Goal: Communication & Community: Answer question/provide support

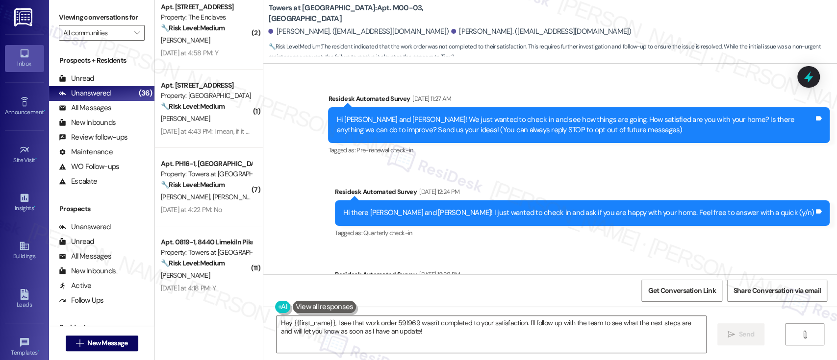
scroll to position [2844, 0]
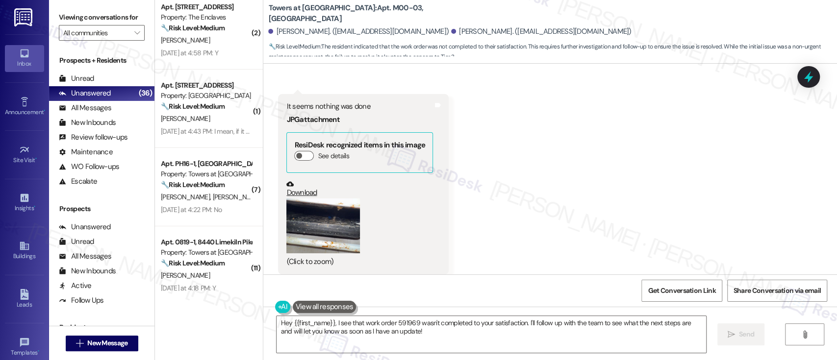
click at [646, 116] on div "Received via SMS [PERSON_NAME] [DATE] at 3:54 PM N Tags and notes Tagged as: Ne…" at bounding box center [550, 143] width 574 height 307
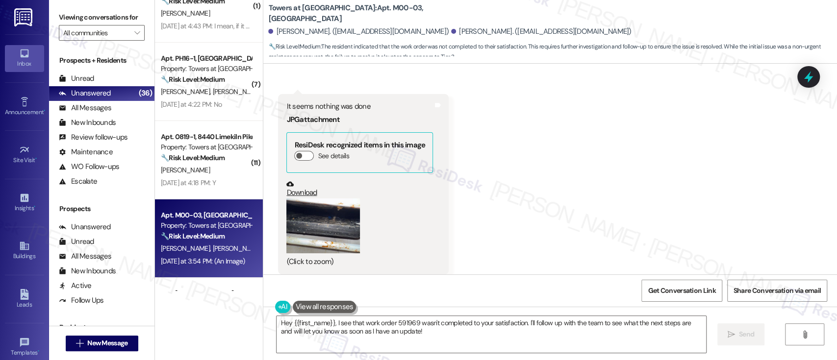
scroll to position [2245, 0]
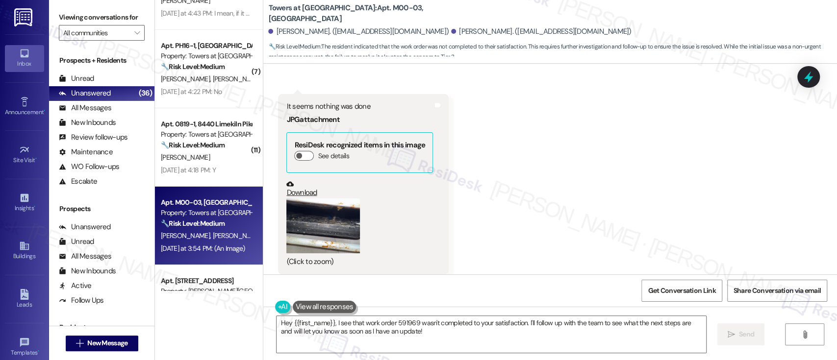
click at [722, 198] on div "Received via SMS [PERSON_NAME] [DATE] at 3:54 PM N Tags and notes Tagged as: Ne…" at bounding box center [550, 143] width 574 height 307
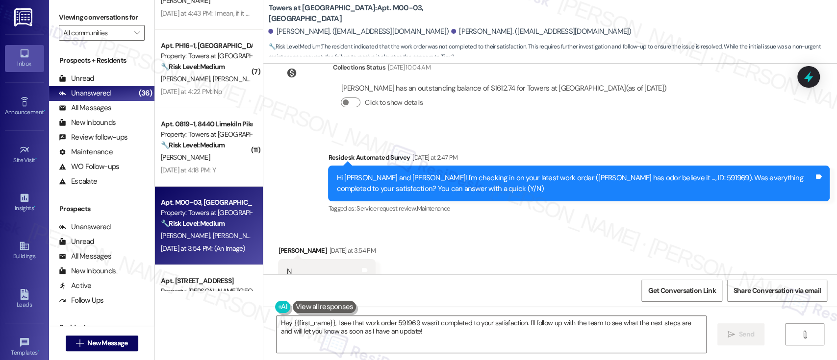
scroll to position [2583, 0]
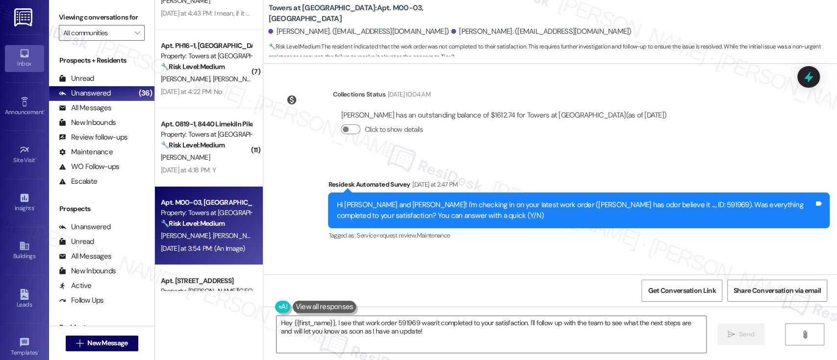
click at [627, 200] on div "Hi [PERSON_NAME] and [PERSON_NAME]! I'm checking in on your latest work order (…" at bounding box center [575, 210] width 478 height 21
copy div "591969"
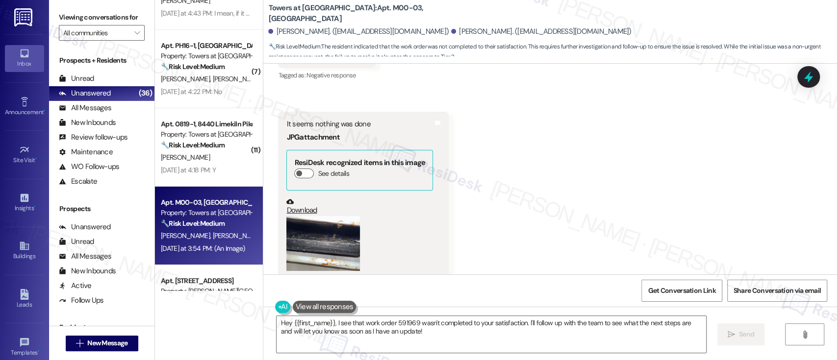
scroll to position [2844, 0]
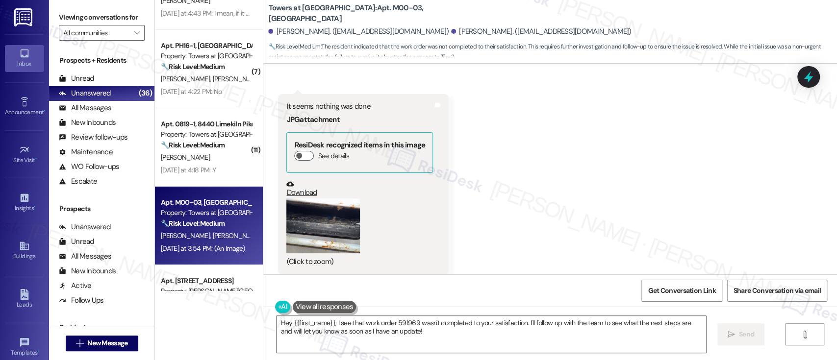
click at [310, 200] on button "Zoom image" at bounding box center [323, 226] width 74 height 55
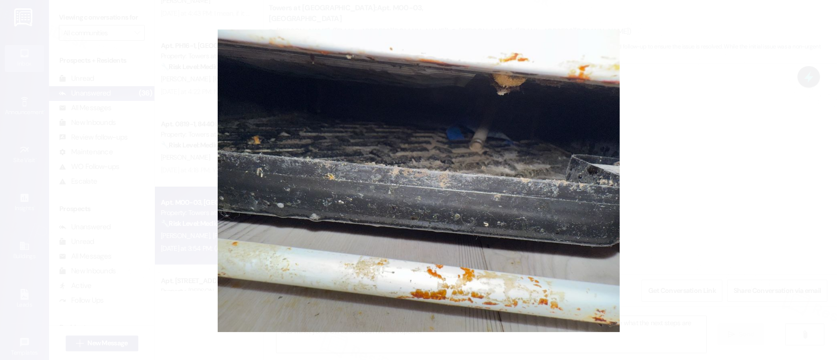
click at [682, 198] on button "Unzoom image" at bounding box center [418, 180] width 837 height 360
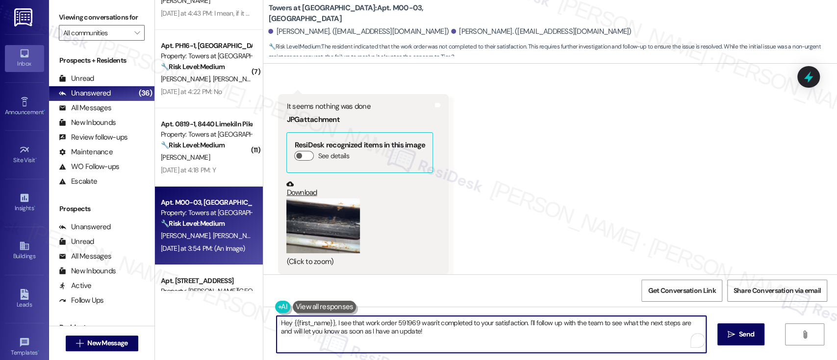
drag, startPoint x: 522, startPoint y: 323, endPoint x: 533, endPoint y: 353, distance: 32.6
click at [533, 353] on div "Hey {{first_name}}, I see that work order 591969 wasn't completed to your satis…" at bounding box center [491, 335] width 430 height 38
click at [672, 322] on textarea "Hey {{first_name}}, I see that work order 591969 wasn't completed to your satis…" at bounding box center [489, 334] width 429 height 37
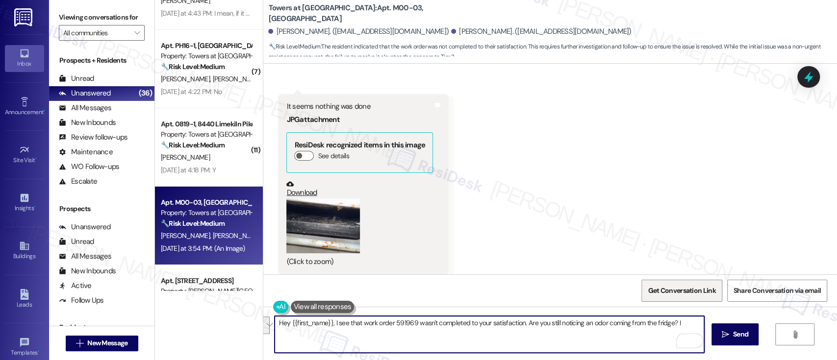
type textarea "Hey {{first_name}}, I see that work order 591969 wasn't completed to your satis…"
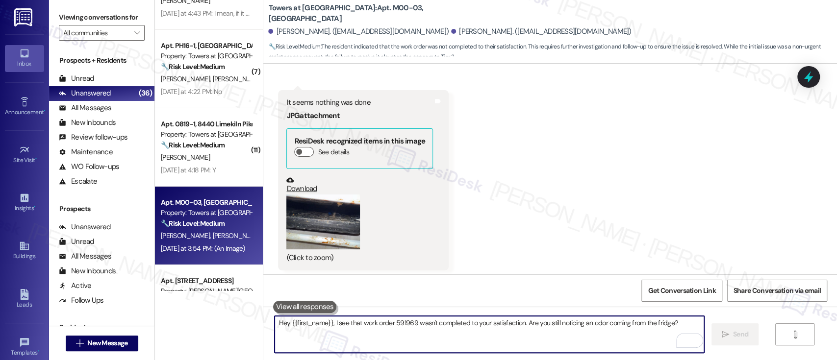
scroll to position [2847, 0]
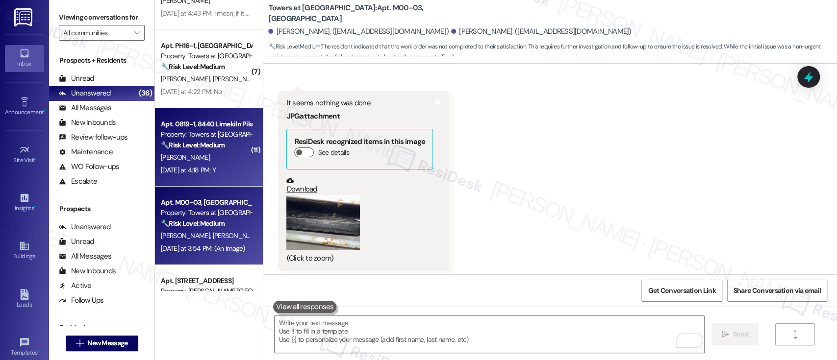
click at [187, 161] on div "[PERSON_NAME]" at bounding box center [206, 157] width 93 height 12
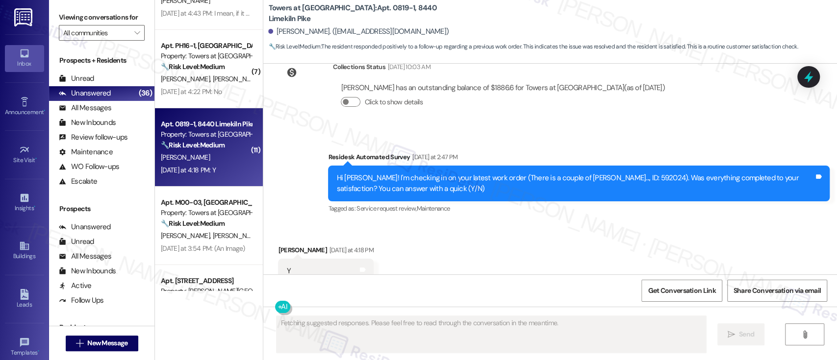
scroll to position [5259, 0]
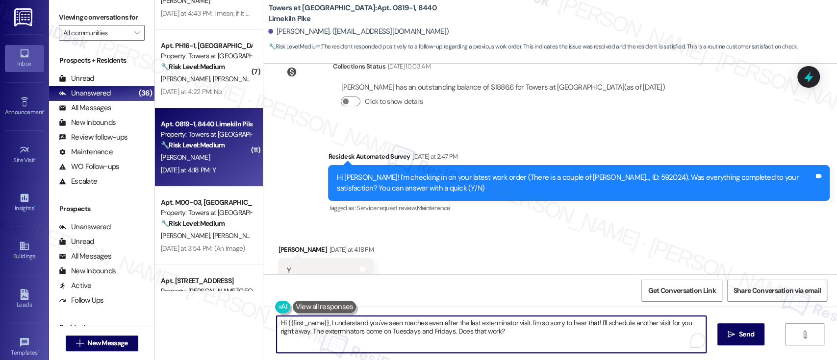
click at [443, 339] on textarea "Hi {{first_name}}, I understand you've seen roaches even after the last extermi…" at bounding box center [491, 334] width 429 height 37
click at [496, 343] on textarea "Hi {{first_name}}, I understand you've seen roaches even after the last extermi…" at bounding box center [491, 334] width 429 height 37
drag, startPoint x: 506, startPoint y: 334, endPoint x: 323, endPoint y: 320, distance: 183.4
click at [323, 320] on textarea "Hi {{first_name}}, I understand you've seen roaches even after the last extermi…" at bounding box center [489, 334] width 429 height 37
paste textarea "'m so glad to hear that everything was taken care of to your satisfaction. Plea…"
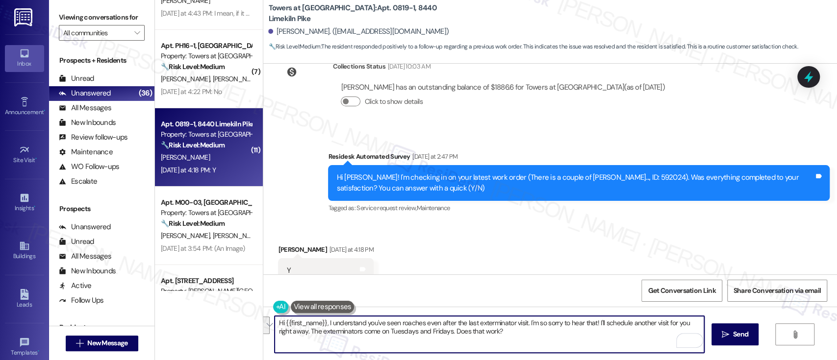
type textarea "Hi {{first_name}}, I'm so glad to hear that everything was taken care of to you…"
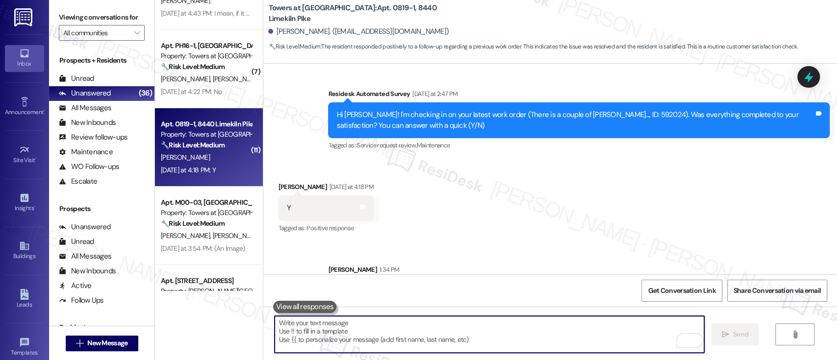
scroll to position [5337, 0]
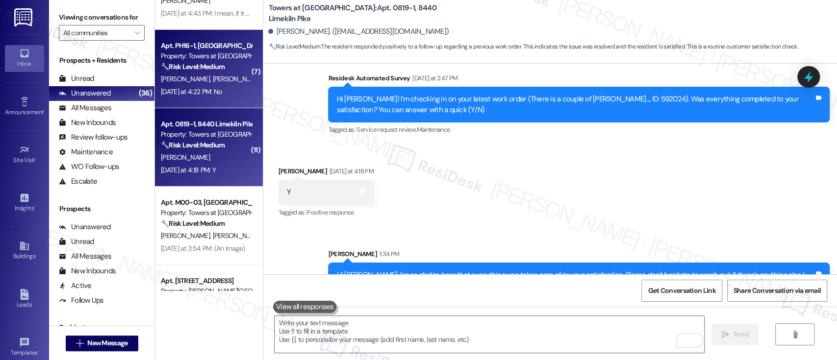
click at [213, 77] on span "[PERSON_NAME]" at bounding box center [237, 79] width 49 height 9
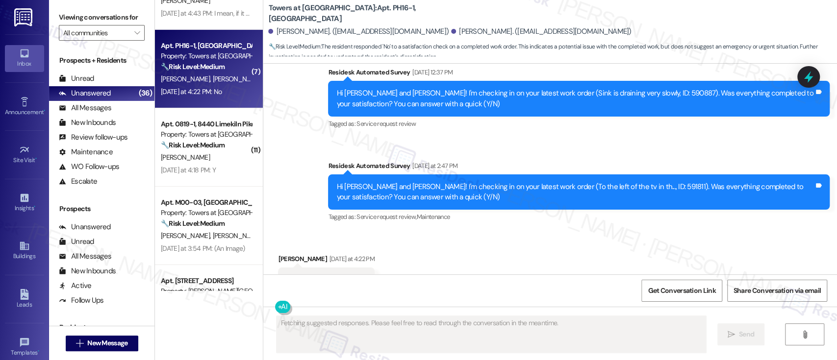
scroll to position [3027, 0]
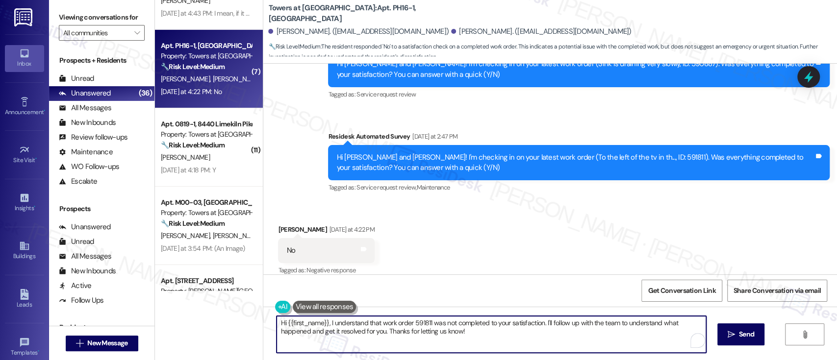
click at [541, 334] on textarea "Hi {{first_name}}, I understand that work order 591811 was not completed to you…" at bounding box center [491, 334] width 429 height 37
drag, startPoint x: 491, startPoint y: 330, endPoint x: 323, endPoint y: 323, distance: 168.3
click at [323, 323] on textarea "Hi {{first_name}}, I understand that work order 591811 was not completed to you…" at bounding box center [489, 334] width 429 height 37
paste textarea "'m so sorry to hear that the issue wasn't resolved to your satisfaction. Can yo…"
type textarea "Hi {{first_name}}, I'm so sorry to hear that the issue wasn't resolved to your …"
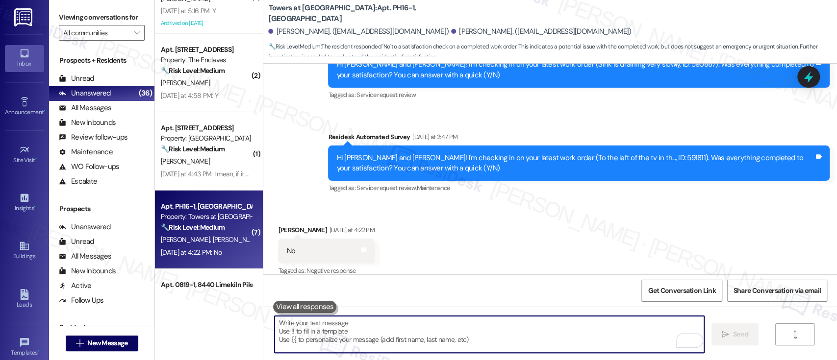
scroll to position [2038, 0]
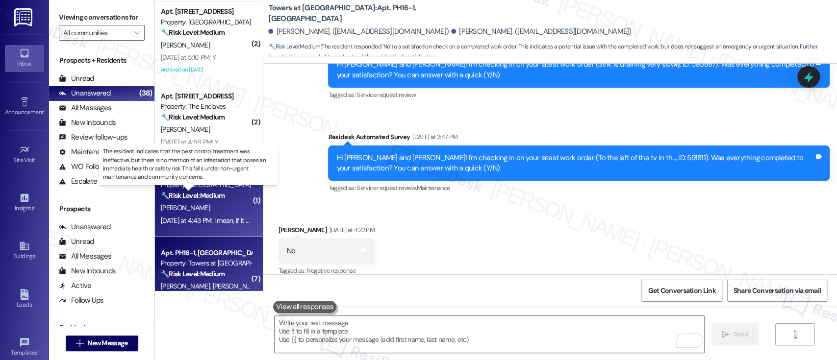
click at [193, 196] on strong "🔧 Risk Level: Medium" at bounding box center [193, 195] width 64 height 9
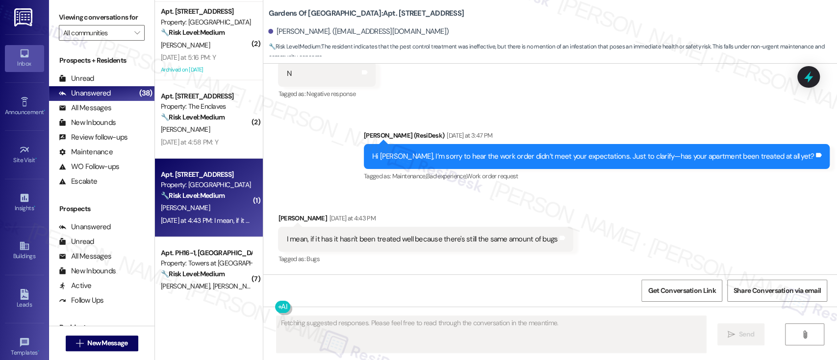
scroll to position [649, 0]
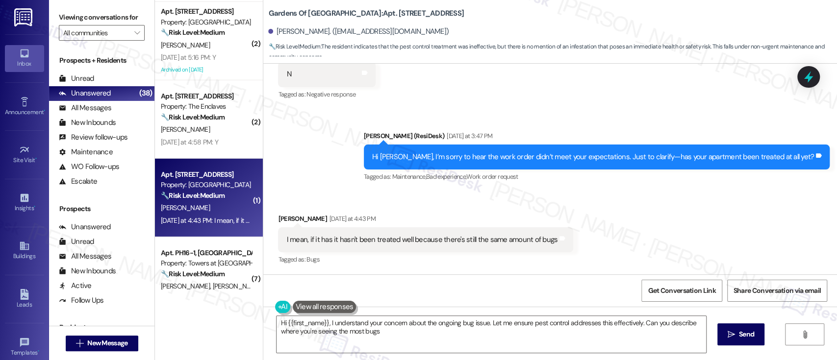
type textarea "Hi {{first_name}}, I understand your concern about the ongoing bug issue. Let m…"
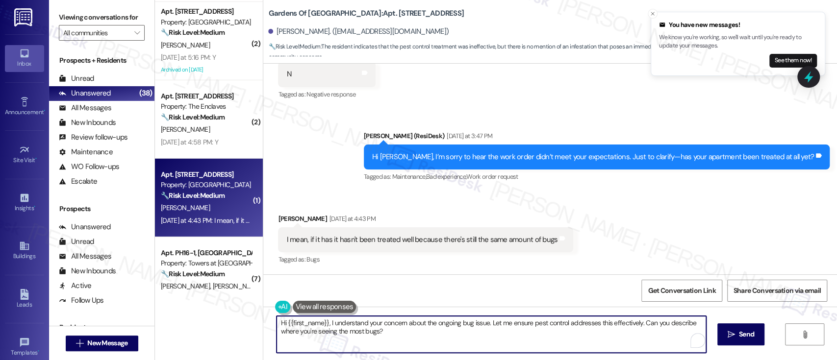
click at [448, 337] on textarea "Hi {{first_name}}, I understand your concern about the ongoing bug issue. Let m…" at bounding box center [491, 334] width 429 height 37
click at [731, 331] on icon "" at bounding box center [731, 335] width 7 height 8
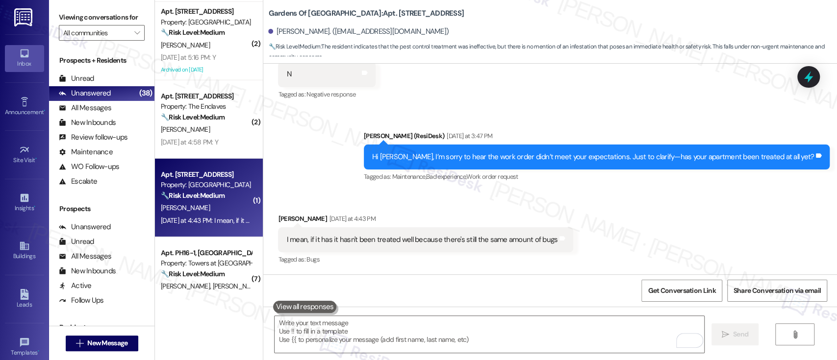
click at [309, 303] on button at bounding box center [305, 307] width 64 height 12
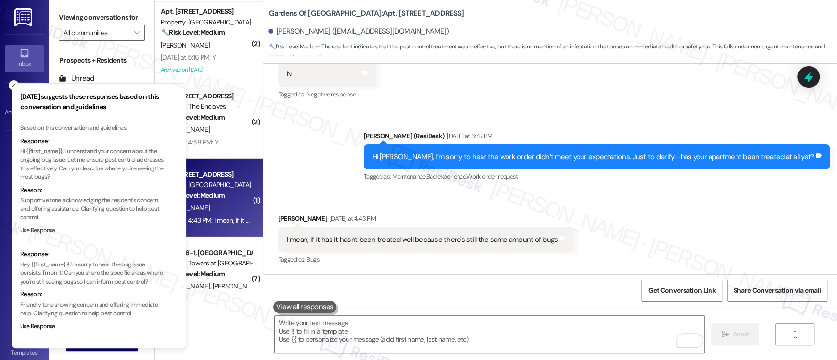
click at [32, 227] on button "Use Response" at bounding box center [37, 231] width 35 height 9
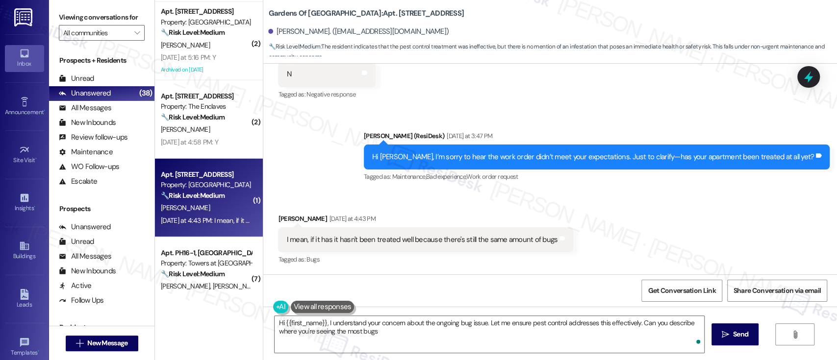
type textarea "Hi {{first_name}}, I understand your concern about the ongoing bug issue. Let m…"
click at [725, 331] on icon "" at bounding box center [725, 335] width 7 height 8
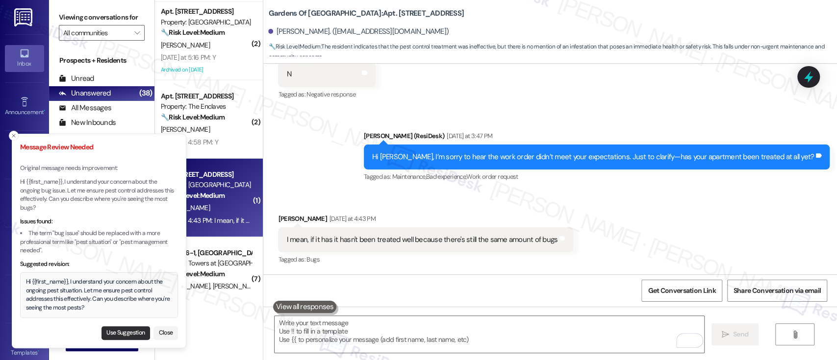
click at [124, 331] on button "Use Suggestion" at bounding box center [125, 334] width 49 height 14
type textarea "Hi {{first_name}}, I understand your concern about the ongoing pest situation. …"
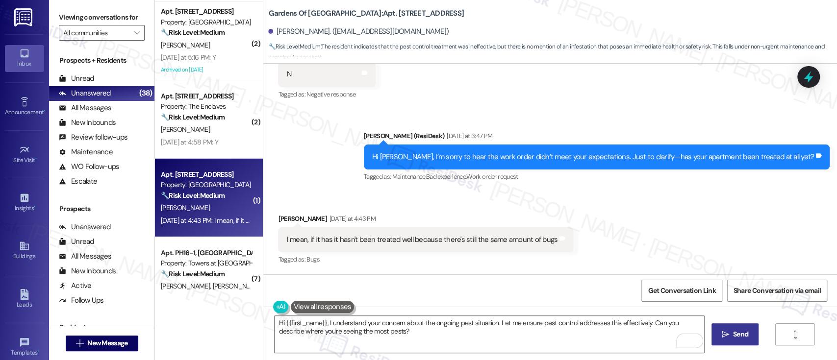
click at [716, 333] on button " Send" at bounding box center [735, 335] width 48 height 22
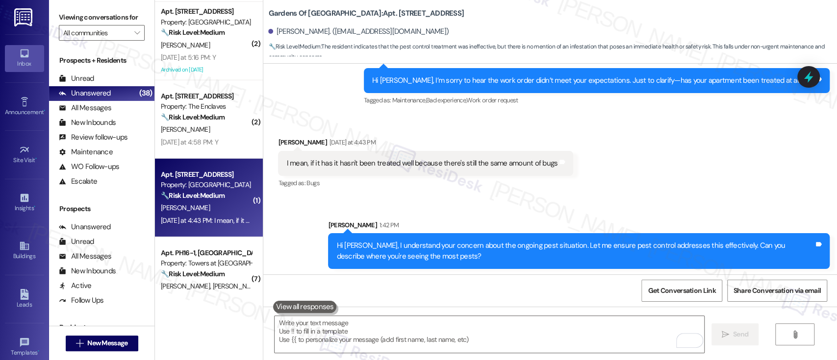
scroll to position [728, 0]
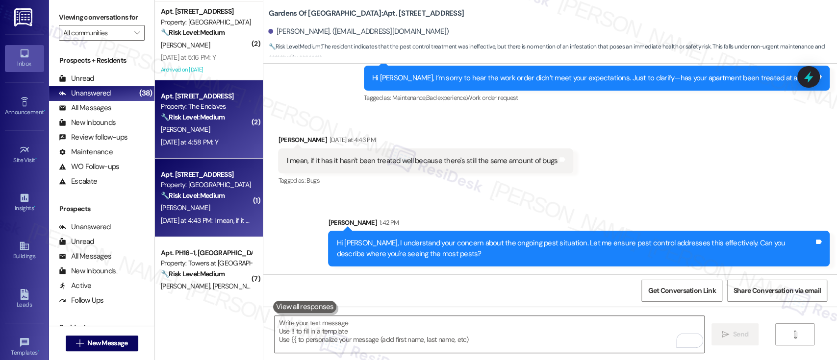
click at [192, 121] on strong "🔧 Risk Level: Medium" at bounding box center [193, 117] width 64 height 9
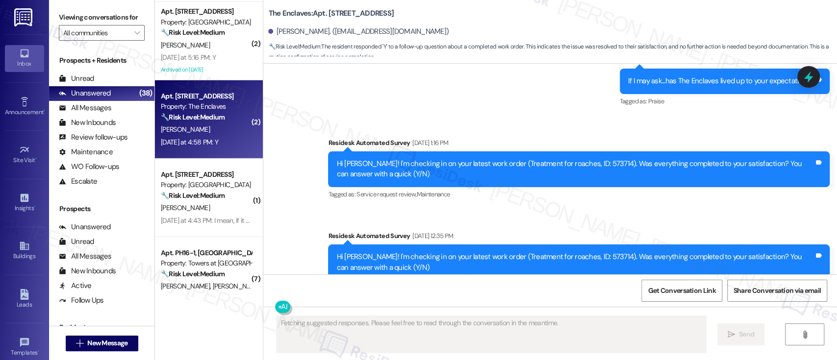
scroll to position [649, 0]
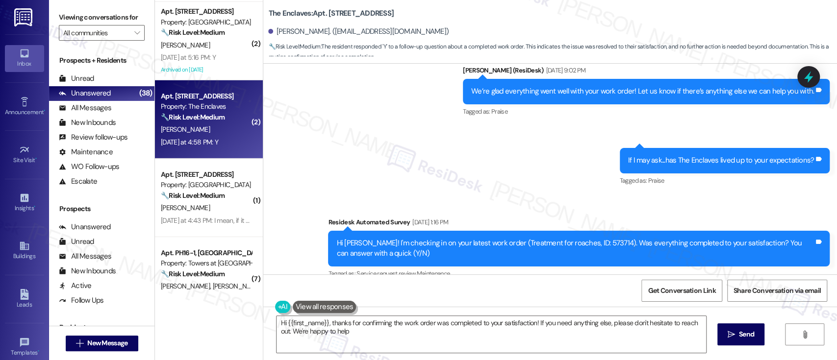
type textarea "Hi {{first_name}}, thanks for confirming the work order was completed to your s…"
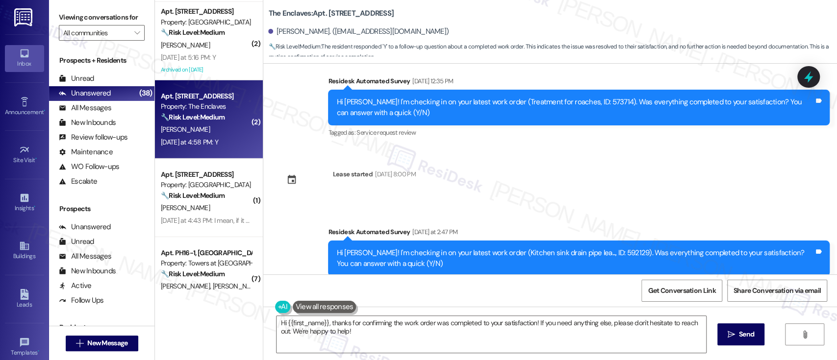
scroll to position [910, 0]
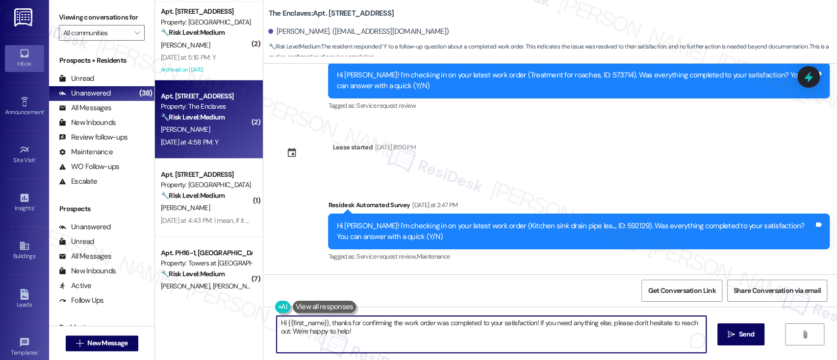
click at [597, 332] on textarea "Hi {{first_name}}, thanks for confirming the work order was completed to your s…" at bounding box center [491, 334] width 429 height 37
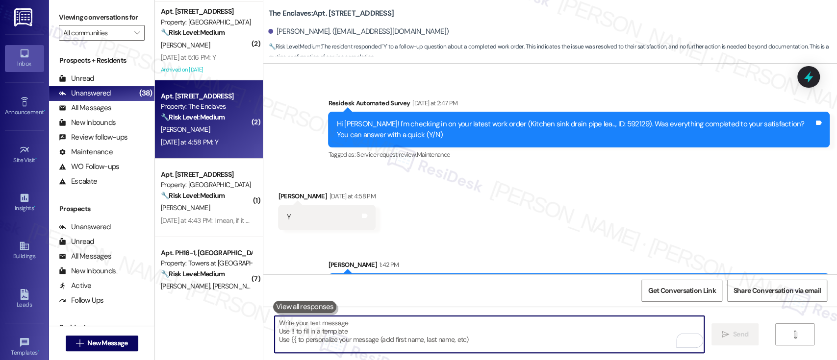
scroll to position [1054, 0]
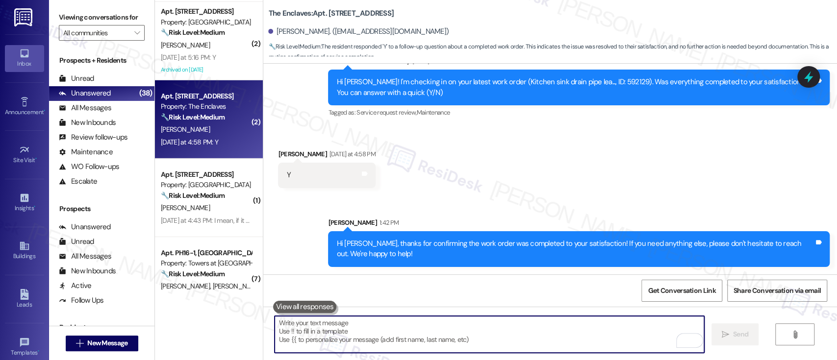
click at [447, 326] on textarea "To enrich screen reader interactions, please activate Accessibility in Grammarl…" at bounding box center [489, 334] width 429 height 37
paste textarea "If you don't mind, would you be willing to share your feedback as a Google revi…"
type textarea "If you don't mind, would you be willing to share your feedback as a Google revi…"
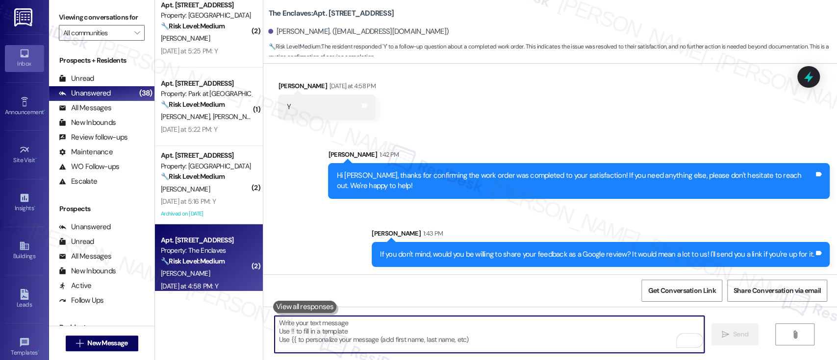
scroll to position [1867, 0]
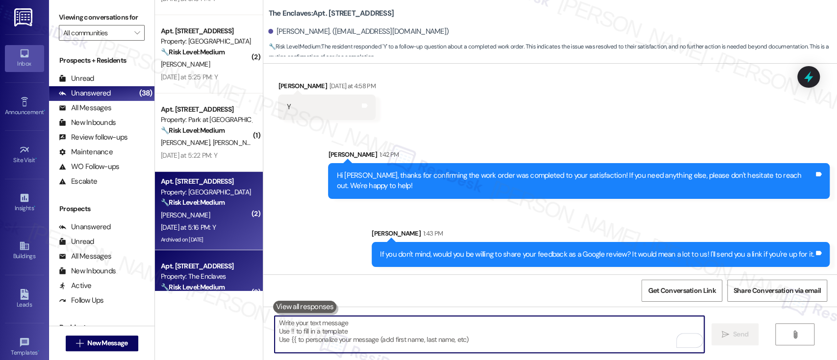
click at [201, 211] on div "T. Mchugh" at bounding box center [206, 215] width 93 height 12
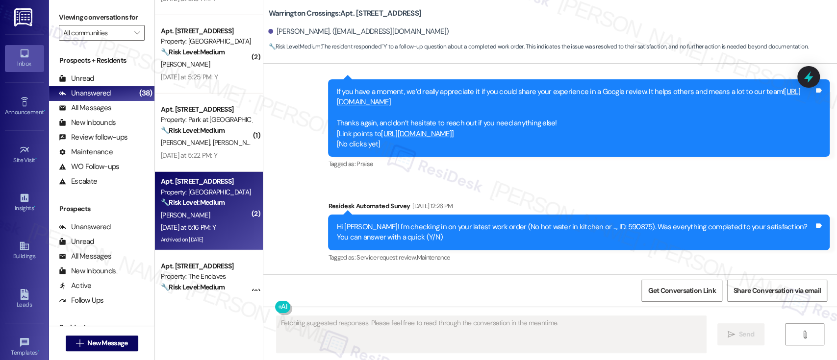
scroll to position [9051, 0]
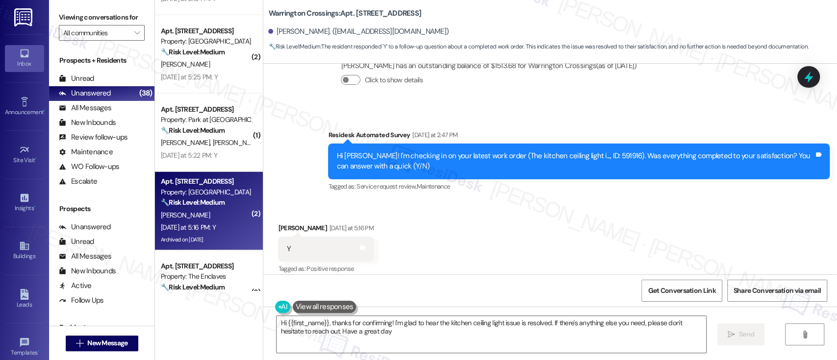
type textarea "Hi {{first_name}}, thanks for confirming! I'm glad to hear the kitchen ceiling …"
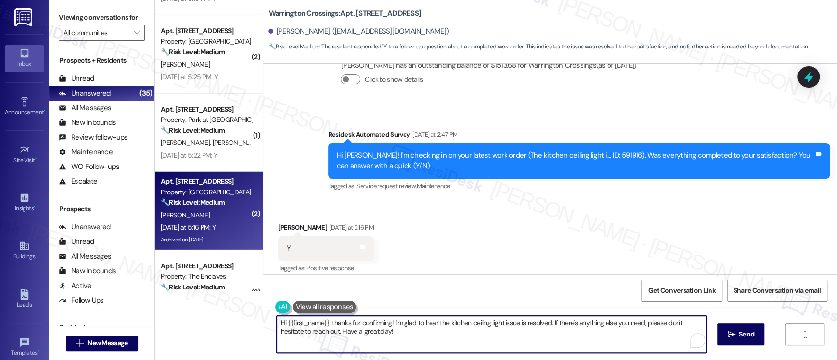
click at [536, 325] on textarea "Hi {{first_name}}, thanks for confirming! I'm glad to hear the kitchen ceiling …" at bounding box center [491, 334] width 429 height 37
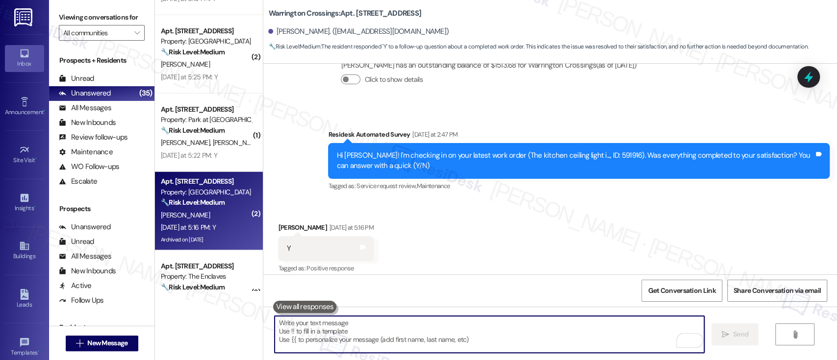
scroll to position [9051, 0]
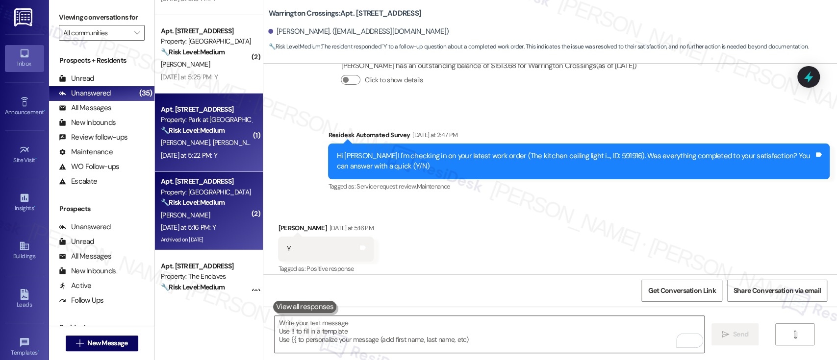
click at [221, 137] on div "J. Hopp N. Smith" at bounding box center [206, 143] width 93 height 12
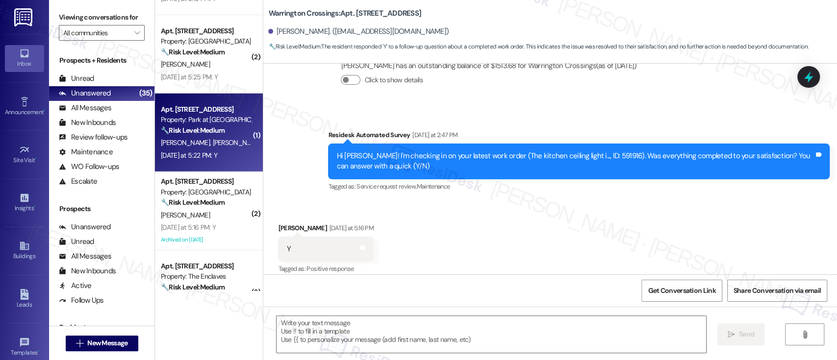
type textarea "Fetching suggested responses. Please feel free to read through the conversation…"
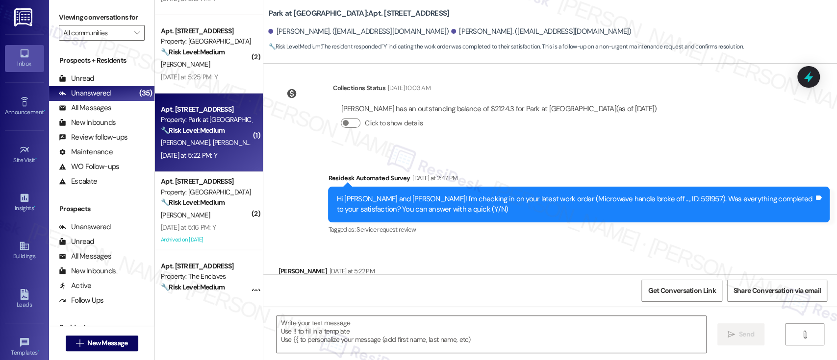
scroll to position [2944, 0]
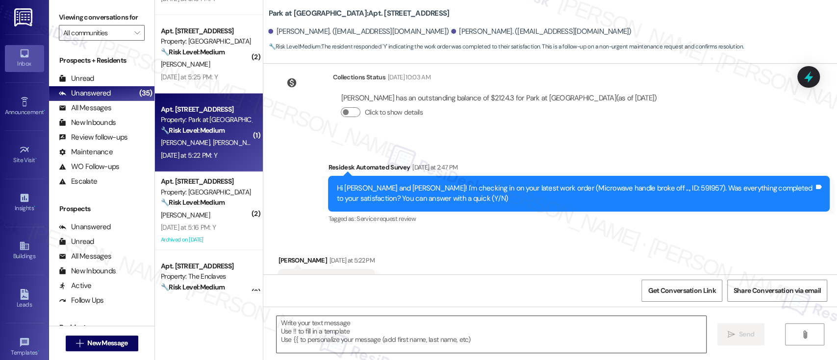
click at [569, 326] on textarea at bounding box center [491, 334] width 429 height 37
drag, startPoint x: 286, startPoint y: 161, endPoint x: 296, endPoint y: 160, distance: 9.9
click at [286, 161] on div "Survey, sent via SMS Residesk Automated Survey Yesterday at 2:47 PM Hi Nicole a…" at bounding box center [550, 186] width 574 height 93
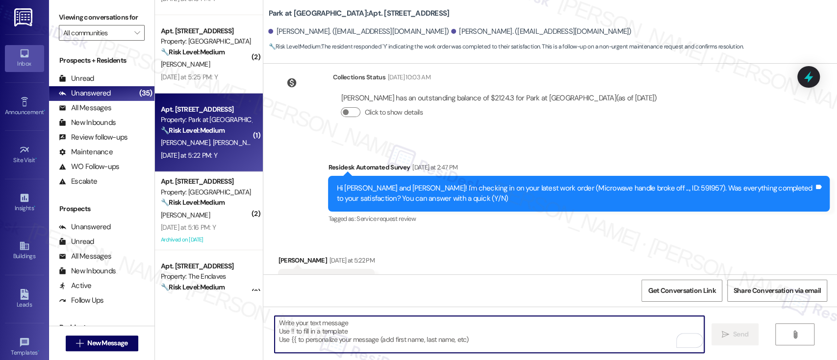
click at [528, 334] on textarea "To enrich screen reader interactions, please activate Accessibility in Grammarl…" at bounding box center [489, 334] width 429 height 37
paste textarea "I'm so glad to hear that everything was taken care of to your satisfaction. Jus…"
type textarea "I'm so glad to hear that everything was taken care of to your satisfaction. Jus…"
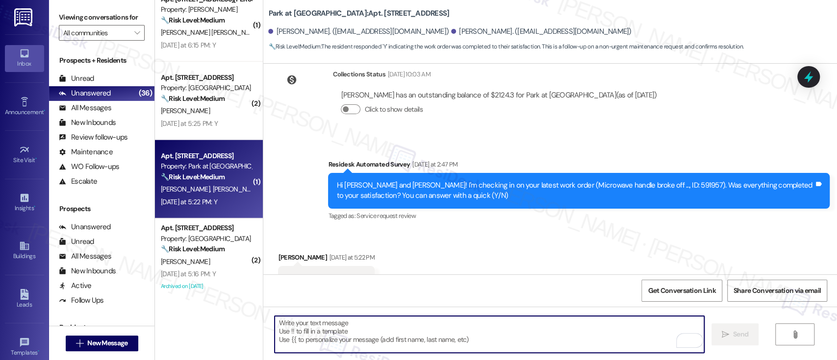
scroll to position [1770, 0]
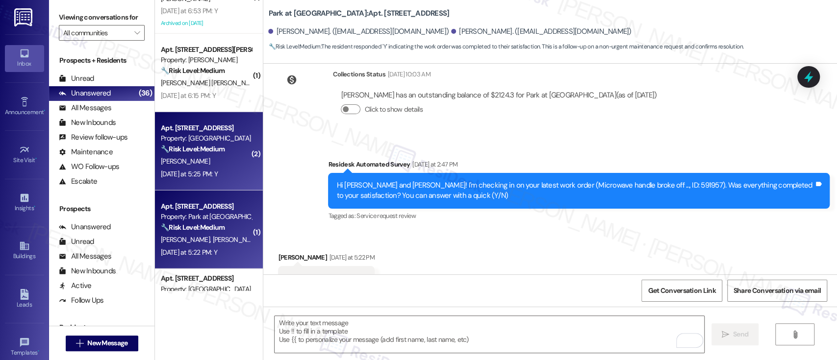
click at [168, 151] on strong "🔧 Risk Level: Medium" at bounding box center [193, 149] width 64 height 9
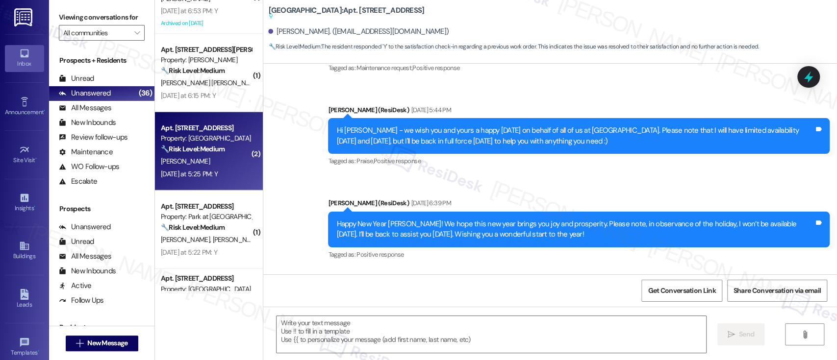
type textarea "Fetching suggested responses. Please feel free to read through the conversation…"
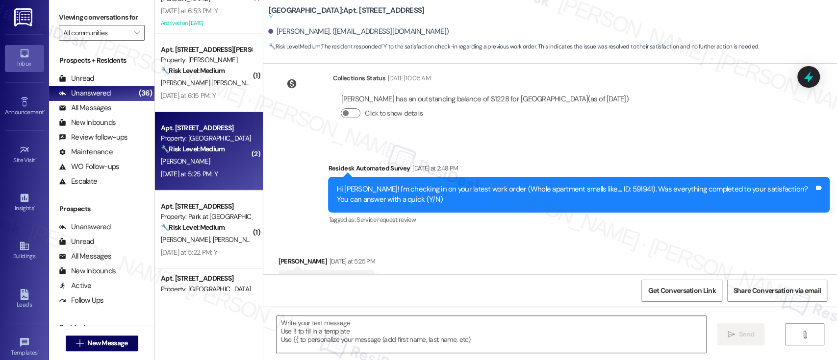
scroll to position [1330, 0]
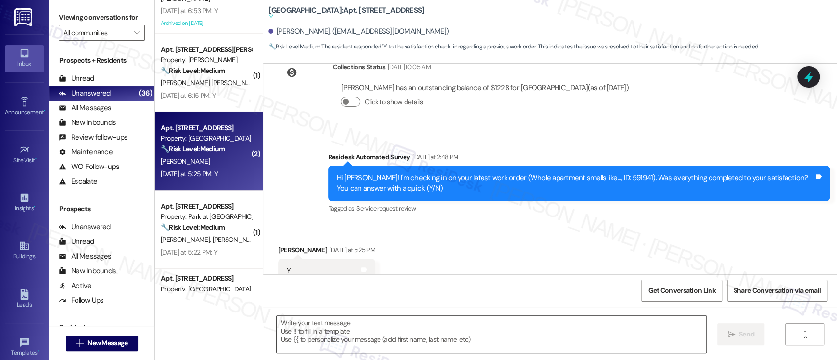
click at [505, 320] on textarea at bounding box center [491, 334] width 429 height 37
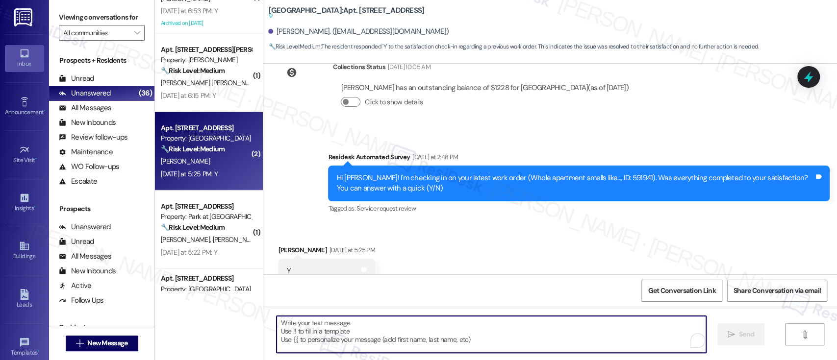
paste textarea "I'm so glad to hear that everything was taken care of to your satisfaction. Jus…"
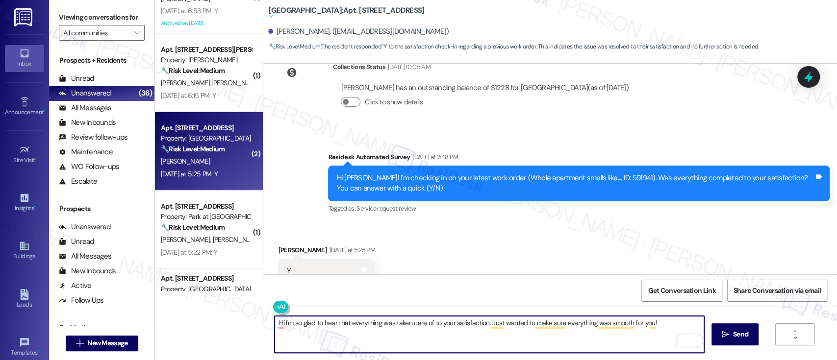
click at [278, 245] on div "Allison Cassidy Yesterday at 5:25 PM" at bounding box center [326, 252] width 97 height 14
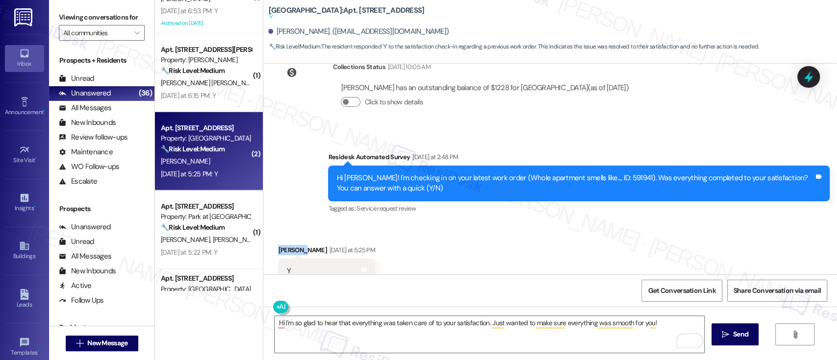
click at [278, 245] on div "Allison Cassidy Yesterday at 5:25 PM" at bounding box center [326, 252] width 97 height 14
copy div "Allison"
drag, startPoint x: 278, startPoint y: 322, endPoint x: 288, endPoint y: 328, distance: 11.0
click at [278, 322] on textarea "Hi I'm so glad to hear that everything was taken care of to your satisfaction. …" at bounding box center [489, 334] width 429 height 37
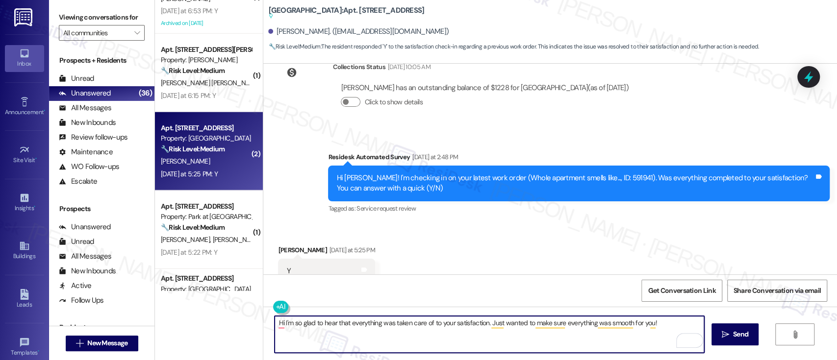
paste textarea "Allison"
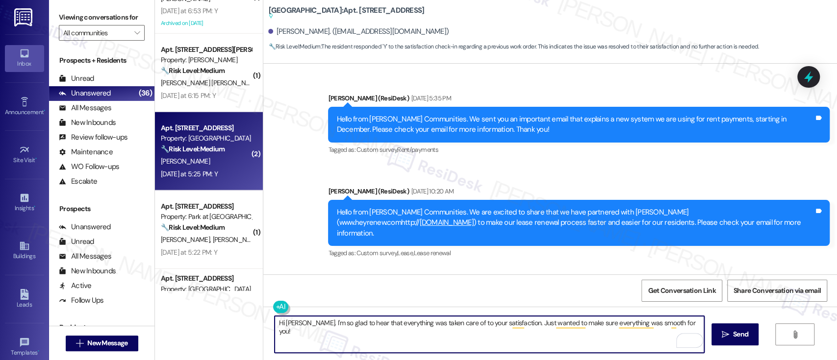
scroll to position [582, 0]
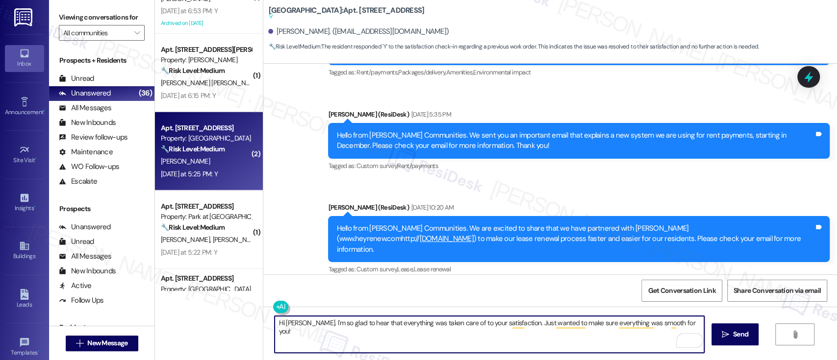
type textarea "Hi Allison. I'm so glad to hear that everything was taken care of to your satis…"
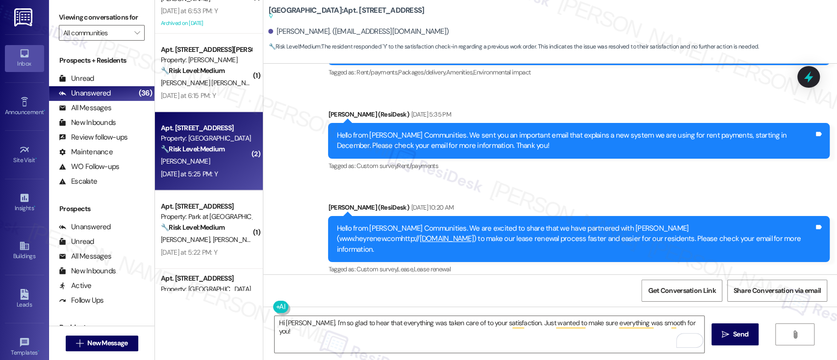
drag, startPoint x: 687, startPoint y: 321, endPoint x: 705, endPoint y: 324, distance: 18.4
click at [687, 321] on textarea "Hi Allison. I'm so glad to hear that everything was taken care of to your satis…" at bounding box center [489, 334] width 429 height 37
click at [731, 335] on span "Send" at bounding box center [740, 334] width 19 height 10
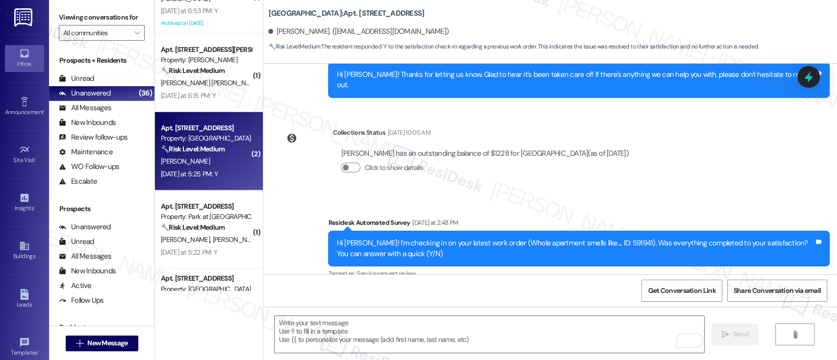
scroll to position [1369, 0]
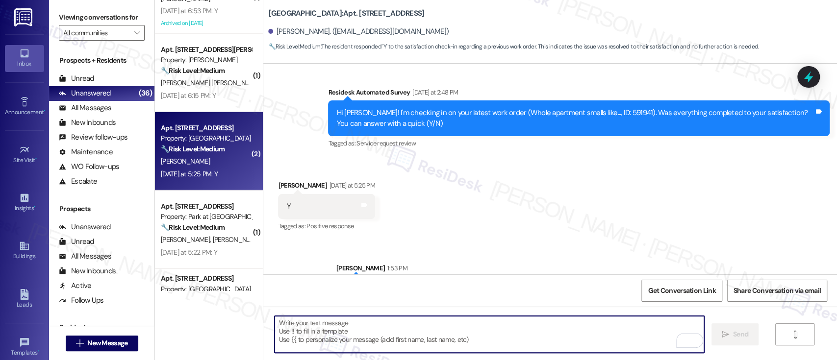
click at [580, 335] on textarea "To enrich screen reader interactions, please activate Accessibility in Grammarl…" at bounding box center [489, 334] width 429 height 37
paste textarea "If you don't mind, would you be willing to share your feedback as a Google revi…"
type textarea "If you don't mind, would you be willing to share your feedback as a Google revi…"
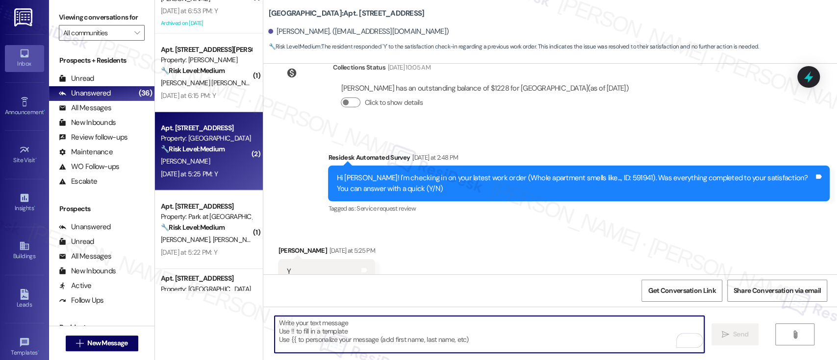
scroll to position [1441, 0]
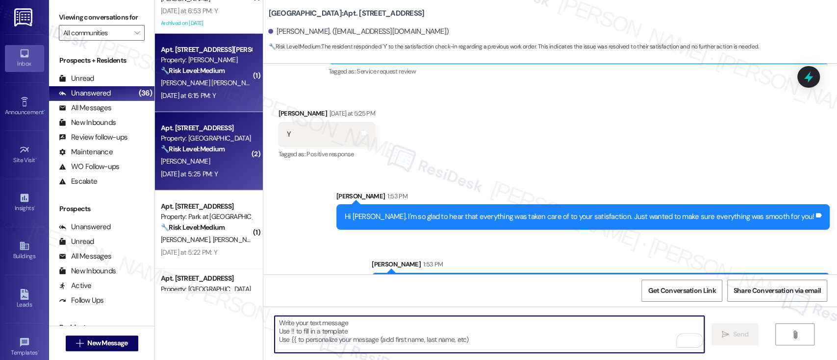
click at [198, 63] on div "Property: [PERSON_NAME]" at bounding box center [206, 60] width 91 height 10
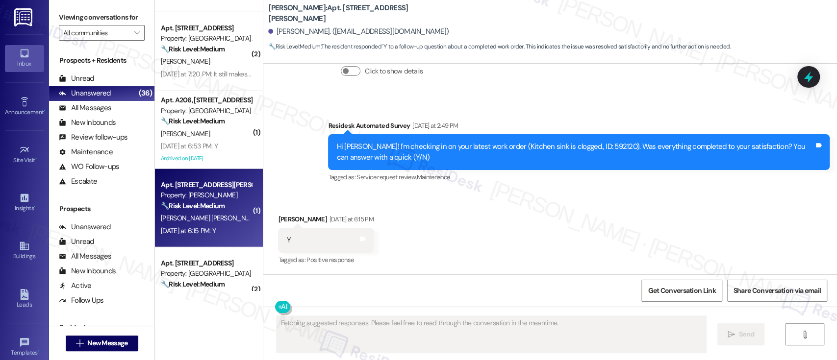
scroll to position [1622, 0]
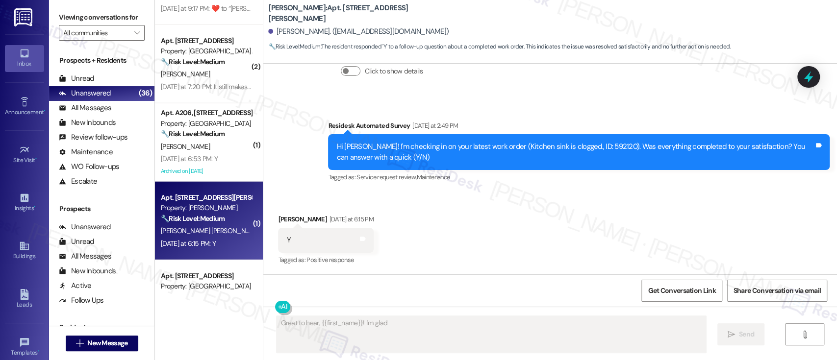
click at [683, 202] on div "Received via SMS Melody Vega Rodriguez Yesterday at 6:15 PM Y Tags and notes Ta…" at bounding box center [550, 233] width 574 height 83
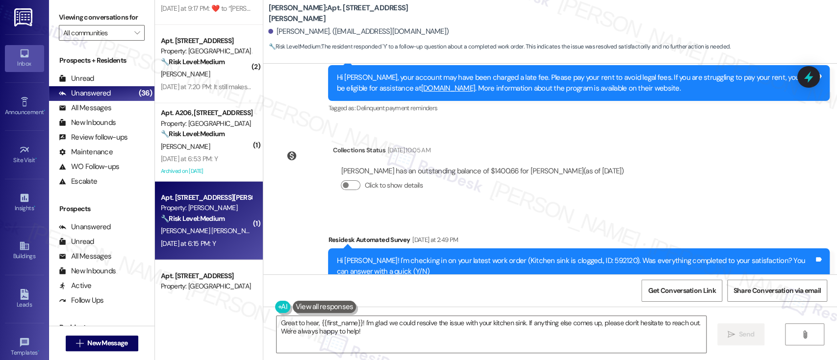
scroll to position [1582, 0]
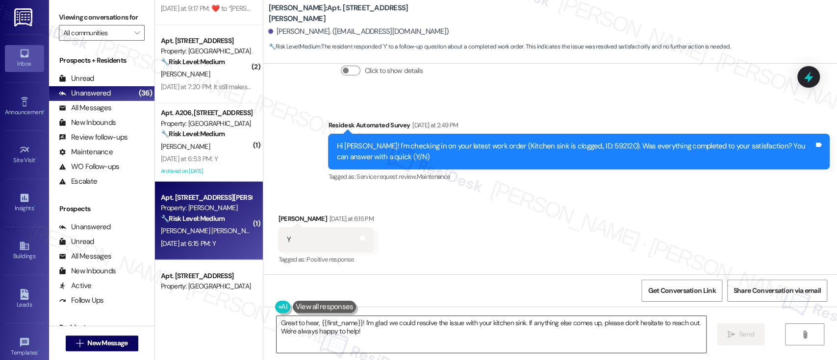
click at [561, 340] on textarea "Great to hear, {{first_name}}! I'm glad we could resolve the issue with your ki…" at bounding box center [491, 334] width 429 height 37
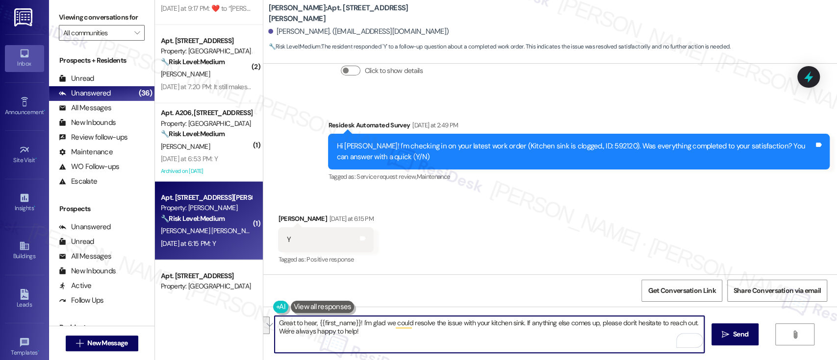
click at [520, 322] on textarea "Great to hear, {{first_name}}! I'm glad we could resolve the issue with your ki…" at bounding box center [489, 334] width 429 height 37
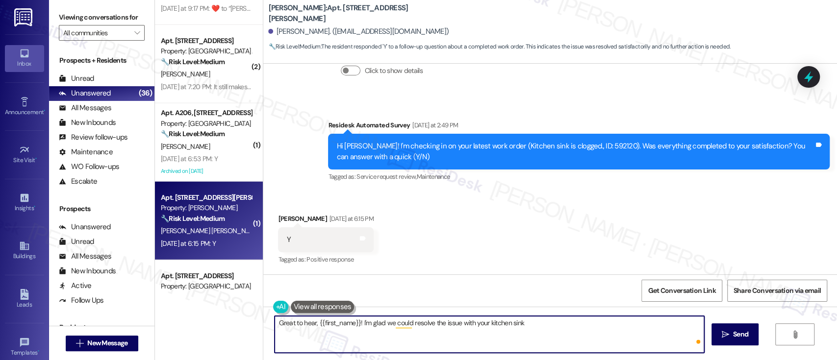
type textarea "Great to hear, {{first_name}}! I'm glad we could resolve the issue with your ki…"
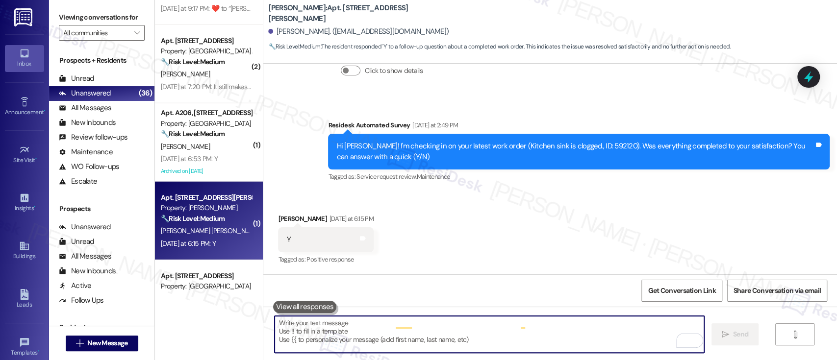
scroll to position [1581, 0]
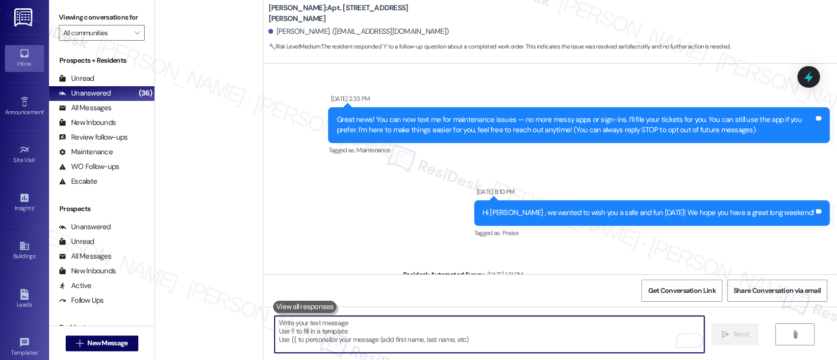
scroll to position [1581, 0]
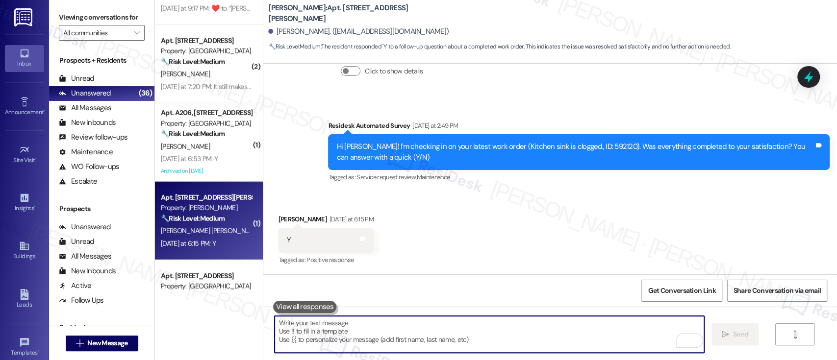
type textarea "If you don't mind, would you be willing to share your feedback as a Google revi…"
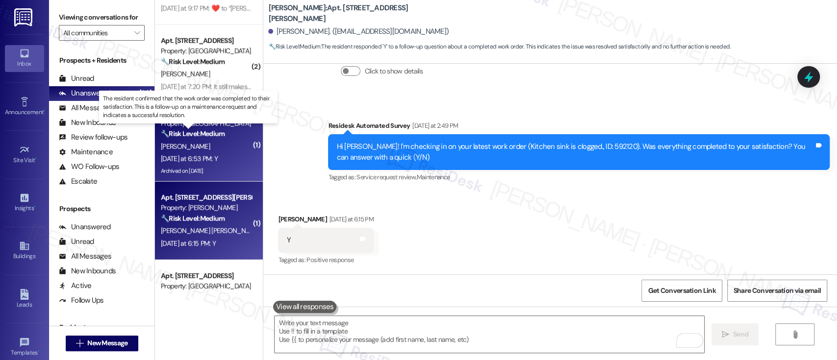
click at [197, 137] on strong "🔧 Risk Level: Medium" at bounding box center [193, 133] width 64 height 9
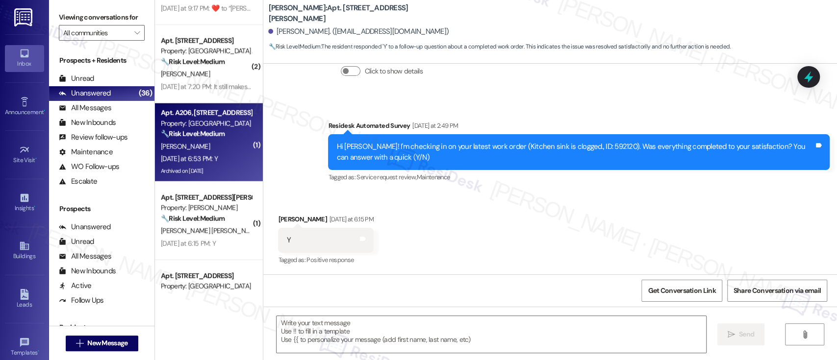
type textarea "Fetching suggested responses. Please feel free to read through the conversation…"
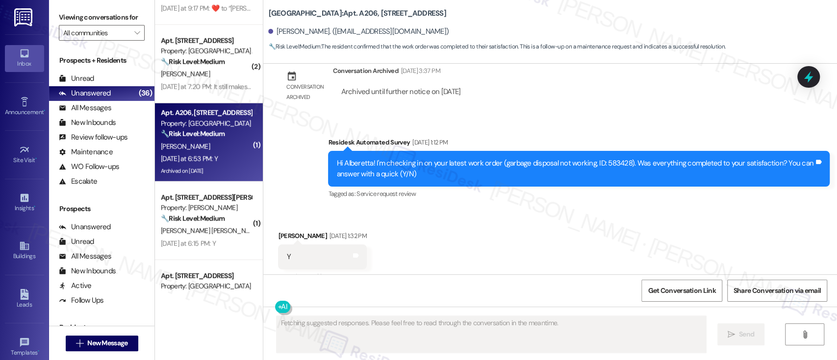
scroll to position [2377, 0]
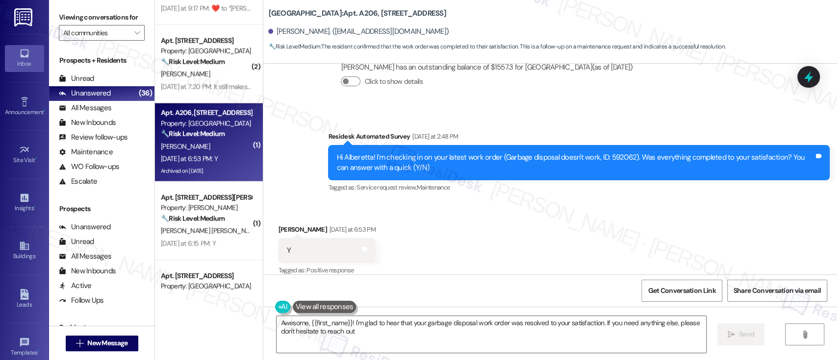
type textarea "Awesome, {{first_name}}! I'm glad to hear that your garbage disposal work order…"
click at [606, 325] on textarea "Awesome, {{first_name}}! I'm glad to hear that your garbage disposal work order…" at bounding box center [491, 334] width 429 height 37
click at [737, 333] on span "Send" at bounding box center [740, 334] width 15 height 10
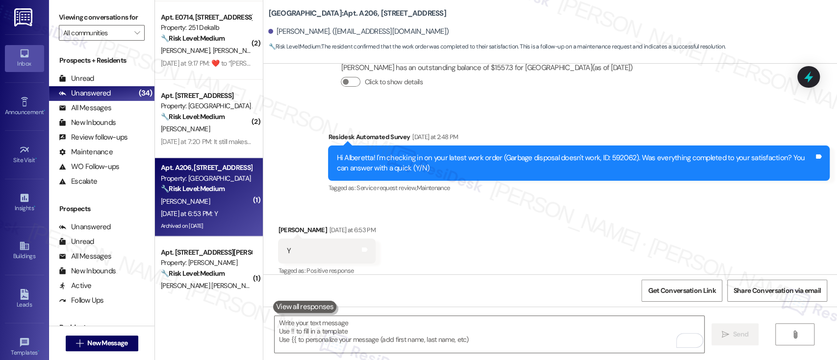
scroll to position [1559, 0]
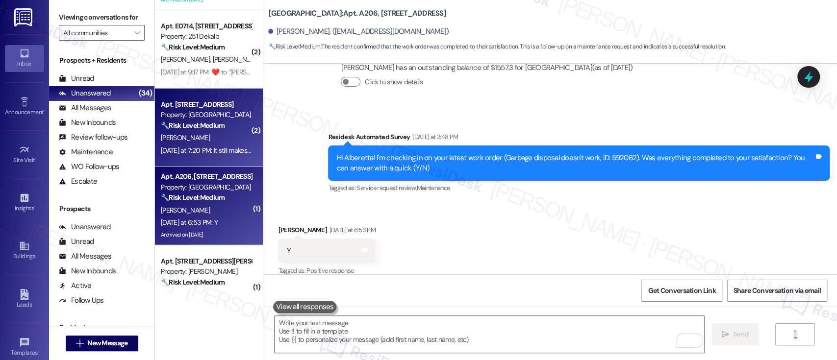
click at [198, 134] on div "[PERSON_NAME]" at bounding box center [206, 138] width 93 height 12
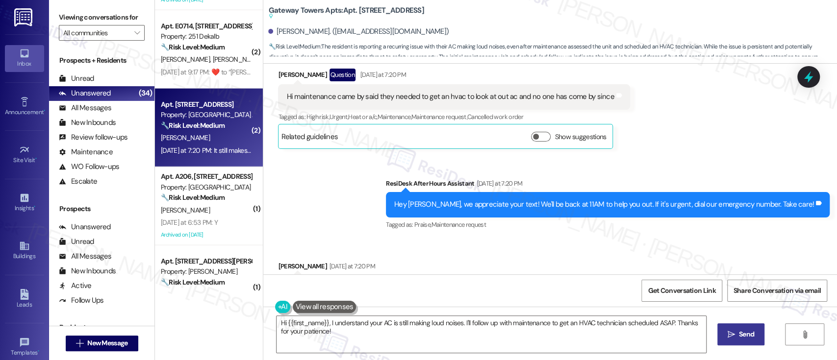
scroll to position [497, 0]
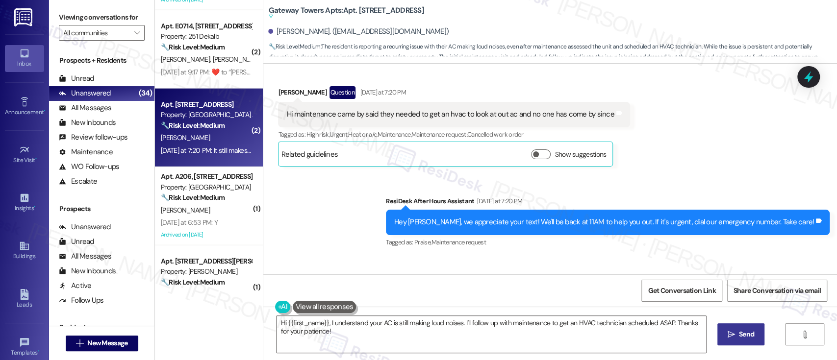
click at [668, 166] on div "Received via SMS Dylan Tiner Question Yesterday at 7:20 PM Hi maintenance came …" at bounding box center [550, 119] width 574 height 110
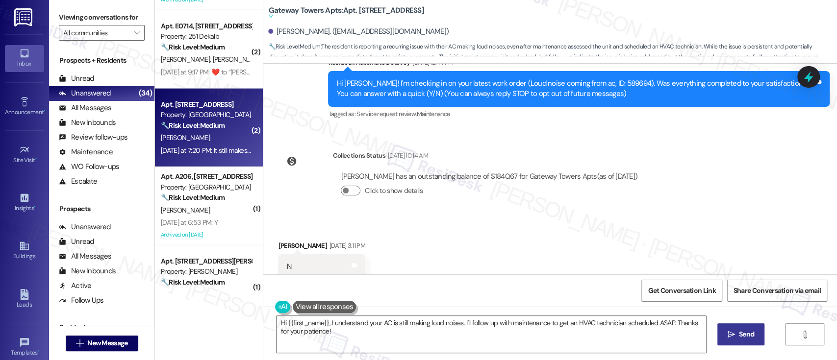
scroll to position [89, 0]
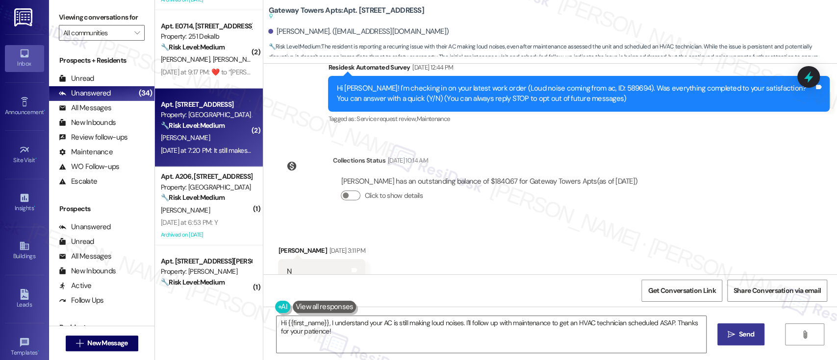
click at [593, 89] on div "Hi Dylan! I'm checking in on your latest work order (Loud noise coming from ac,…" at bounding box center [575, 93] width 478 height 21
copy div "589694"
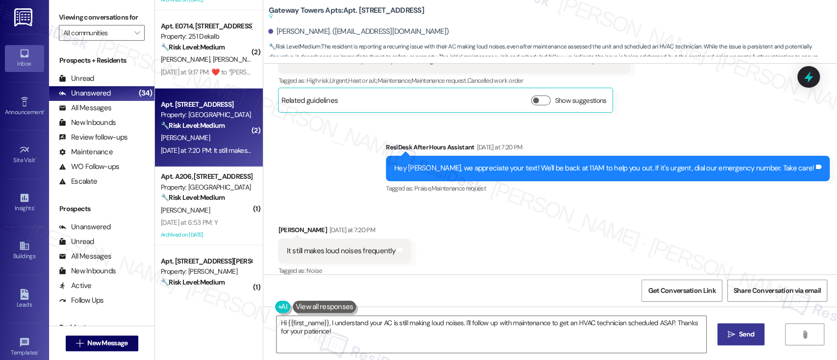
scroll to position [562, 0]
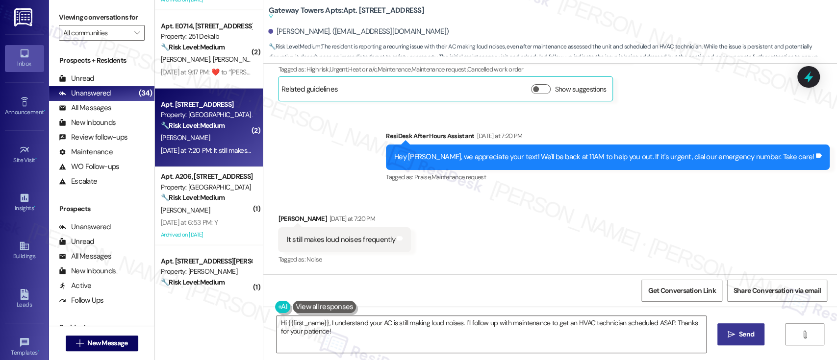
click at [517, 216] on div "Received via SMS Dylan Tiner Yesterday at 7:20 PM It still makes loud noises fr…" at bounding box center [550, 233] width 574 height 83
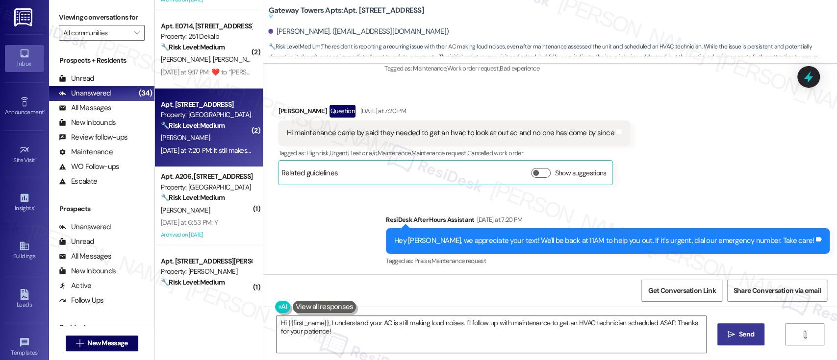
scroll to position [497, 0]
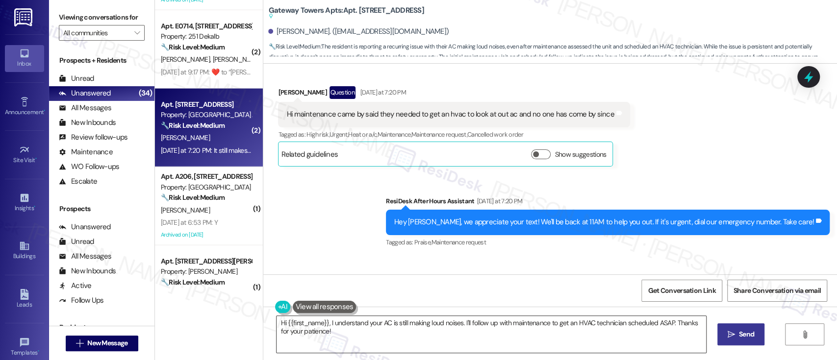
click at [605, 330] on textarea "Hi {{first_name}}, I understand your AC is still making loud noises. I'll follo…" at bounding box center [491, 334] width 429 height 37
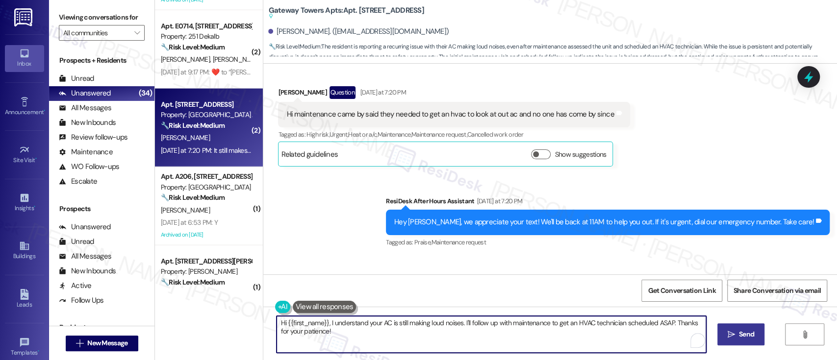
click at [612, 323] on textarea "Hi {{first_name}}, I understand your AC is still making loud noises. I'll follo…" at bounding box center [491, 334] width 429 height 37
click at [561, 343] on textarea "Hi {{first_name}}, I understand your AC is still making loud noises. I'll follo…" at bounding box center [489, 334] width 429 height 37
click at [669, 325] on textarea "Hi {{first_name}}, I understand your AC is still making loud noises. I'll follo…" at bounding box center [489, 334] width 429 height 37
paste textarea "May we have your permission to enter your apartment if you’re not home?"
type textarea "Hi {{first_name}}, I understand your AC is still making loud noises. I'll follo…"
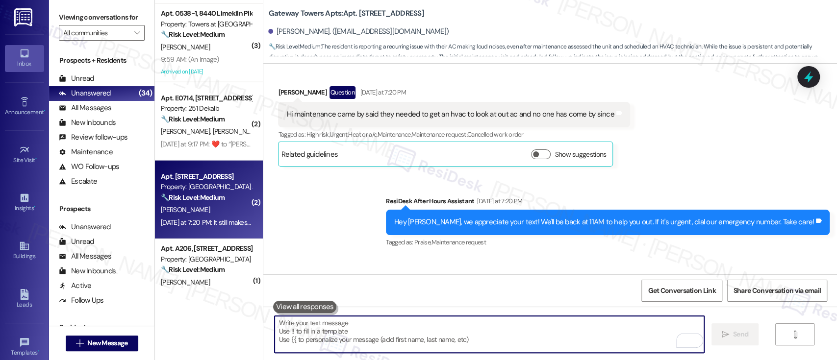
scroll to position [1415, 0]
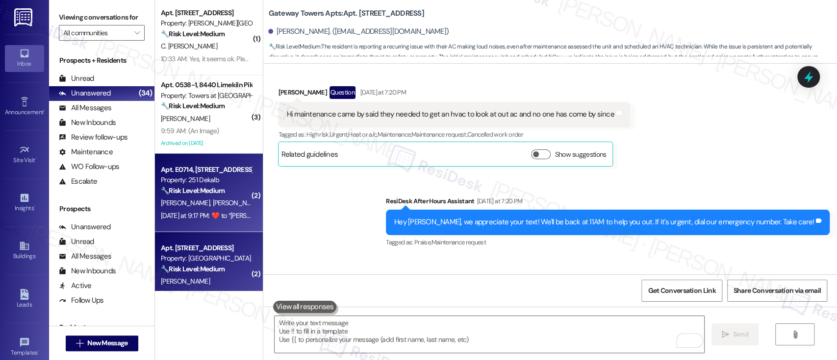
click at [191, 191] on strong "🔧 Risk Level: Medium" at bounding box center [193, 190] width 64 height 9
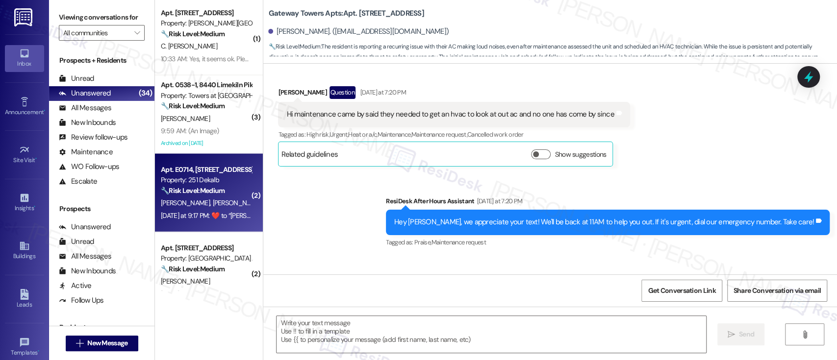
type textarea "Fetching suggested responses. Please feel free to read through the conversation…"
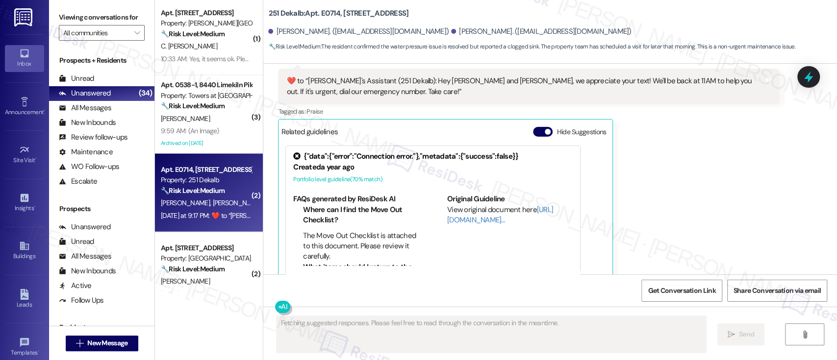
scroll to position [1036, 0]
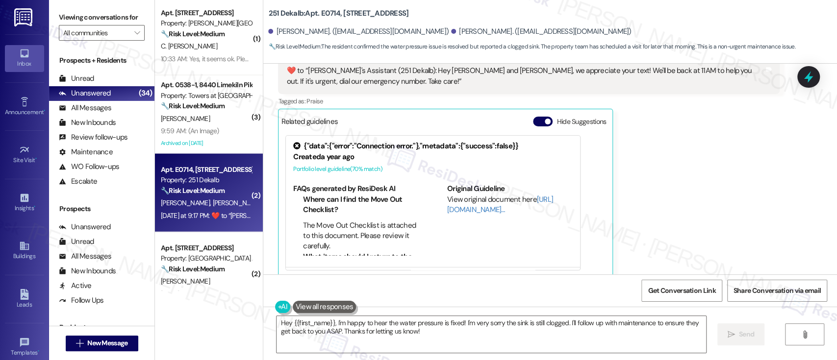
click at [536, 112] on div "Related guidelines Hide Suggestions" at bounding box center [445, 121] width 329 height 19
click at [533, 117] on button "Hide Suggestions" at bounding box center [543, 122] width 20 height 10
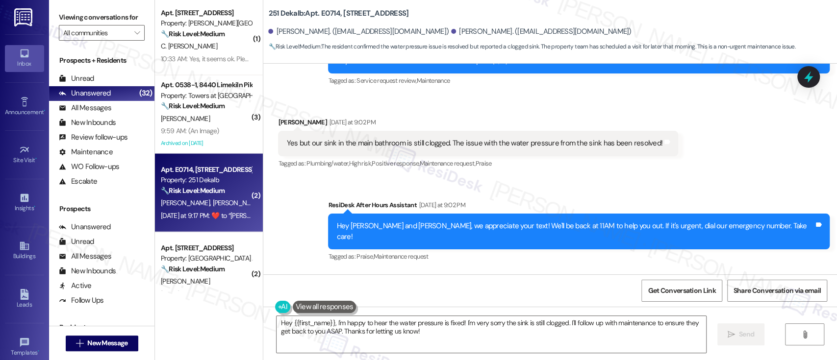
scroll to position [774, 0]
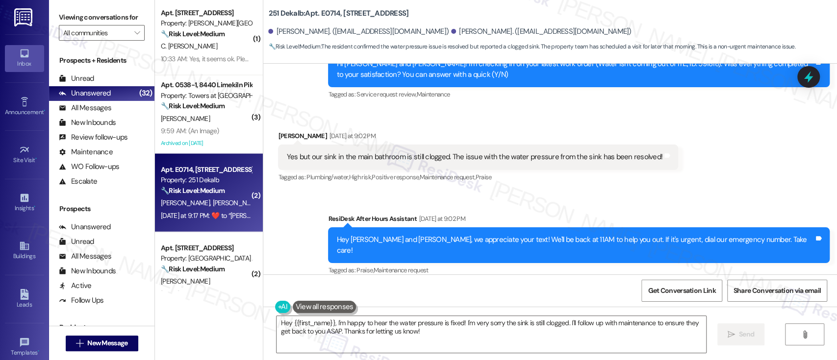
click at [327, 11] on b "251 Dekalb: Apt. E0714, 251 W Dekalb Pike" at bounding box center [338, 13] width 140 height 10
copy b "E0714"
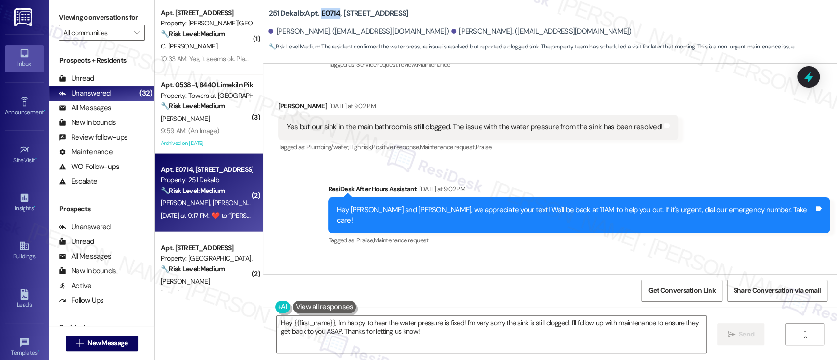
scroll to position [696, 0]
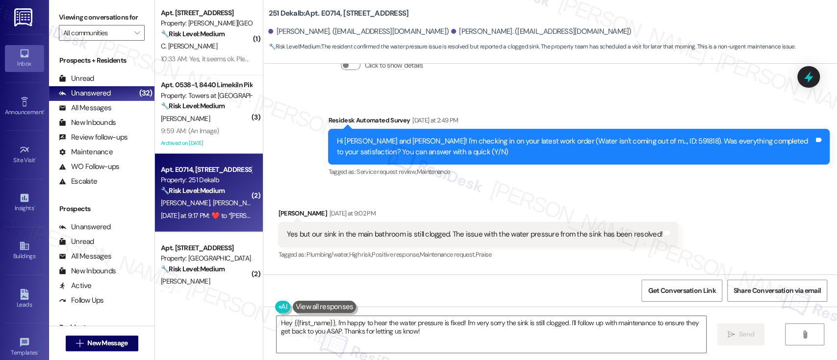
click at [278, 212] on div "Forrest Reinhard Yesterday at 9:02 PM" at bounding box center [478, 215] width 400 height 14
copy div "Forrest"
click at [306, 320] on textarea "Hey {{first_name}}, I'm happy to hear the water pressure is fixed! I'm very sor…" at bounding box center [491, 334] width 429 height 37
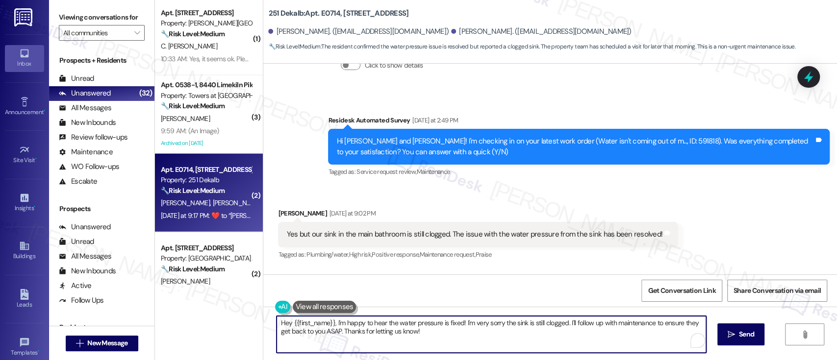
click at [306, 320] on textarea "Hey {{first_name}}, I'm happy to hear the water pressure is fixed! I'm very sor…" at bounding box center [491, 334] width 429 height 37
paste textarea "Forrest"
drag, startPoint x: 497, startPoint y: 324, endPoint x: 519, endPoint y: 344, distance: 29.5
click at [496, 324] on textarea "Hey Forrest, I'm happy to hear the water pressure is fixed! I'm very sorry the …" at bounding box center [489, 334] width 429 height 37
type textarea "Hey Forrest, I'm happy to hear the water pressure is fixed! I'm very sorry the …"
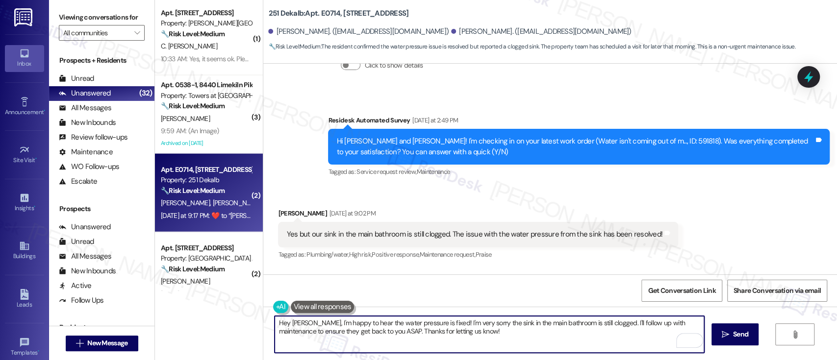
click at [488, 335] on textarea "Hey Forrest, I'm happy to hear the water pressure is fixed! I'm very sorry the …" at bounding box center [489, 334] width 429 height 37
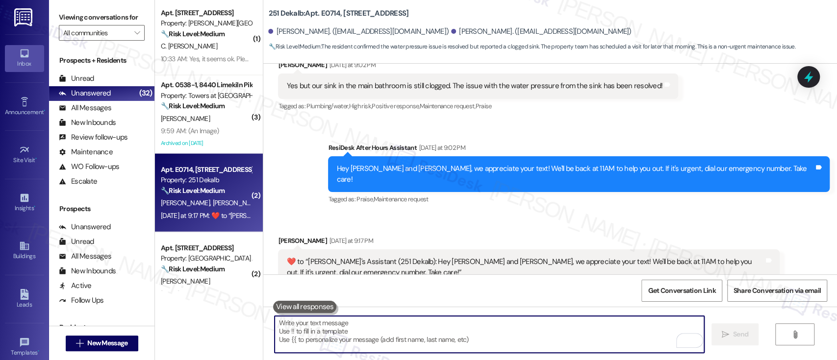
scroll to position [892, 0]
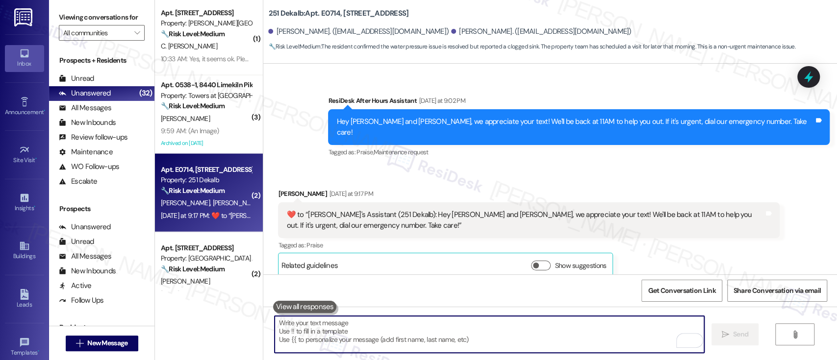
click at [324, 10] on b "251 Dekalb: Apt. E0714, 251 W Dekalb Pike" at bounding box center [338, 13] width 140 height 10
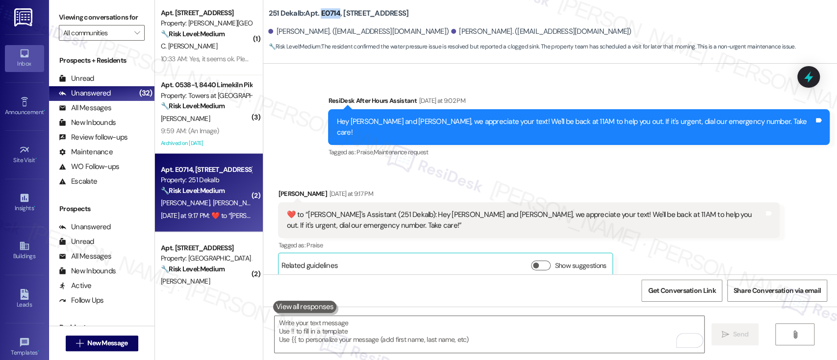
click at [324, 10] on b "251 Dekalb: Apt. E0714, 251 W Dekalb Pike" at bounding box center [338, 13] width 140 height 10
copy b "E0714"
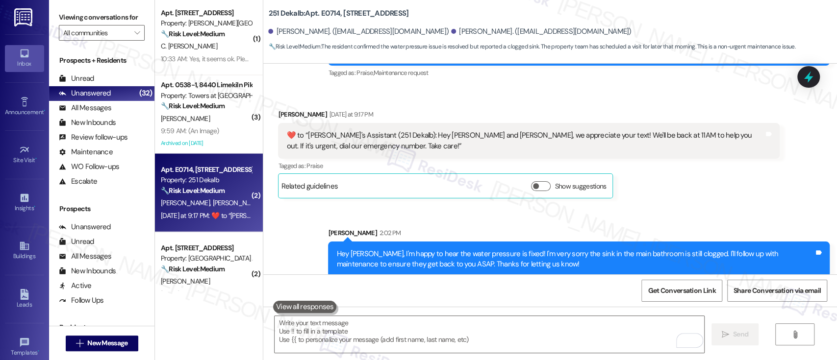
drag, startPoint x: 715, startPoint y: 217, endPoint x: 715, endPoint y: 207, distance: 9.3
click at [715, 221] on div "Sent via SMS Sarah 2:02 PM Hey Forrest, I'm happy to hear the water pressure is…" at bounding box center [579, 253] width 516 height 64
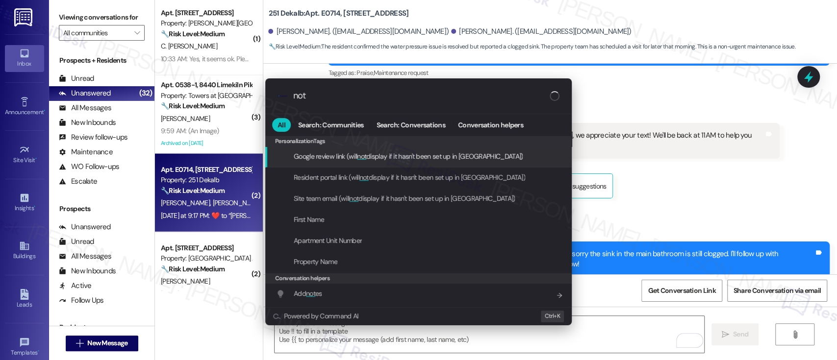
type input "note"
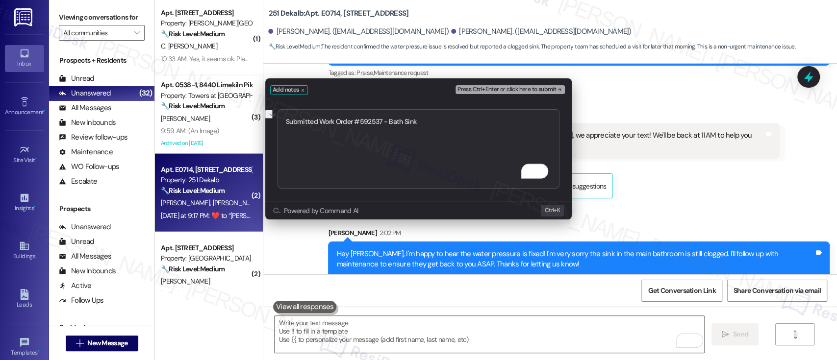
type textarea "Submitted Work Order #592537 - Bath Sink"
click at [554, 88] on span "Press Ctrl+Enter or click here to submit" at bounding box center [506, 89] width 99 height 7
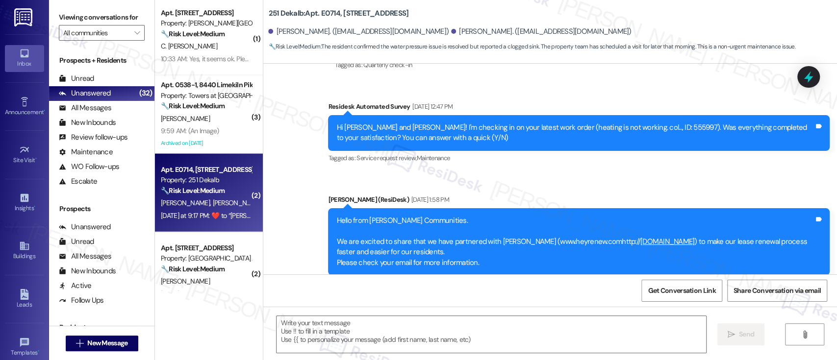
type textarea "Fetching suggested responses. Please feel free to read through the conversation…"
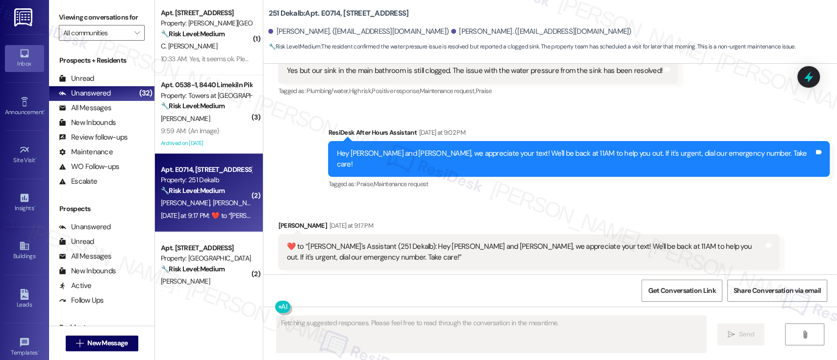
scroll to position [1036, 0]
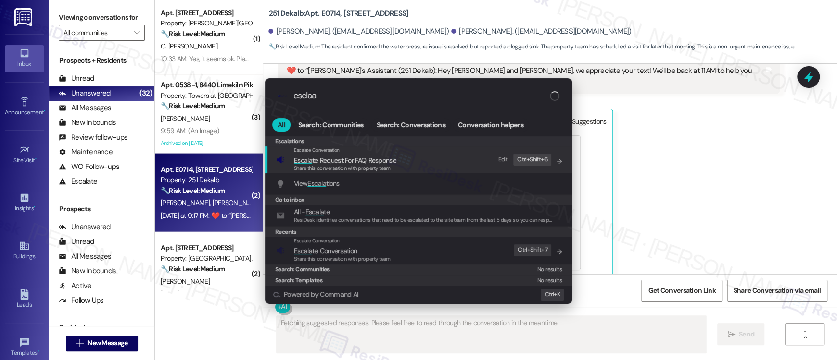
type input "esclaat"
type textarea "Updating..."
type input "esclaate"
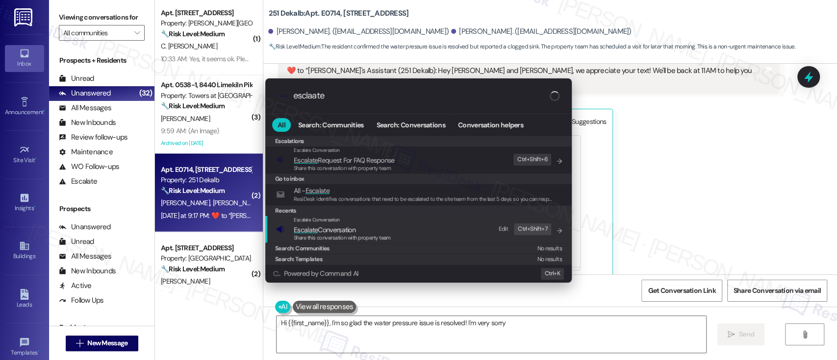
type textarea "Hi {{first_name}}, I'm so glad the water pressure issue is resolved! I'm very s…"
type input "esclaate"
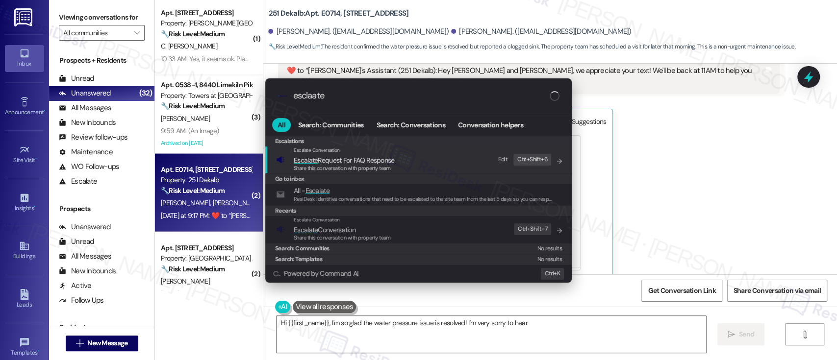
type textarea "Hi {{first_name}}, I'm so glad the water pressure issue is resolved! I'm very s…"
click at [391, 231] on div "Escalate Conversation Escalate Conversation Share this conversation with proper…" at bounding box center [419, 229] width 287 height 26
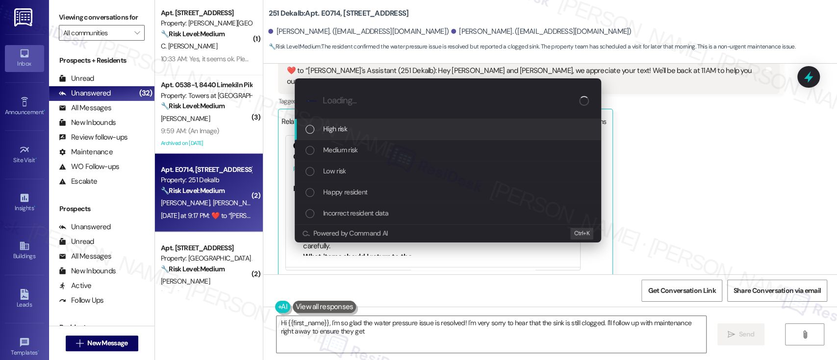
click at [356, 149] on span "Medium risk" at bounding box center [340, 150] width 34 height 11
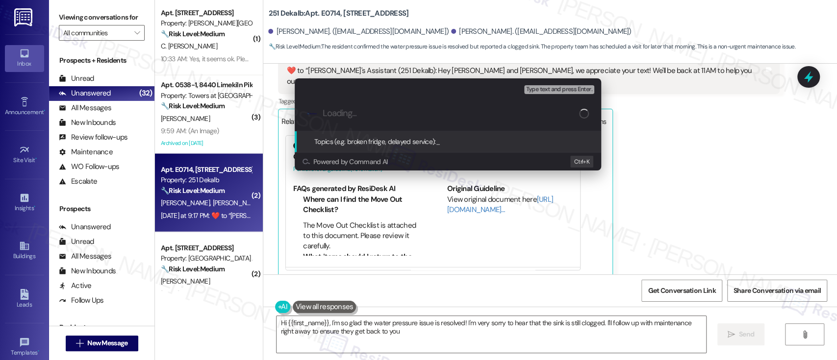
type textarea "Hi {{first_name}}, I'm so glad the water pressure issue is resolved! I'm very s…"
paste input "Submitted Work Order #592537 - Bath Sink"
type input "Submitted Work Order #592537 - Bath Sink"
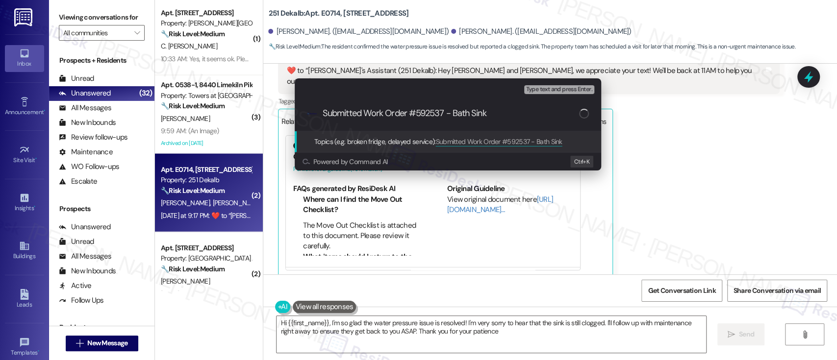
type textarea "Hi {{first_name}}, I'm so glad the water pressure issue is resolved! I'm very s…"
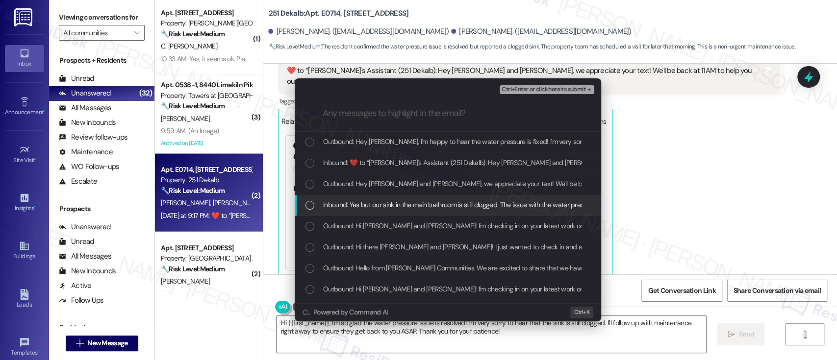
click at [329, 207] on span "Inbound: Yes but our sink in the main bathroom is still clogged. The issue with…" at bounding box center [506, 205] width 367 height 11
click at [569, 88] on span "Ctrl+Enter or click here to submit" at bounding box center [544, 89] width 84 height 7
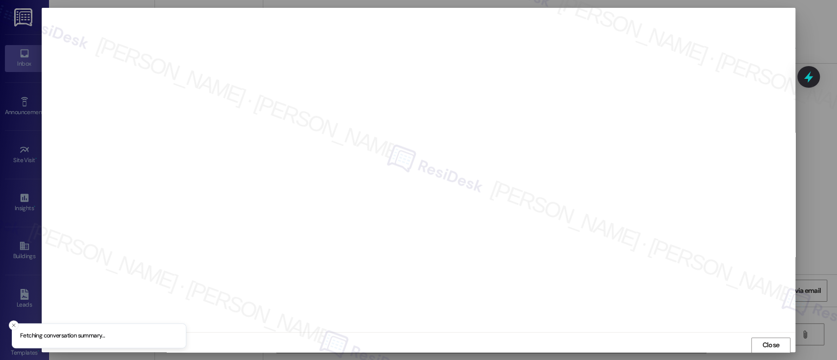
scroll to position [0, 0]
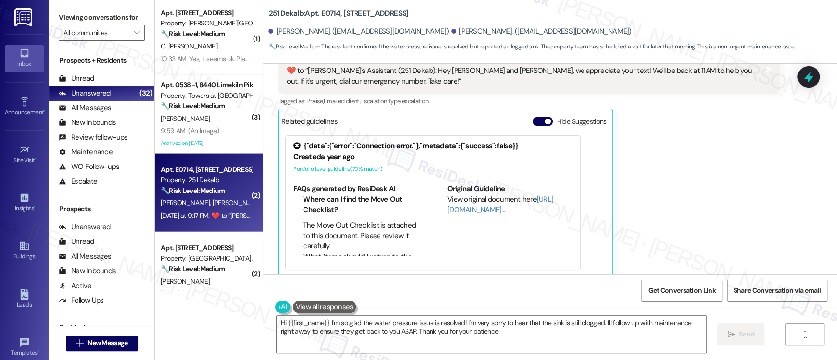
type textarea "Hi {{first_name}}, I'm so glad the water pressure issue is resolved! I'm very s…"
drag, startPoint x: 448, startPoint y: 391, endPoint x: 708, endPoint y: 216, distance: 313.7
click at [710, 215] on div "Forrest Reinhard Yesterday at 9:17 PM  ​❤️​ to “ Emily's Assistant (251 Dekalb)…" at bounding box center [529, 161] width 502 height 233
drag, startPoint x: 537, startPoint y: 111, endPoint x: 553, endPoint y: 135, distance: 29.0
click at [536, 117] on button "Hide Suggestions" at bounding box center [543, 122] width 20 height 10
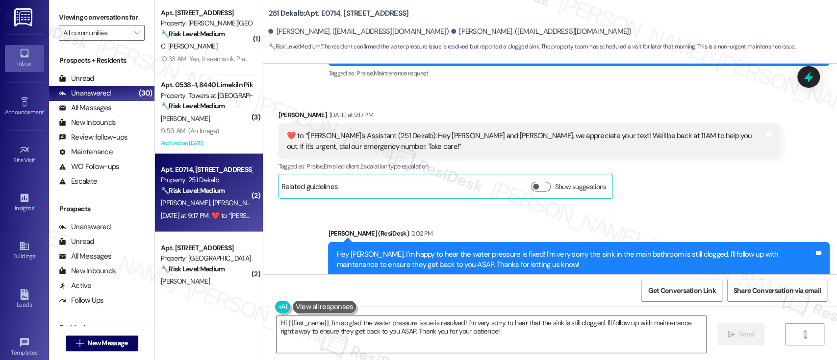
scroll to position [1068, 0]
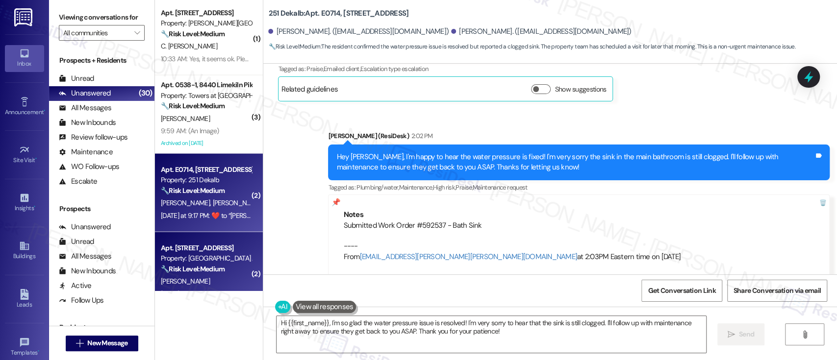
click at [194, 257] on div "Property: [GEOGRAPHIC_DATA] Apts" at bounding box center [206, 258] width 91 height 10
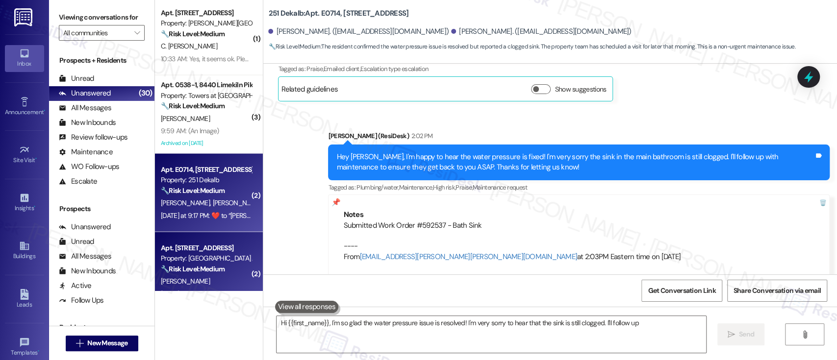
type textarea "Hi {{first_name}}, I'm so glad the water pressure issue is resolved! I'm very s…"
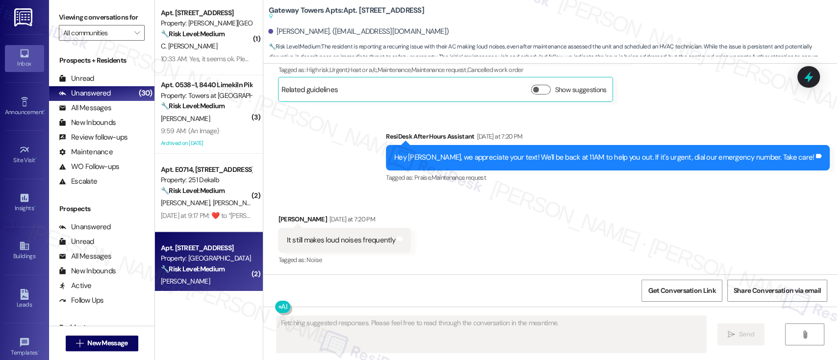
scroll to position [496, 0]
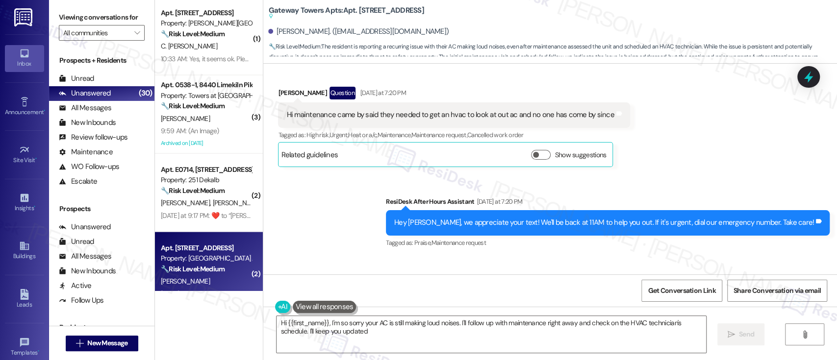
type textarea "Hi {{first_name}}, I'm so sorry your AC is still making loud noises. I'll follo…"
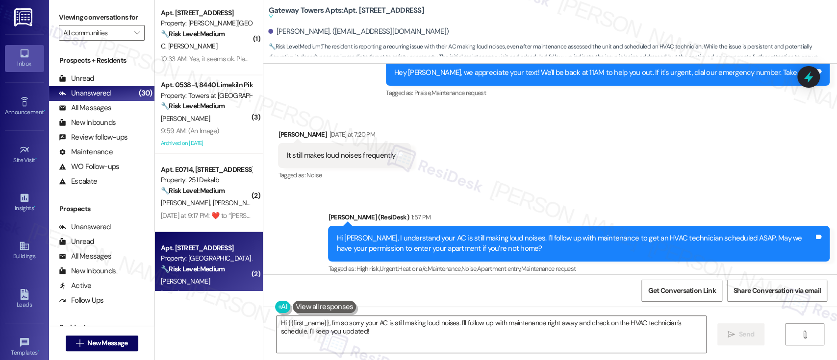
scroll to position [655, 0]
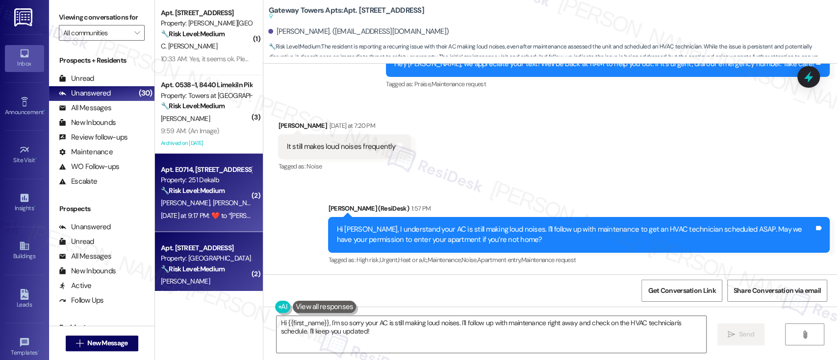
click at [186, 187] on strong "🔧 Risk Level: Medium" at bounding box center [193, 190] width 64 height 9
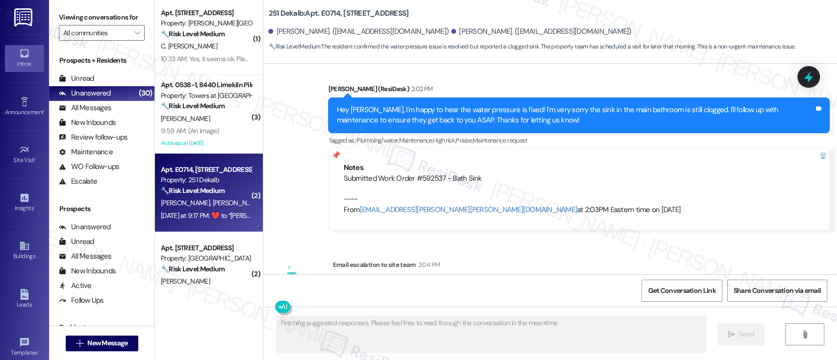
scroll to position [1334, 0]
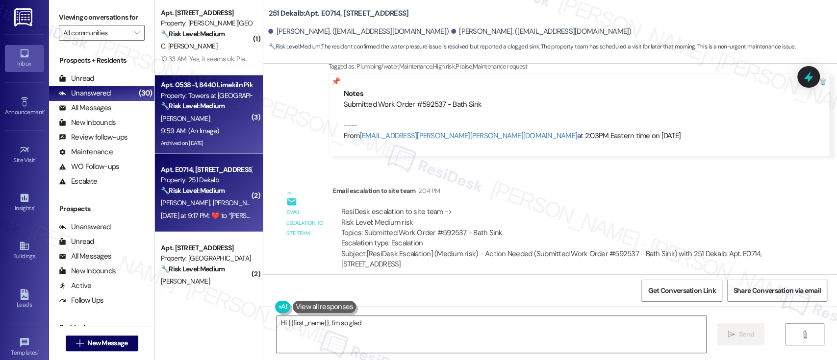
type textarea "Hi {{first_name}}, I'm so glad"
click at [212, 111] on div "🔧 Risk Level: Medium The resident is reporting cosmetic damage to their door an…" at bounding box center [206, 106] width 91 height 10
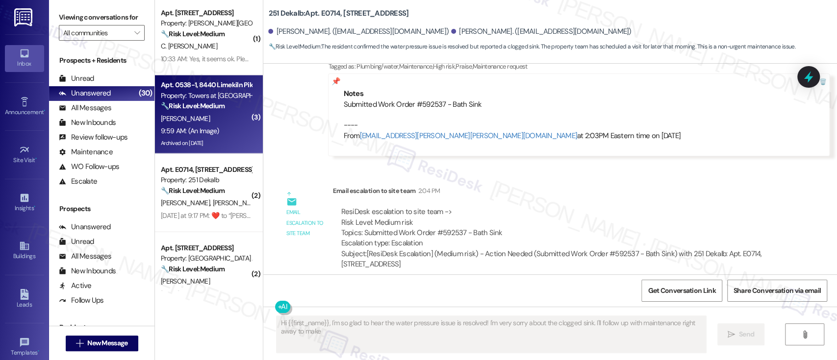
type textarea "Hi {{first_name}}, I'm so glad to hear the water pressure issue is resolved! I'…"
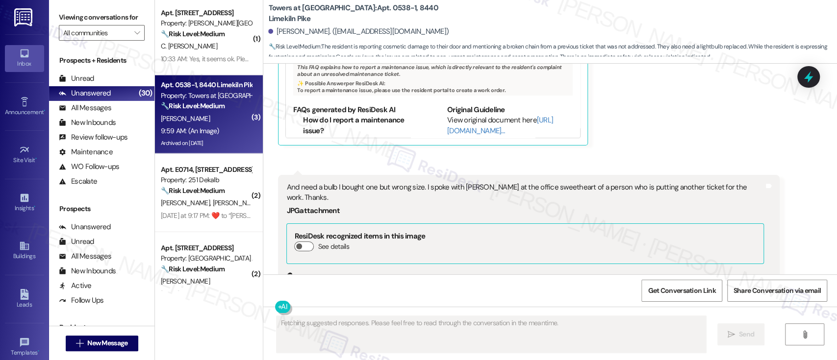
scroll to position [23827, 0]
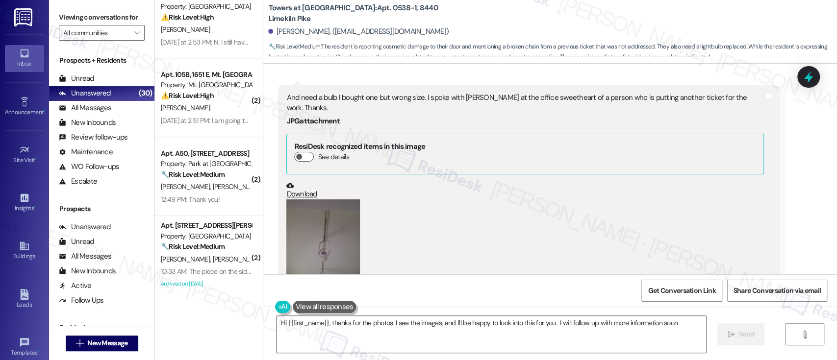
type textarea "Hi {{first_name}}, thanks for the photos. I see the images, and I'll be happy t…"
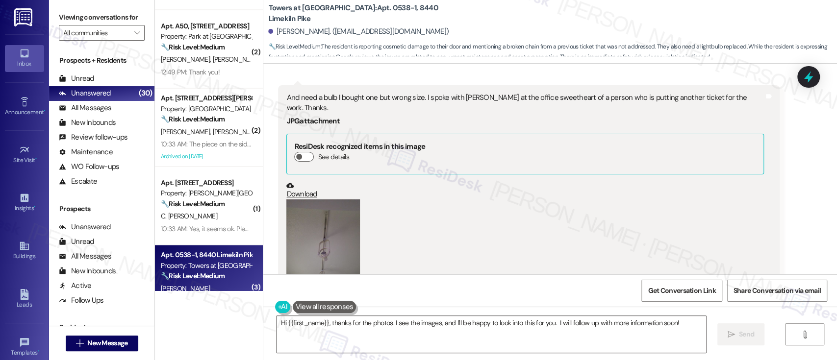
scroll to position [1279, 0]
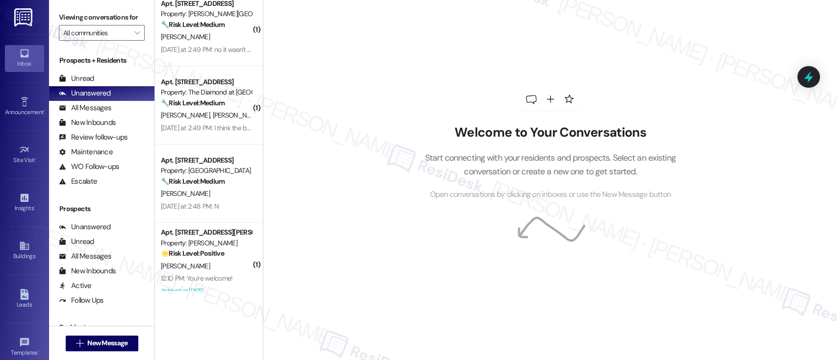
scroll to position [2063, 0]
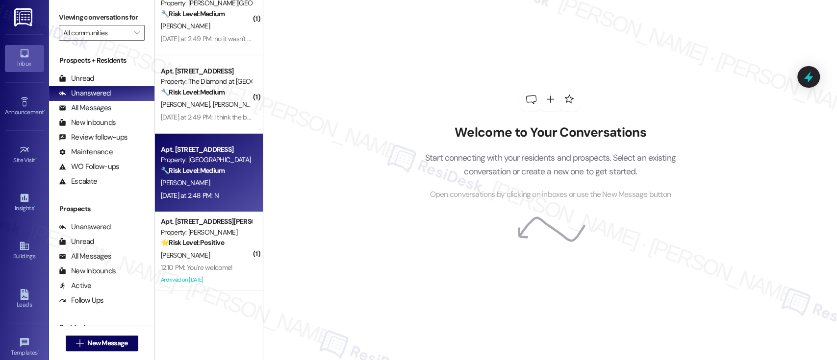
click at [204, 177] on div "[PERSON_NAME]" at bounding box center [206, 183] width 93 height 12
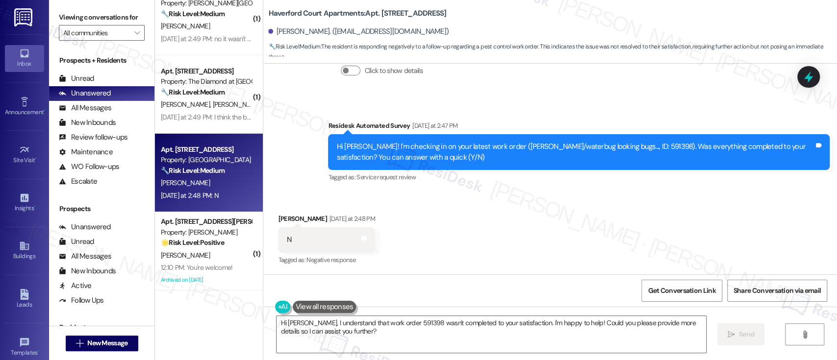
scroll to position [449, 0]
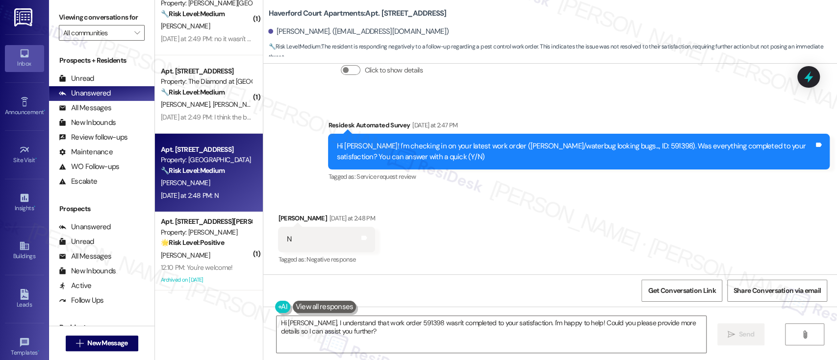
click at [607, 143] on div "Hi Melanie! I'm checking in on your latest work order (Roach/waterbug looking b…" at bounding box center [575, 151] width 478 height 21
copy div "591398"
click at [576, 333] on textarea "Hi Melanie, I understand that work order 591398 wasn't completed to your satisf…" at bounding box center [491, 334] width 429 height 37
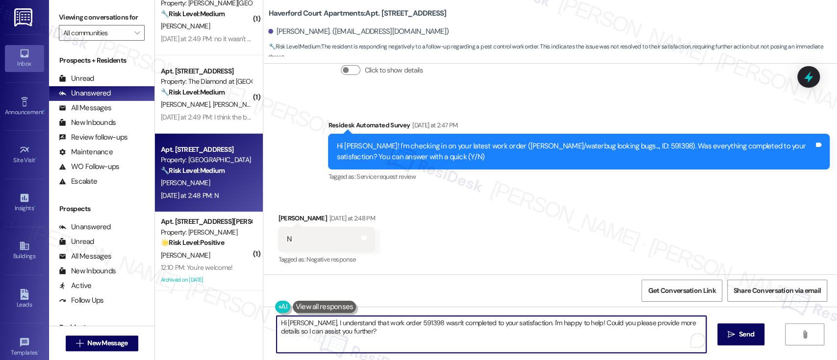
drag, startPoint x: 571, startPoint y: 321, endPoint x: 580, endPoint y: 361, distance: 41.1
click at [580, 360] on html "Inbox Go to Inbox Announcement • Send A Text Announcement Site Visit • Go to Si…" at bounding box center [418, 180] width 837 height 360
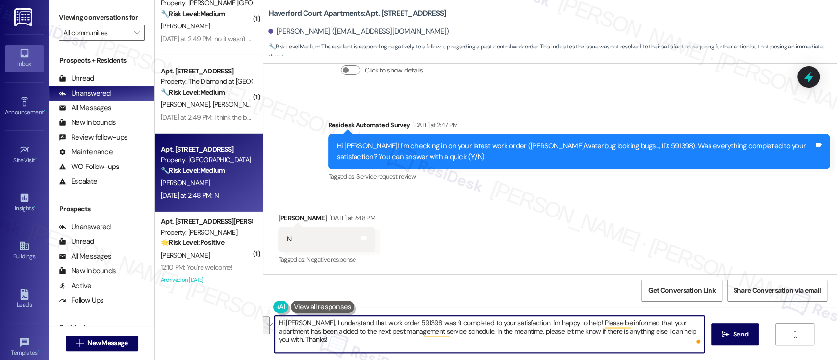
paste textarea "I understand that work order #591398 wasn’t completed to your satisfaction, and…"
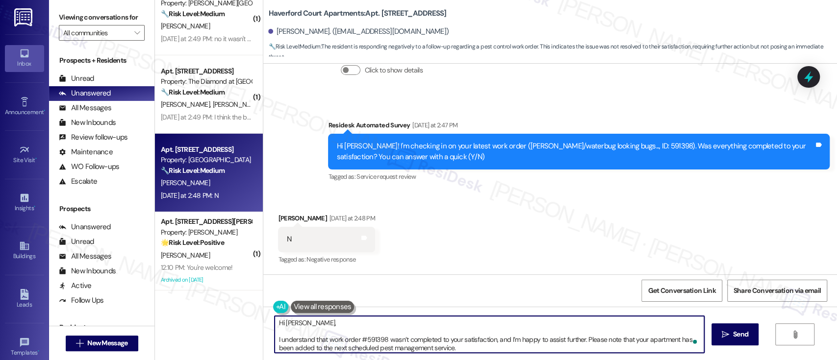
click at [339, 320] on textarea "Hi Melanie, I understand that work order #591398 wasn’t completed to your satis…" at bounding box center [489, 334] width 429 height 37
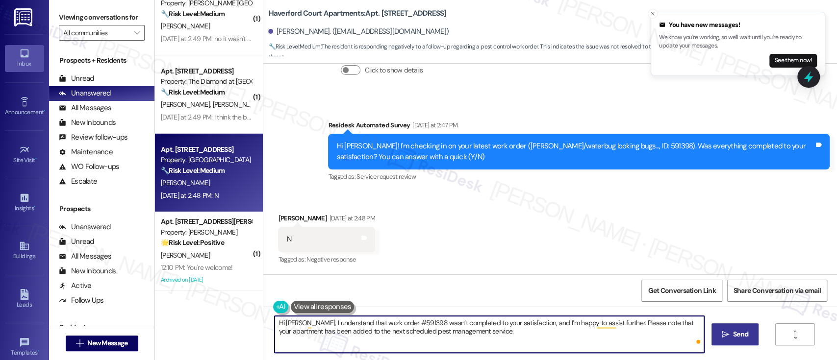
type textarea "Hi Melanie, I understand that work order #591398 wasn’t completed to your satis…"
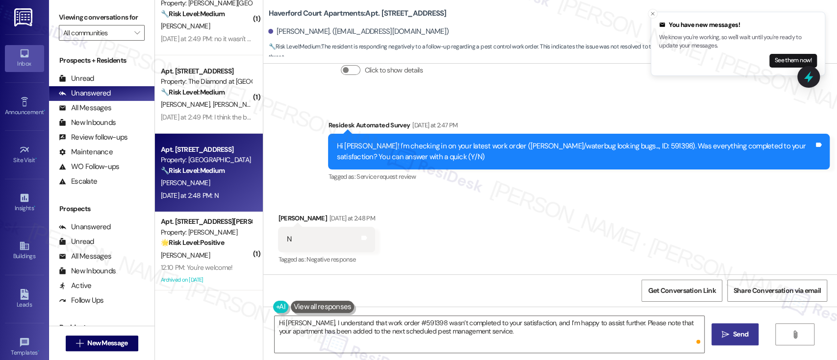
click at [741, 340] on button " Send" at bounding box center [735, 335] width 48 height 22
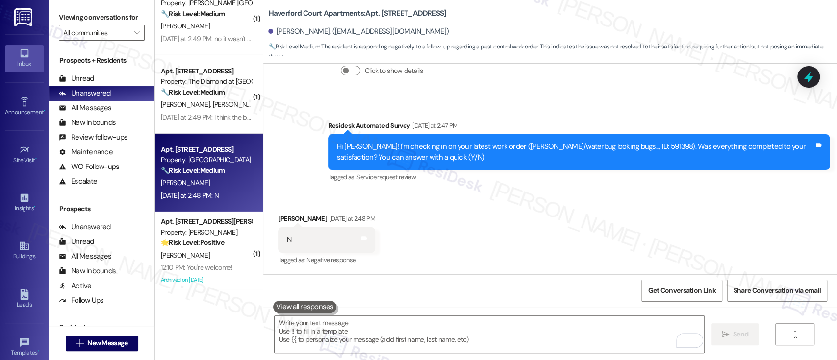
scroll to position [528, 0]
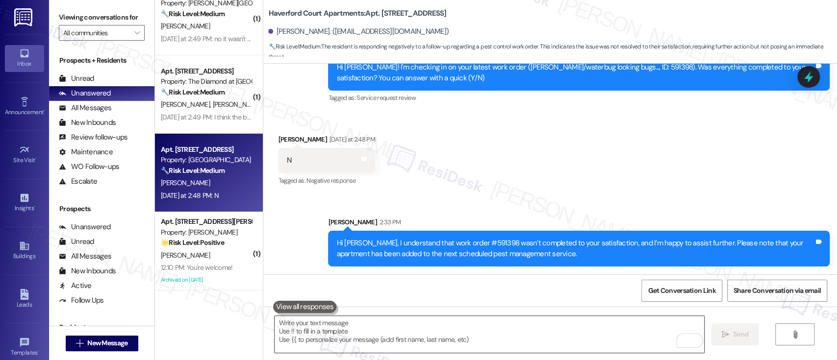
click at [425, 337] on textarea "To enrich screen reader interactions, please activate Accessibility in Grammarl…" at bounding box center [489, 334] width 429 height 37
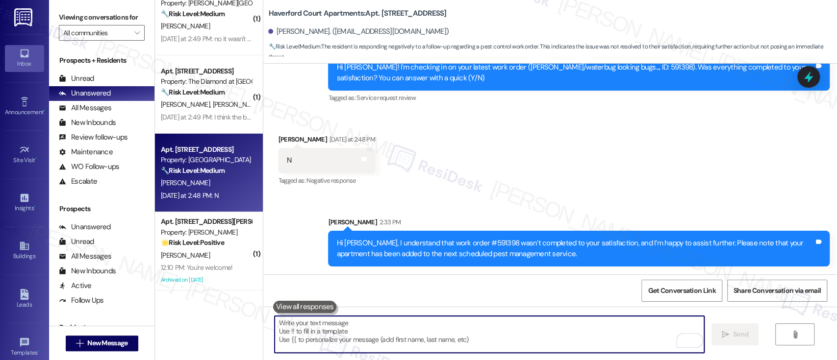
paste textarea "In the meantime, if there’s anything else I can help you with, don’t hesitate t…"
type textarea "In the meantime, if there’s anything else I can help you with, don’t hesitate t…"
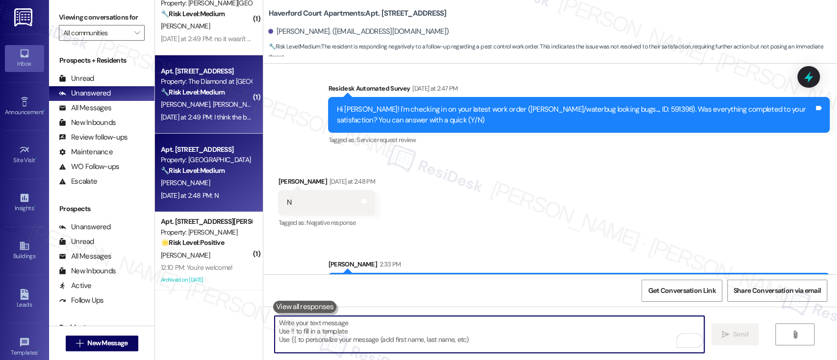
scroll to position [449, 0]
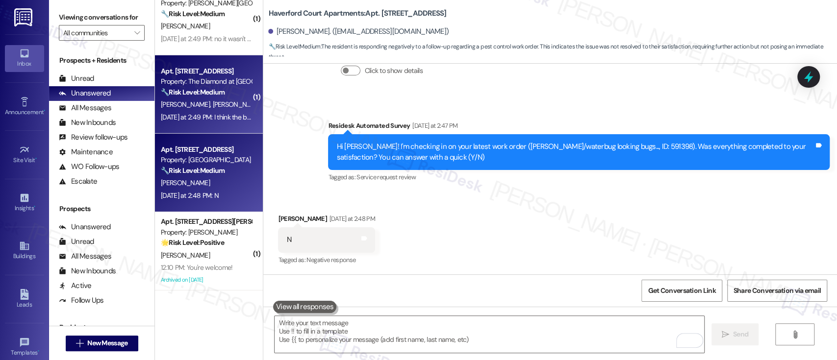
click at [177, 108] on span "[PERSON_NAME]" at bounding box center [187, 104] width 52 height 9
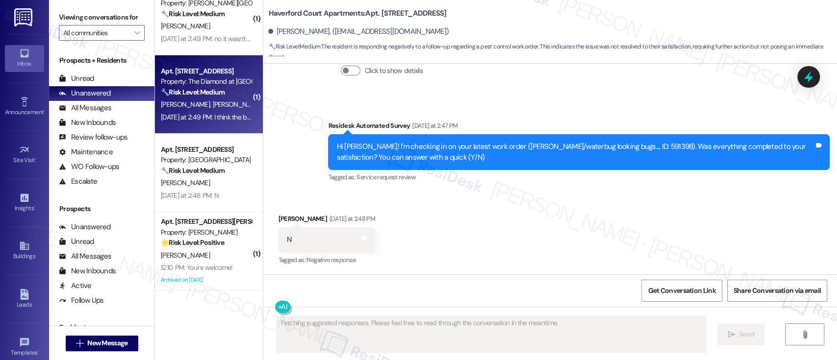
scroll to position [31, 0]
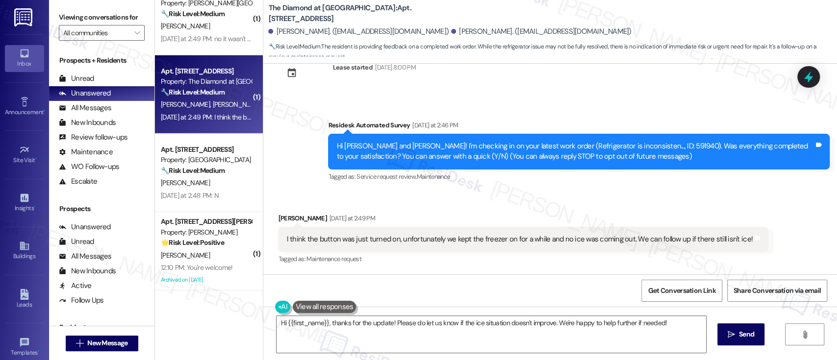
click at [619, 143] on div "Hi Amanda and Haig! I'm checking in on your latest work order (Refrigerator is …" at bounding box center [575, 151] width 478 height 21
click at [624, 143] on div "Hi Amanda and Haig! I'm checking in on your latest work order (Refrigerator is …" at bounding box center [575, 151] width 478 height 21
copy div "591940"
click at [283, 218] on div "Amanda Romano Yesterday at 2:49 PM" at bounding box center [523, 220] width 490 height 14
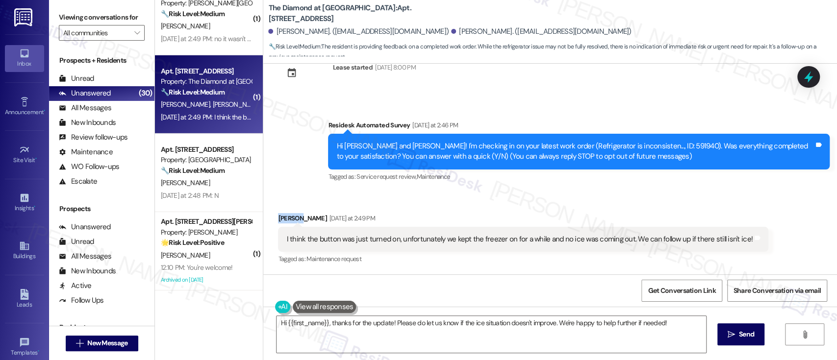
click at [283, 218] on div "Amanda Romano Yesterday at 2:49 PM" at bounding box center [523, 220] width 490 height 14
copy div "Amanda"
click at [298, 322] on textarea "Hi {{first_name}}, thanks for the update! Please do let us know if the ice situ…" at bounding box center [491, 334] width 429 height 37
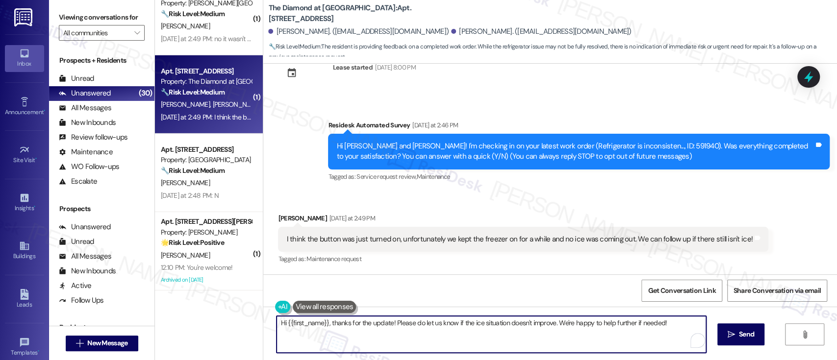
click at [298, 322] on textarea "Hi {{first_name}}, thanks for the update! Please do let us know if the ice situ…" at bounding box center [491, 334] width 429 height 37
paste textarea "Amanda"
click at [420, 322] on textarea "Hi Amanda, thanks for the update! Please do let us know if the ice situation do…" at bounding box center [489, 334] width 429 height 37
click at [556, 328] on textarea "Hi Amanda, thanks for the update! Please do let us know if the ice situation do…" at bounding box center [489, 334] width 429 height 37
click at [623, 325] on textarea "Hi Amanda, thanks for the update! Please do let us know if the ice situation do…" at bounding box center [489, 334] width 429 height 37
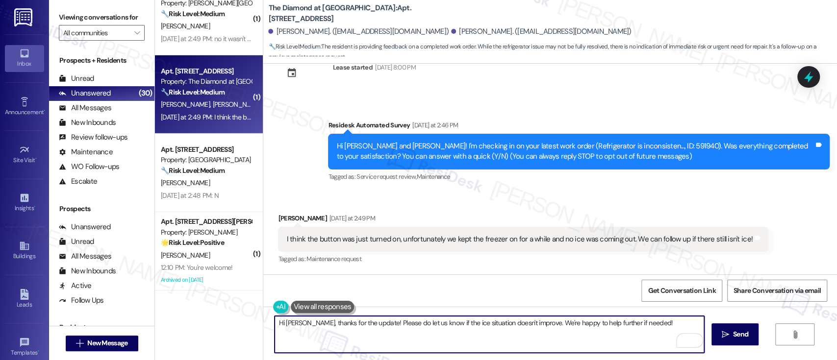
click at [655, 325] on textarea "Hi Amanda, thanks for the update! Please do let us know if the ice situation do…" at bounding box center [489, 334] width 429 height 37
type textarea "Hi Amanda, thanks for the update! Please do let us know if the ice situation do…"
click at [743, 335] on span "Send" at bounding box center [740, 334] width 15 height 10
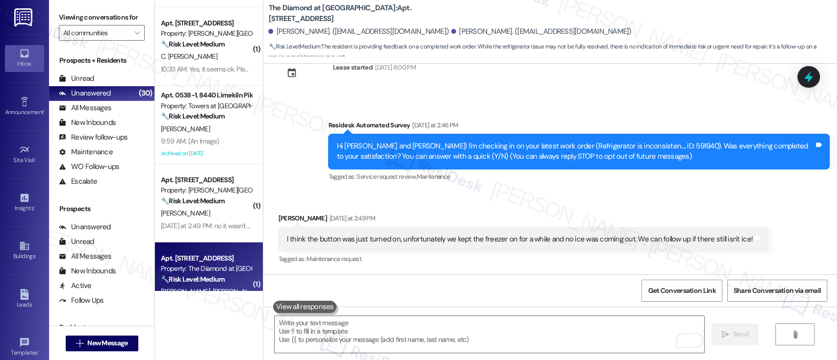
scroll to position [1868, 0]
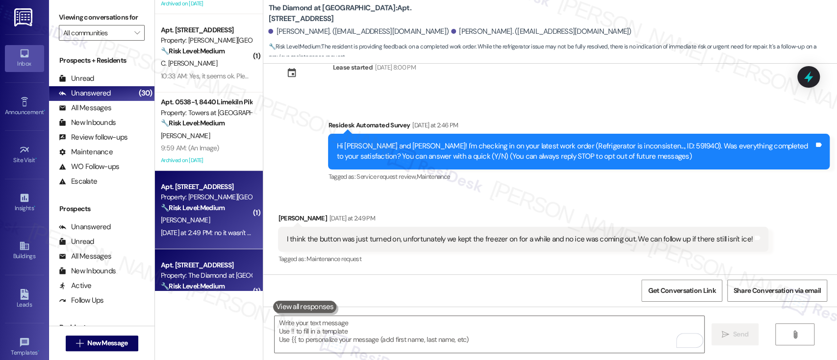
click at [213, 208] on strong "🔧 Risk Level: Medium" at bounding box center [193, 207] width 64 height 9
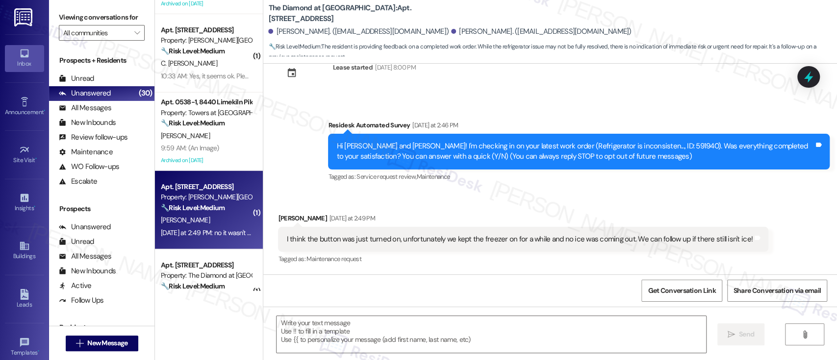
type textarea "Fetching suggested responses. Please feel free to read through the conversation…"
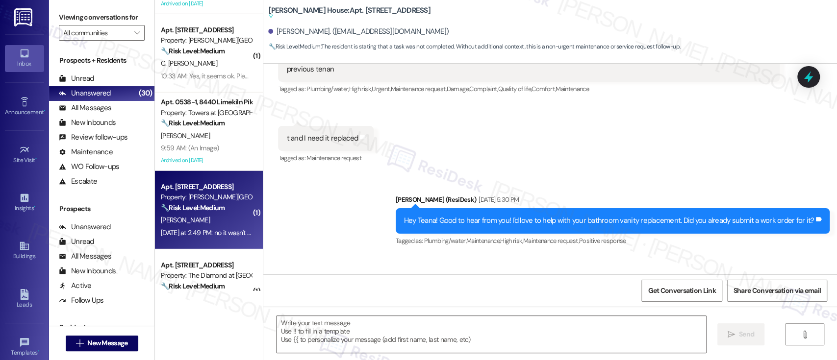
type textarea "Fetching suggested responses. Please feel free to read through the conversation…"
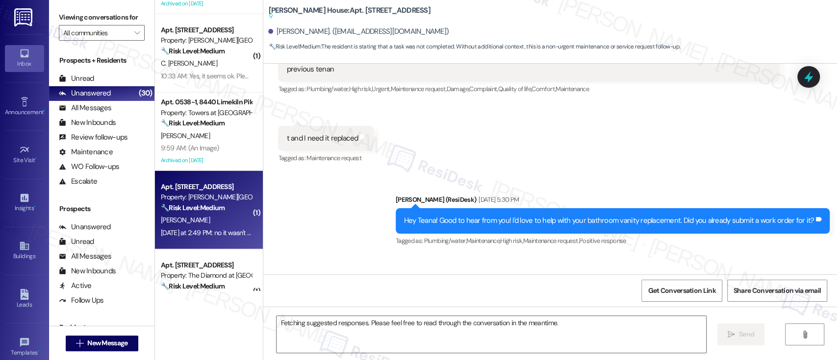
scroll to position [2670, 0]
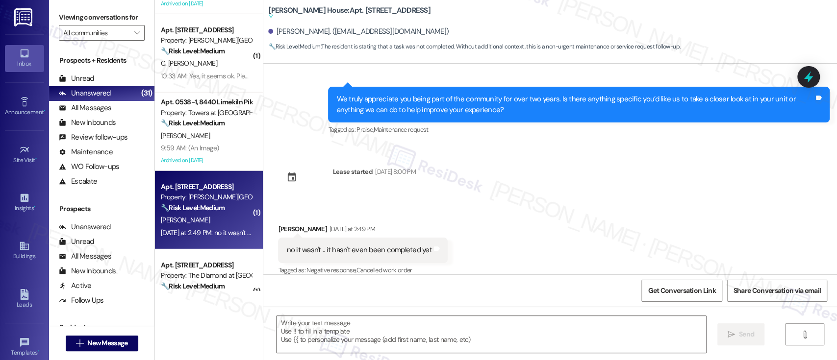
click at [550, 202] on div "Received via SMS Teana Candelario Yesterday at 2:49 PM no it wasn't .. it hasn'…" at bounding box center [550, 243] width 574 height 83
click at [337, 5] on b "Joshua House: Apt. N0204, 2607 Welsh Rd Suggested actions and notes available f…" at bounding box center [349, 13] width 162 height 16
click at [337, 5] on div "Joshua House: Apt. N0204, 2607 Welsh Rd Suggested actions and notes available f…" at bounding box center [552, 27] width 569 height 50
copy b "N0204"
click at [510, 335] on textarea at bounding box center [491, 334] width 429 height 37
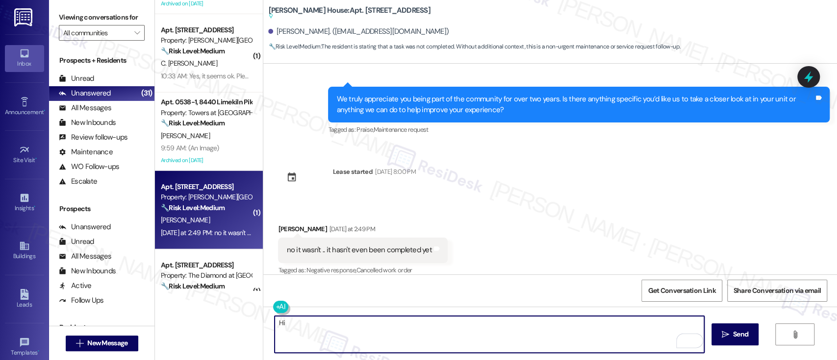
click at [278, 224] on div "Teana Candelario Yesterday at 2:49 PM" at bounding box center [362, 231] width 169 height 14
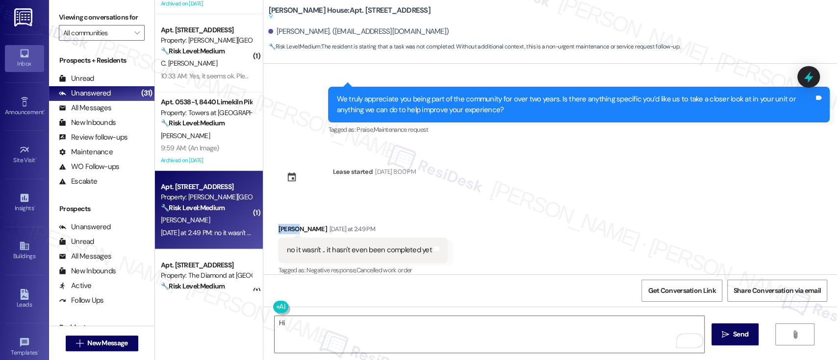
click at [278, 224] on div "Teana Candelario Yesterday at 2:49 PM" at bounding box center [362, 231] width 169 height 14
copy div "Teana"
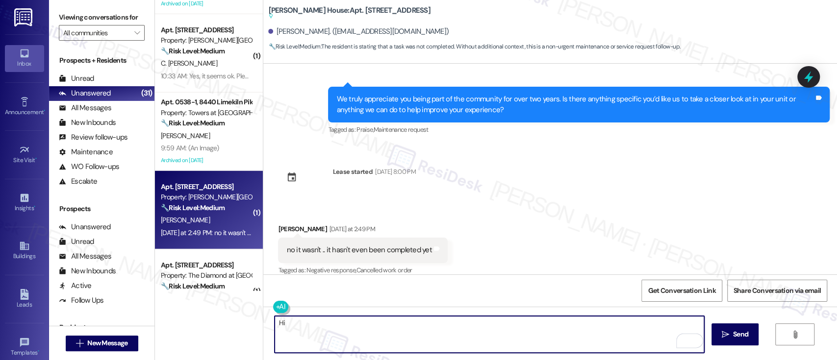
click at [312, 322] on textarea "Hi" at bounding box center [489, 334] width 429 height 37
paste textarea "Teana"
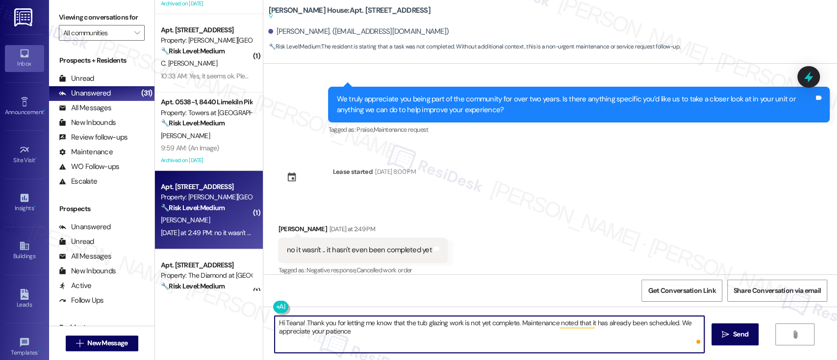
type textarea "Hi Teana! Thank you for letting me know that the tub glazing work is not yet co…"
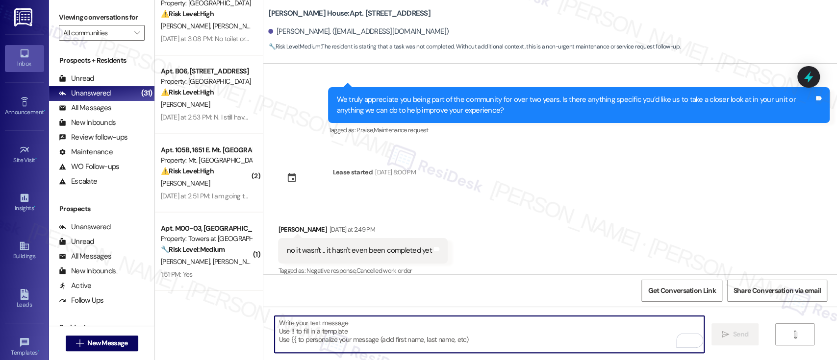
scroll to position [1083, 0]
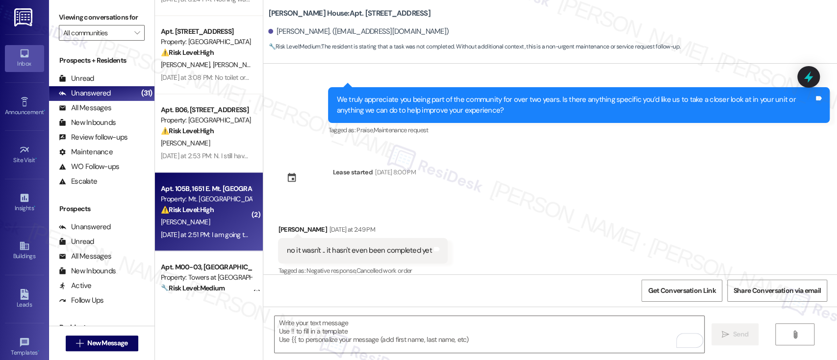
click at [191, 201] on div "Property: Mt. Airy Place" at bounding box center [206, 199] width 91 height 10
type textarea "Fetching suggested responses. Please feel free to read through the conversation…"
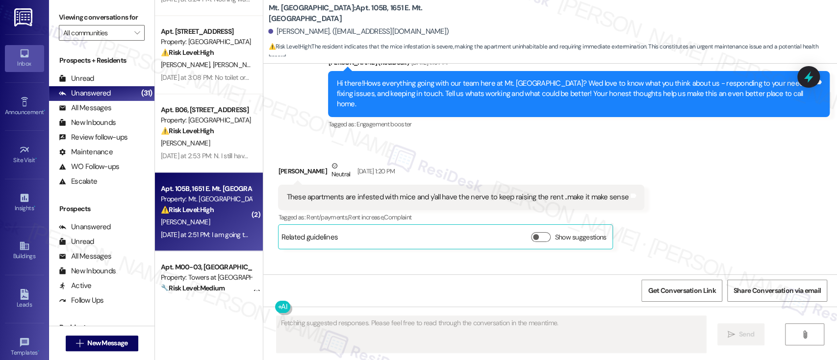
scroll to position [5740, 0]
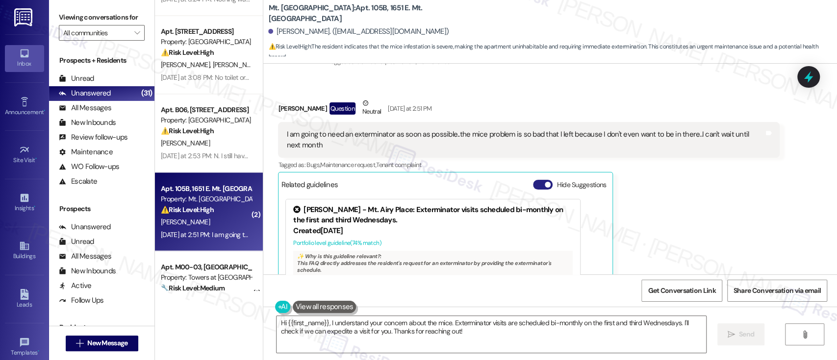
click at [533, 180] on button "Hide Suggestions" at bounding box center [543, 185] width 20 height 10
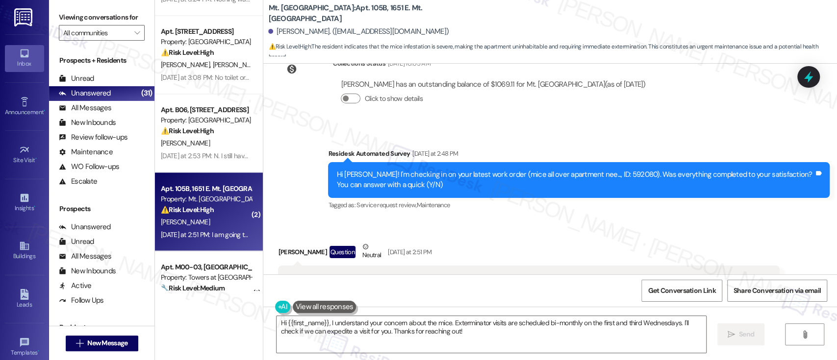
click at [609, 170] on div "Hi Jonathon! I'm checking in on your latest work order (mice all over apartment…" at bounding box center [575, 180] width 478 height 21
copy div "592080"
click at [435, 322] on textarea "Hi {{first_name}}, I understand your concern about the mice. Exterminator visit…" at bounding box center [491, 334] width 429 height 37
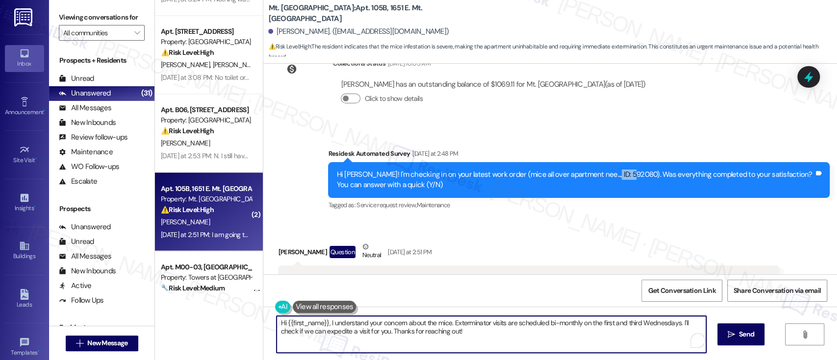
click at [435, 322] on textarea "Hi {{first_name}}, I understand your concern about the mice. Exterminator visit…" at bounding box center [491, 334] width 429 height 37
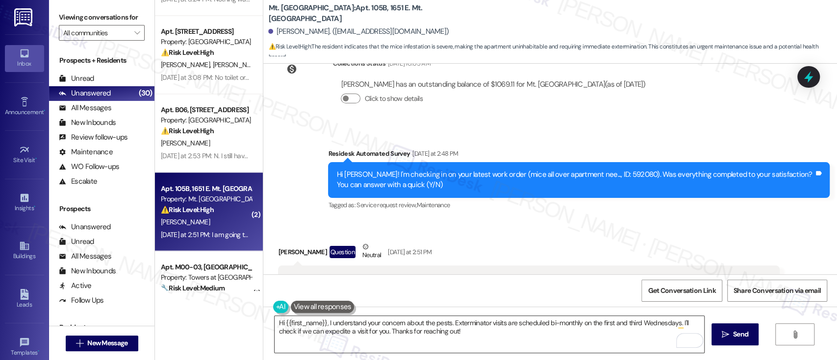
click at [534, 341] on textarea "Hi {{first_name}}, I understand your concern about the pests. Exterminator visi…" at bounding box center [489, 334] width 429 height 37
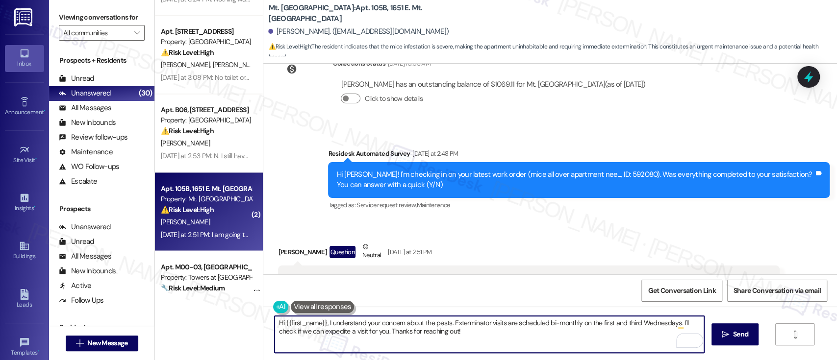
click at [543, 335] on textarea "Hi {{first_name}}, I understand your concern about the pests. Exterminator visi…" at bounding box center [489, 334] width 429 height 37
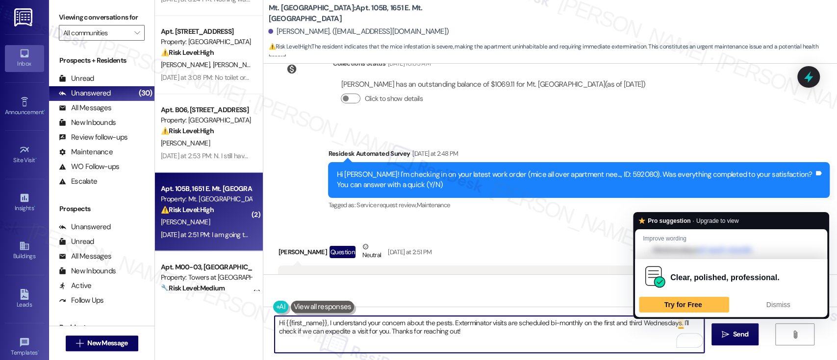
click at [677, 323] on textarea "Hi {{first_name}}, I understand your concern about the pests. Exterminator visi…" at bounding box center [489, 334] width 429 height 37
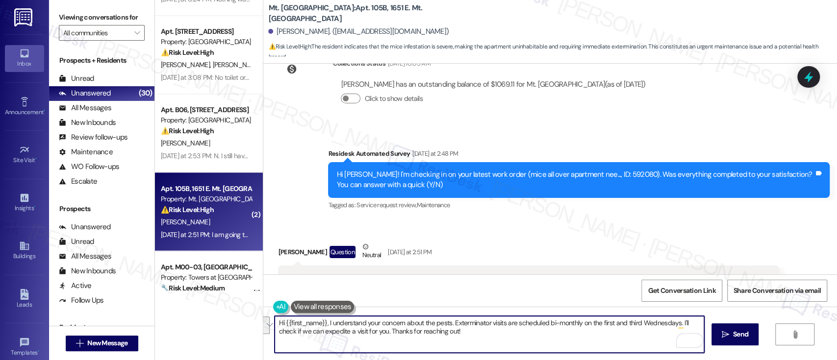
click at [345, 336] on textarea "Hi {{first_name}}, I understand your concern about the pests. Exterminator visi…" at bounding box center [489, 334] width 429 height 37
click at [494, 335] on textarea "Hi {{first_name}}, I understand your concern about the pests. Exterminator visi…" at bounding box center [489, 334] width 429 height 37
click at [501, 335] on textarea "Hi {{first_name}}, I understand your concern about the pests. Exterminator visi…" at bounding box center [489, 334] width 429 height 37
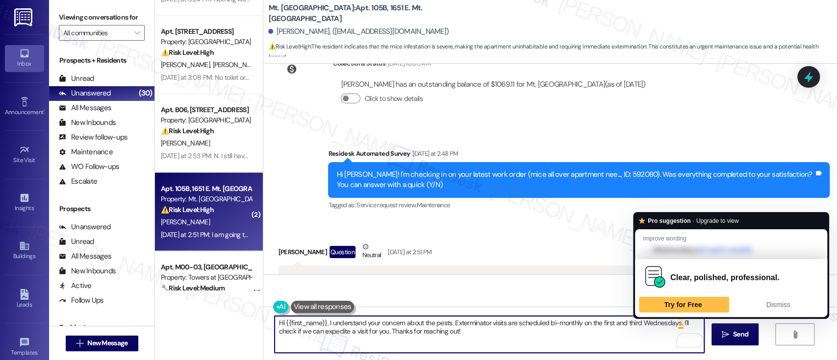
click at [676, 323] on textarea "Hi {{first_name}}, I understand your concern about the pests. Exterminator visi…" at bounding box center [489, 334] width 429 height 37
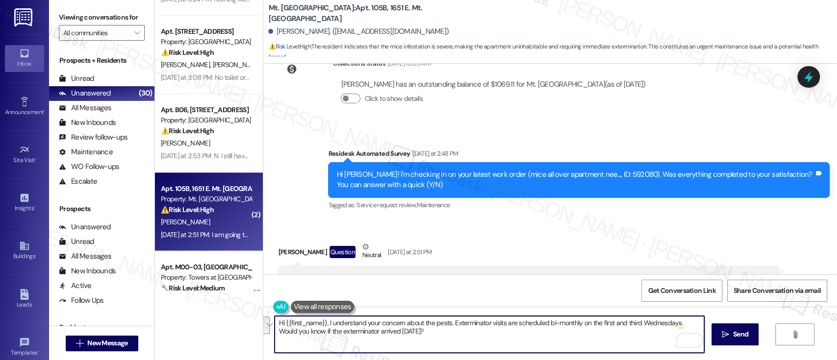
paste textarea "I understand your concern about the pests, and I want to help get this resolved…"
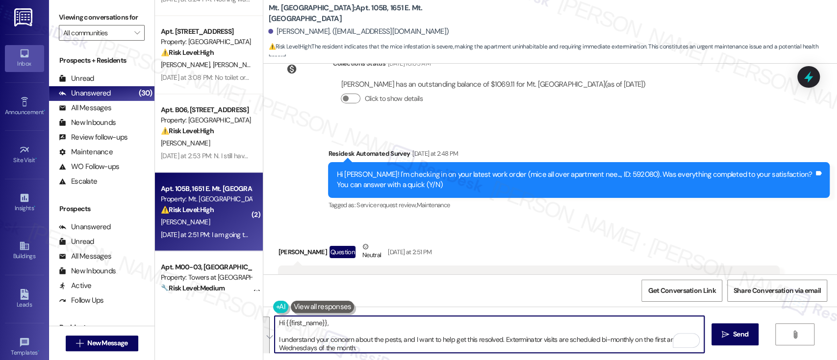
scroll to position [17, 0]
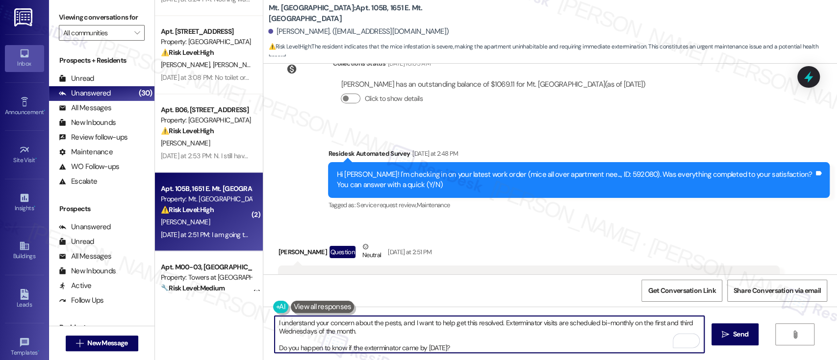
click at [412, 330] on textarea "Hi {{first_name}}, I understand your concern about the pests, and I want to hel…" at bounding box center [489, 334] width 429 height 37
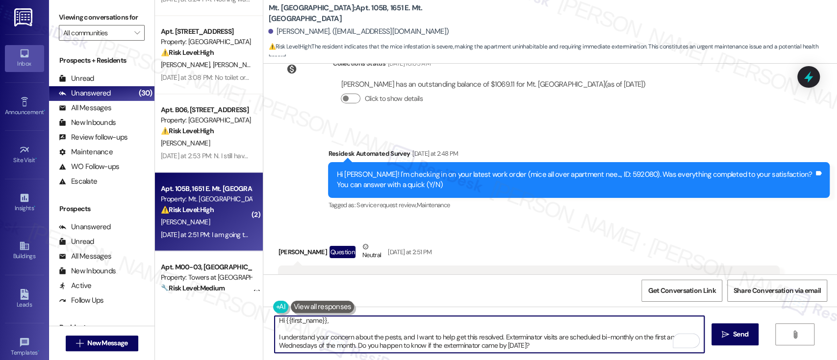
scroll to position [0, 0]
click at [412, 329] on textarea "Hi {{first_name}}, I understand your concern about the pests, and I want to hel…" at bounding box center [489, 334] width 429 height 37
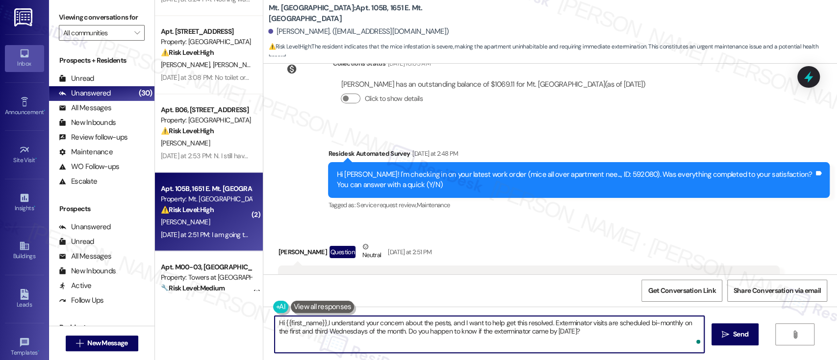
type textarea "Hi {{first_name}}, I understand your concern about the pests, and I want to hel…"
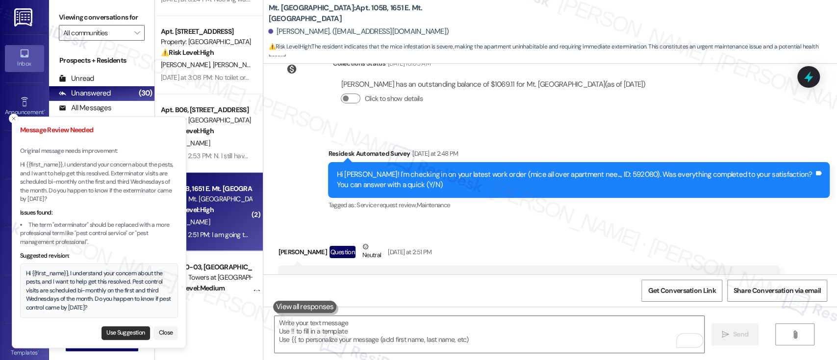
click at [120, 332] on button "Use Suggestion" at bounding box center [125, 334] width 49 height 14
type textarea "Hi {{first_name}}, I understand your concern about the pests, and I want to hel…"
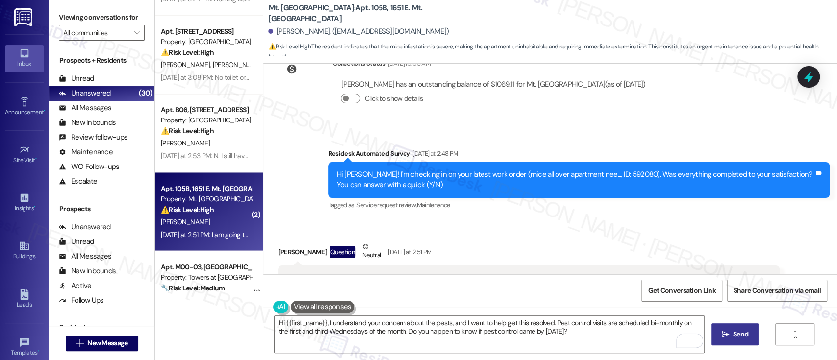
click at [735, 333] on span "Send" at bounding box center [740, 334] width 15 height 10
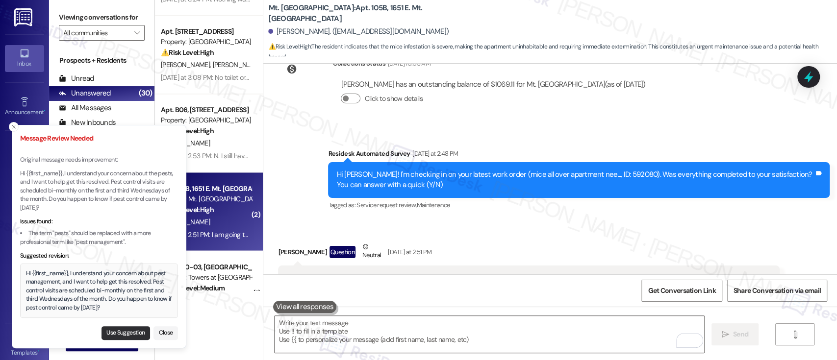
click at [109, 331] on button "Use Suggestion" at bounding box center [125, 334] width 49 height 14
type textarea "Hi {{first_name}}, I understand your concern about pest management, and I want …"
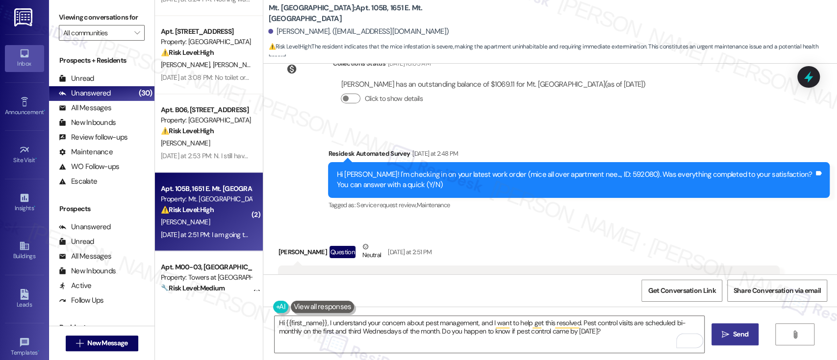
click at [733, 329] on span "Send" at bounding box center [740, 334] width 15 height 10
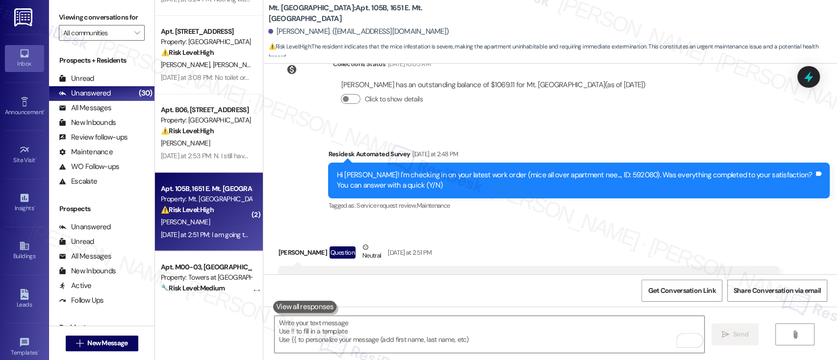
scroll to position [5675, 0]
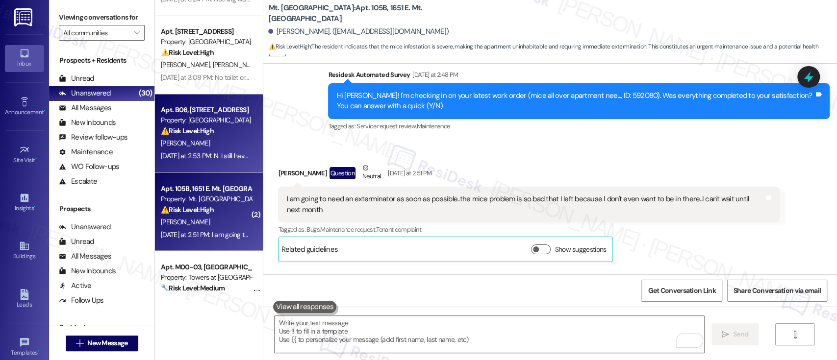
click at [209, 142] on div "S. Paillant" at bounding box center [206, 143] width 93 height 12
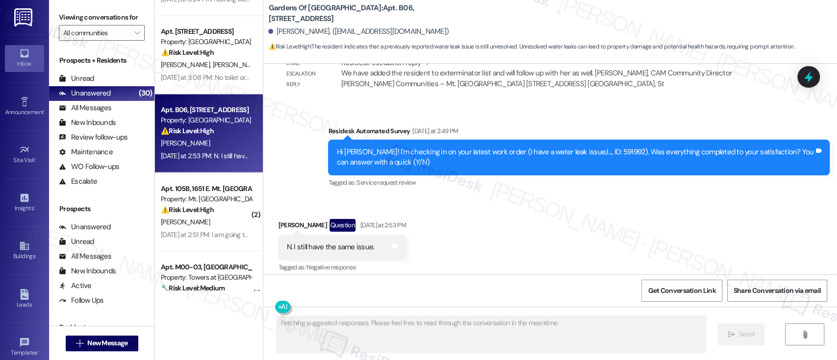
scroll to position [1595, 0]
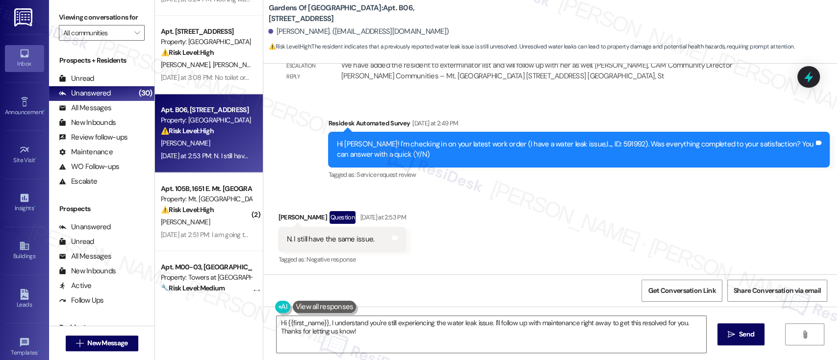
click at [525, 223] on div "Received via SMS Sarah Paillant Question Yesterday at 2:53 PM N. I still have t…" at bounding box center [550, 231] width 574 height 85
click at [586, 146] on div "Hi Sarah! I'm checking in on your latest work order (I have a water leak issue,…" at bounding box center [575, 149] width 478 height 21
copy div "591992"
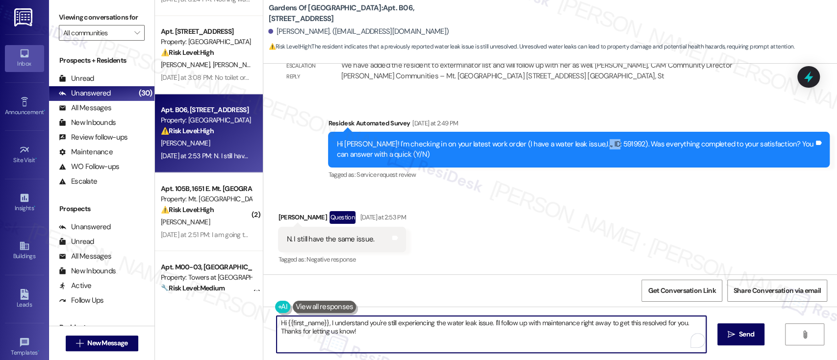
click at [641, 333] on textarea "Hi {{first_name}}, I understand you're still experiencing the water leak issue.…" at bounding box center [491, 334] width 429 height 37
click at [460, 343] on textarea "Hi {{first_name}}, I understand you're still experiencing the water leak issue.…" at bounding box center [491, 334] width 429 height 37
click at [524, 329] on textarea "Hi {{first_name}}, I understand you're still experiencing the water leak issue.…" at bounding box center [489, 334] width 429 height 37
click at [486, 325] on textarea "Hi {{first_name}}, I understand you're still experiencing the water leak issue.…" at bounding box center [489, 334] width 429 height 37
type textarea "Hi {{first_name}}, I understand you're still experiencing the water leak issue.…"
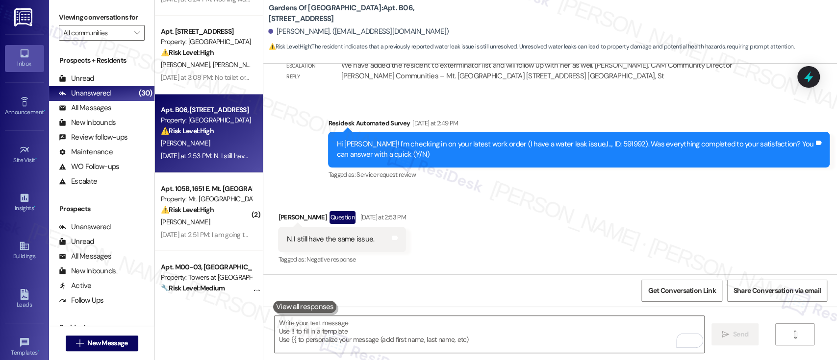
click at [516, 269] on div "Received via SMS Sarah Paillant Question Yesterday at 2:53 PM N. I still have t…" at bounding box center [550, 231] width 574 height 85
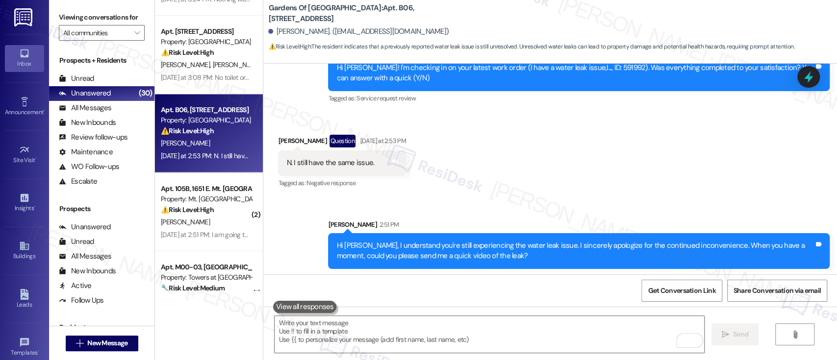
scroll to position [1674, 0]
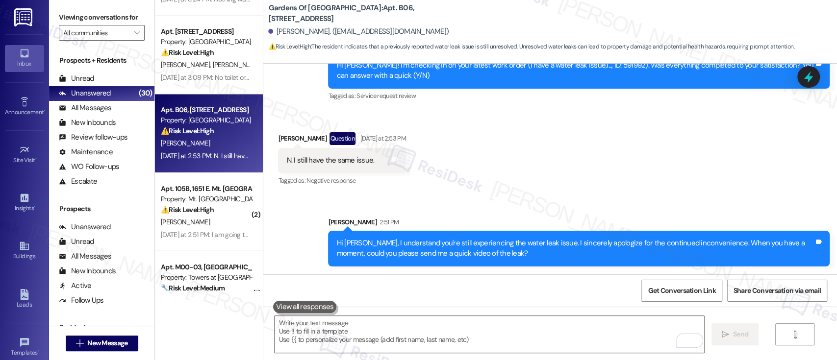
drag, startPoint x: 256, startPoint y: 155, endPoint x: 256, endPoint y: 148, distance: 6.9
click at [263, 148] on div "Gardens Of Mt Airy: Apt. B06, 1133 E. Mt Airy Ave Sarah Paillant. (spaillant97@…" at bounding box center [550, 180] width 574 height 360
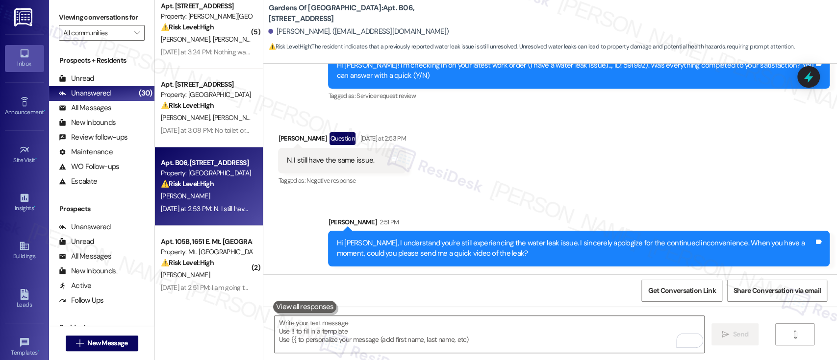
scroll to position [1008, 0]
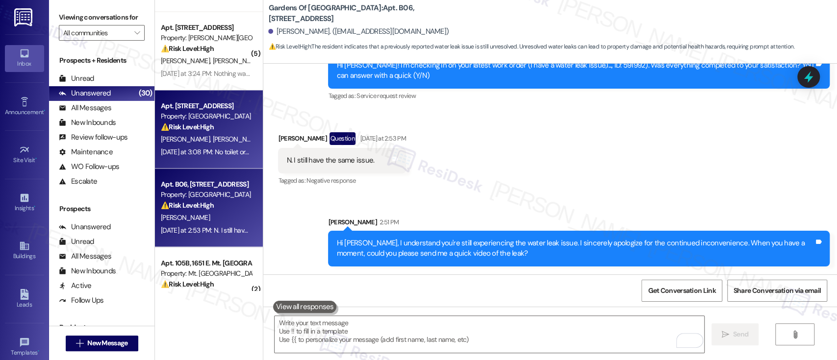
click at [200, 126] on strong "⚠️ Risk Level: High" at bounding box center [187, 127] width 53 height 9
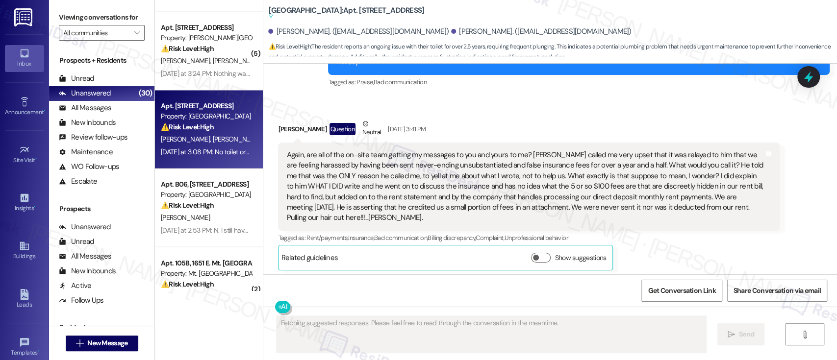
scroll to position [10920, 0]
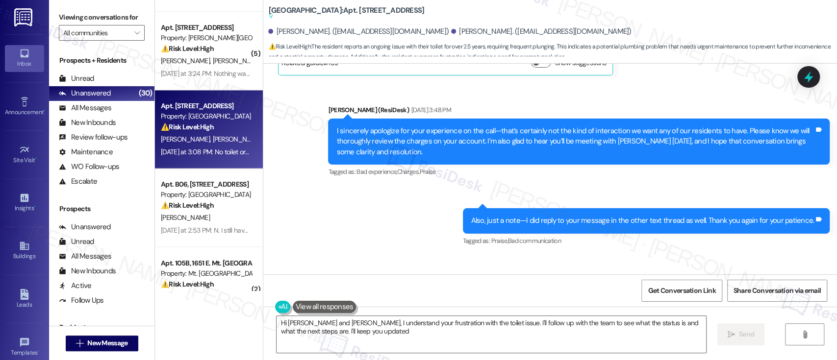
type textarea "Hi Sally and Darrin, I understand your frustration with the toilet issue. I'll …"
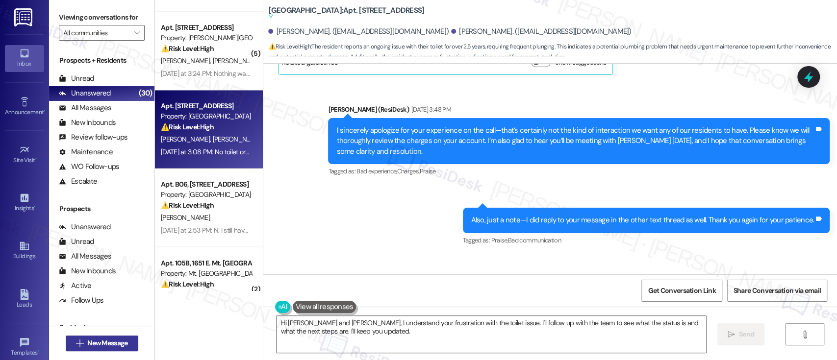
click at [113, 342] on span "New Message" at bounding box center [107, 343] width 40 height 10
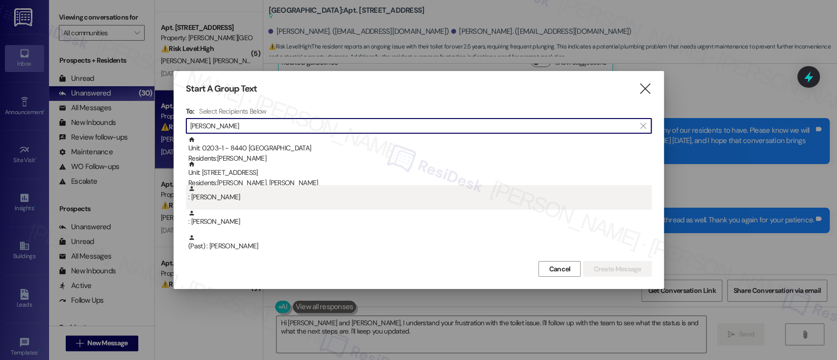
type input "sally"
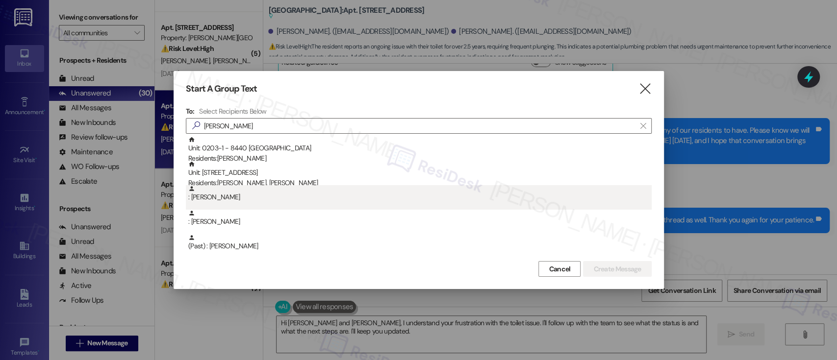
click at [255, 197] on div ": Sally Sims" at bounding box center [419, 193] width 463 height 17
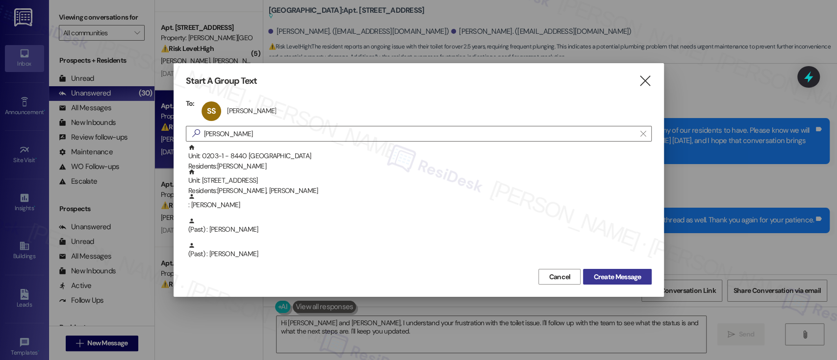
click at [635, 275] on span "Create Message" at bounding box center [617, 277] width 48 height 10
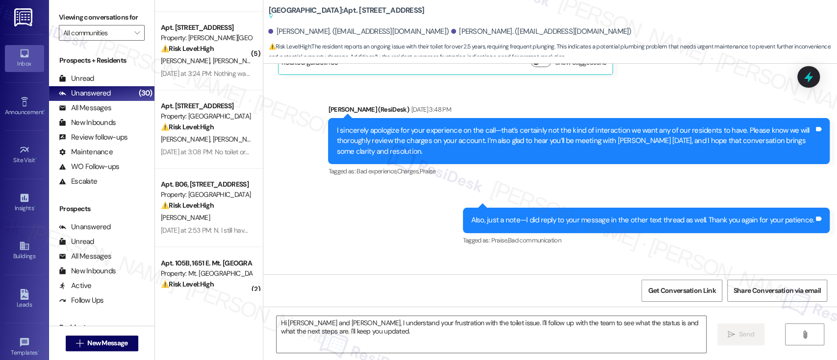
type textarea "Fetching suggested responses. Please feel free to read through the conversation…"
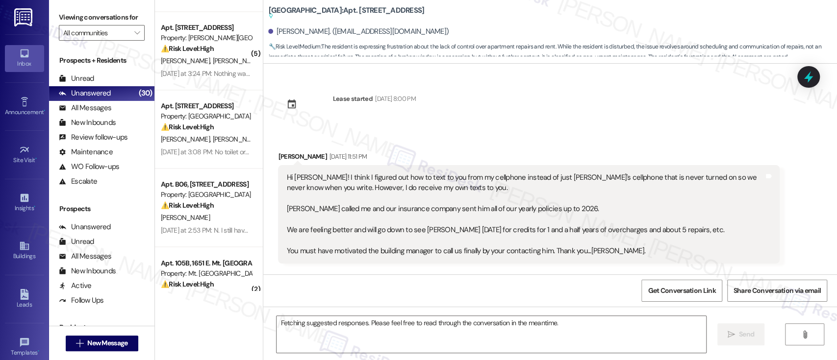
scroll to position [6384, 0]
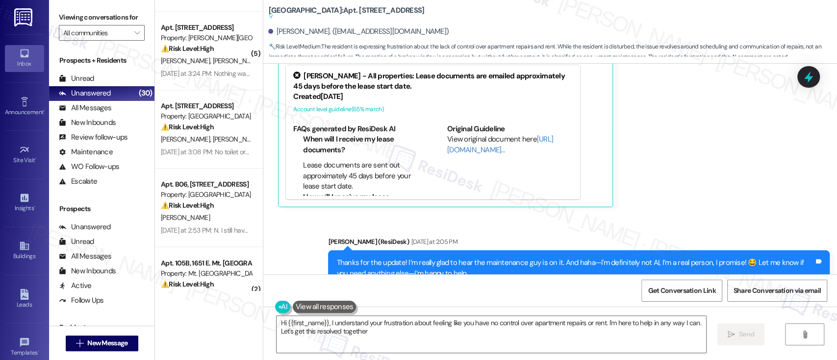
type textarea "Hi {{first_name}}, I understand your frustration about feeling like you have no…"
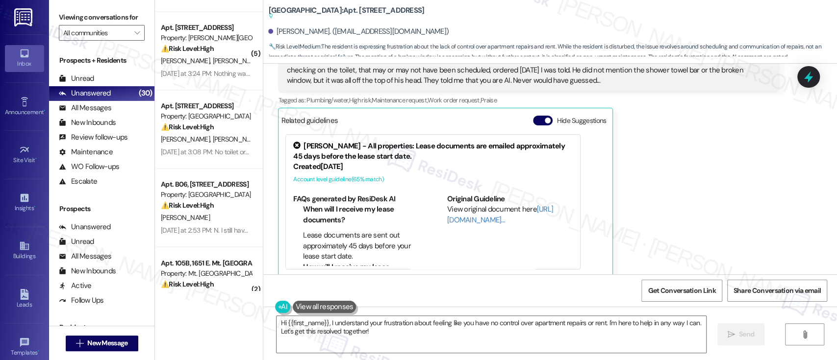
scroll to position [6246, 0]
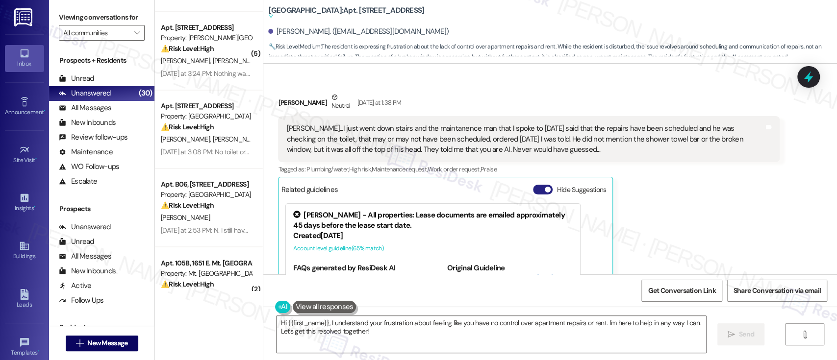
click at [545, 187] on span "button" at bounding box center [548, 190] width 6 height 6
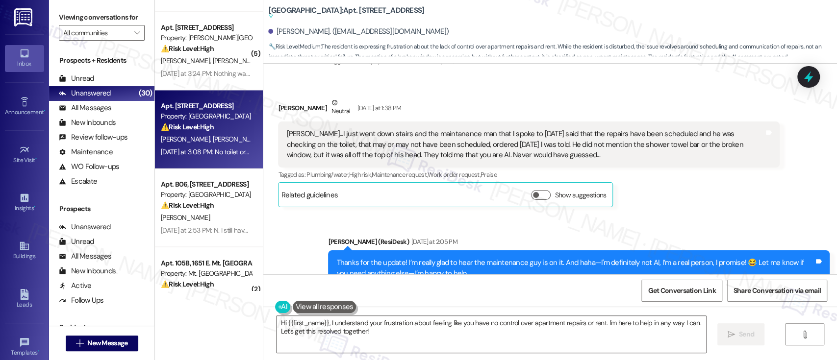
click at [213, 139] on span "D. Sims" at bounding box center [237, 139] width 49 height 9
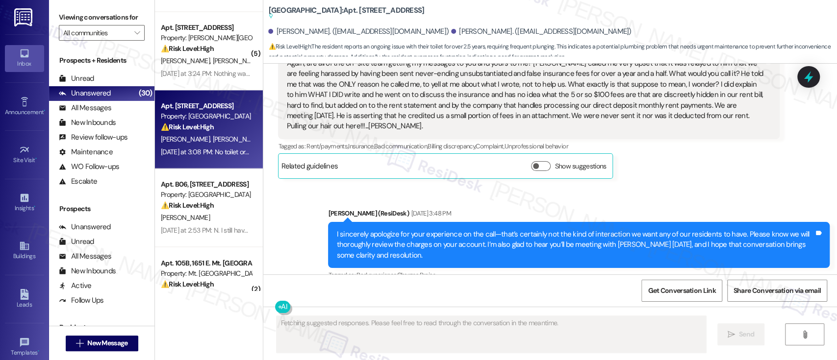
scroll to position [10920, 0]
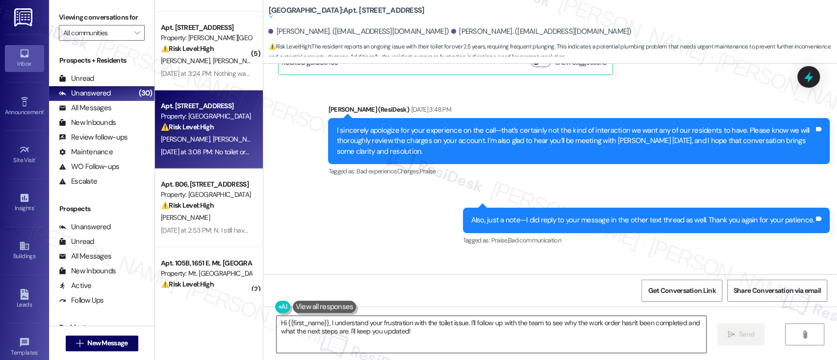
click at [462, 329] on textarea "Hi {{first_name}}, I understand your frustration with the toilet issue. I'll fo…" at bounding box center [491, 334] width 429 height 37
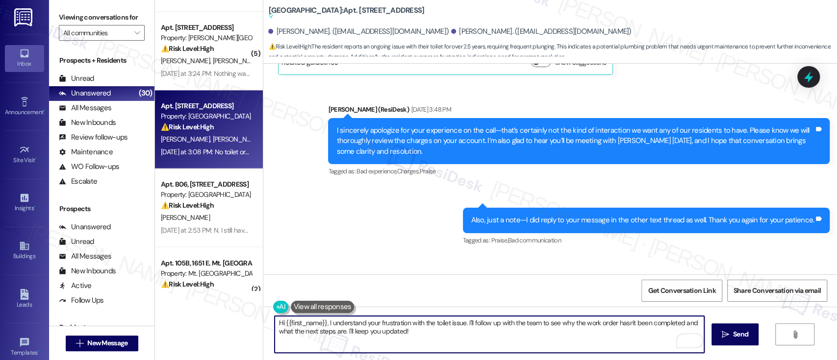
click at [456, 335] on textarea "Hi {{first_name}}, I understand your frustration with the toilet issue. I'll fo…" at bounding box center [489, 334] width 429 height 37
drag, startPoint x: 456, startPoint y: 335, endPoint x: 323, endPoint y: 322, distance: 134.0
click at [323, 322] on textarea "Hi {{first_name}}, I understand your frustration with the toilet issue. I'll fo…" at bounding box center [489, 334] width 429 height 37
type textarea "Hi {{first_name}}, I am truly sorry for the delay on the toilet replacement. I'…"
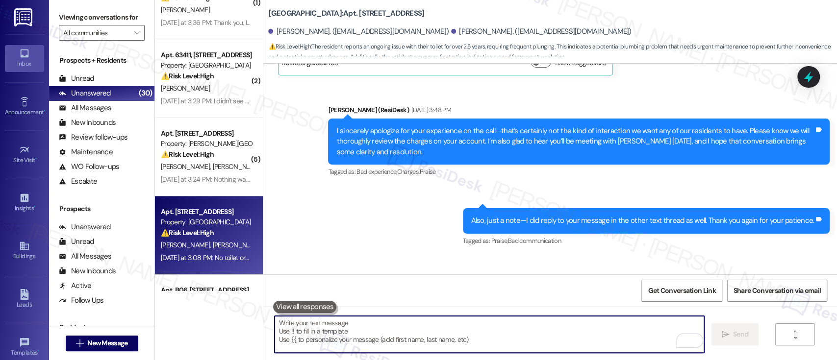
scroll to position [895, 0]
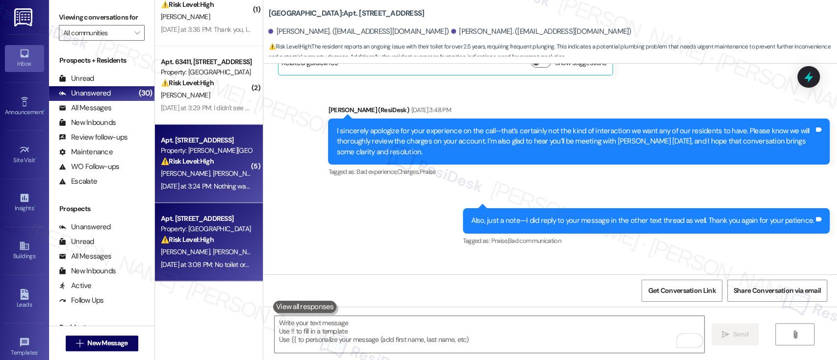
click at [189, 166] on div "⚠️ Risk Level: High The resident indicates that a previously submitted work ord…" at bounding box center [206, 161] width 91 height 10
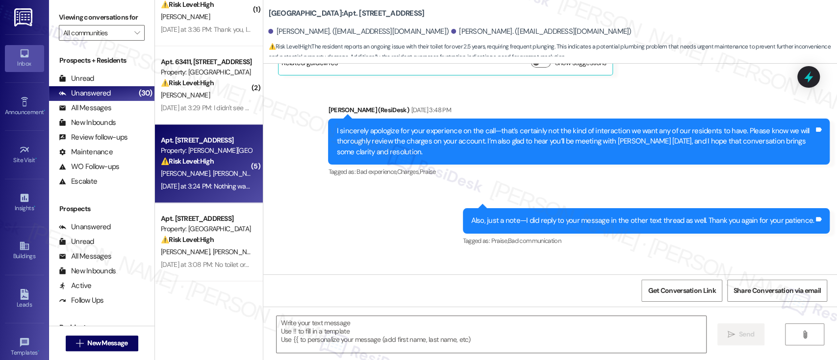
type textarea "Fetching suggested responses. Please feel free to read through the conversation…"
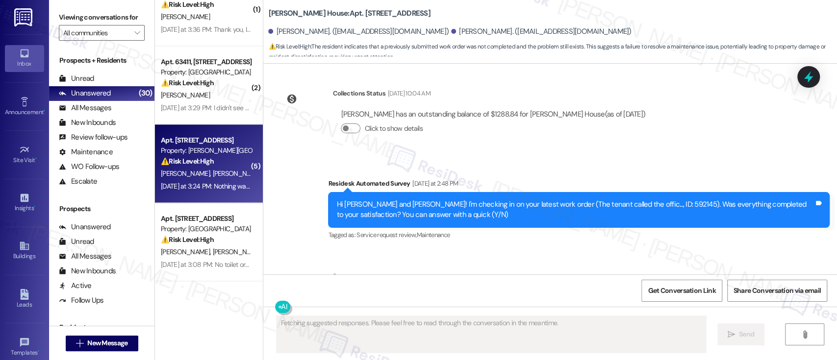
scroll to position [3620, 0]
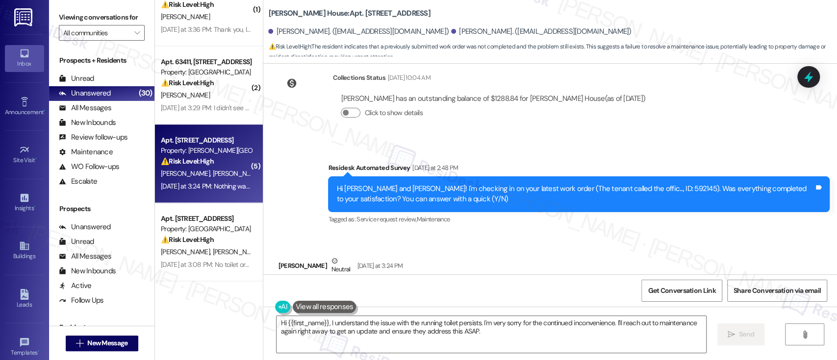
click at [628, 184] on div "Hi Tasha and Raymond! I'm checking in on your latest work order (The tenant cal…" at bounding box center [575, 194] width 478 height 21
copy div "592145"
click at [594, 234] on div "Received via SMS Tasha Menefee Neutral Yesterday at 3:24 PM Nothing was complet…" at bounding box center [550, 280] width 574 height 93
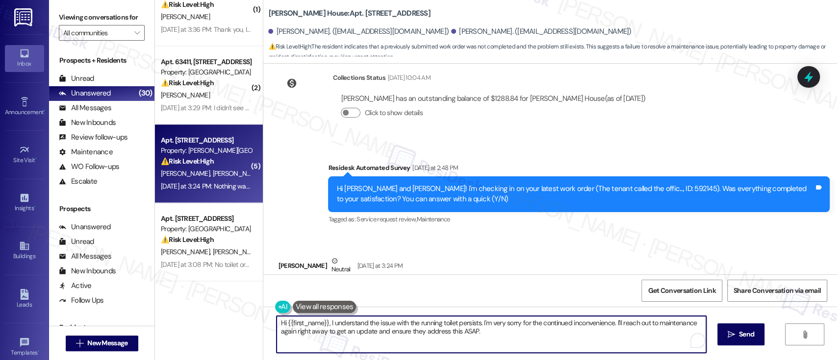
click at [348, 326] on textarea "Hi {{first_name}}, I understand the issue with the running toilet persists. I'm…" at bounding box center [491, 334] width 429 height 37
click at [426, 325] on textarea "Hi {{first_name}}, I understand the issue with the running toilet persists. I'm…" at bounding box center [489, 334] width 429 height 37
click at [483, 325] on textarea "Hi {{first_name}}, I understand the issue with the running toilet persists. I'm…" at bounding box center [489, 334] width 429 height 37
drag, startPoint x: 609, startPoint y: 323, endPoint x: 614, endPoint y: 330, distance: 9.3
click at [614, 330] on textarea "Hi {{first_name}}, I understand the issue with the running toilet persists. I'm…" at bounding box center [489, 334] width 429 height 37
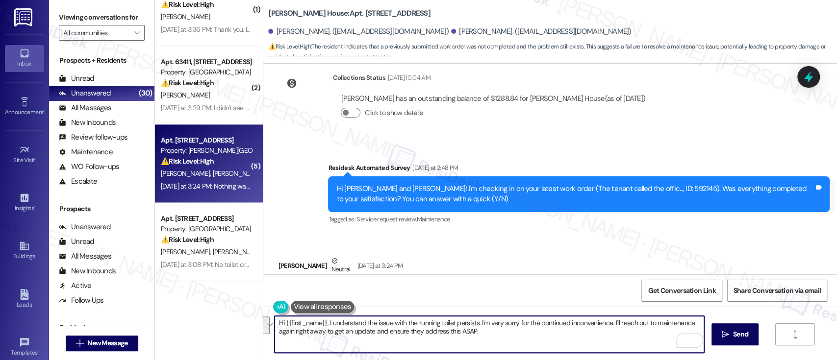
type textarea "Hi {{first_name}}, I understand the issue with the running toilet persists. I'm…"
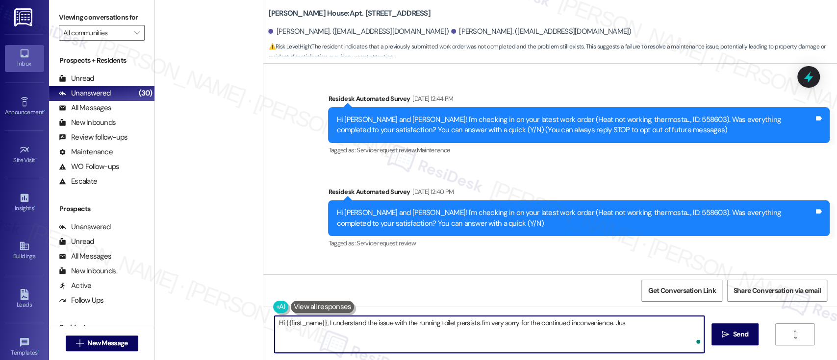
scroll to position [3620, 0]
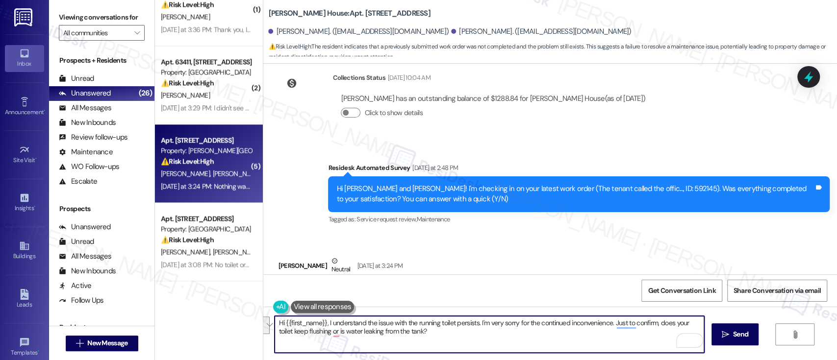
paste textarea "I understand the issue with the running toilet is still ongoing, and I’m very s…"
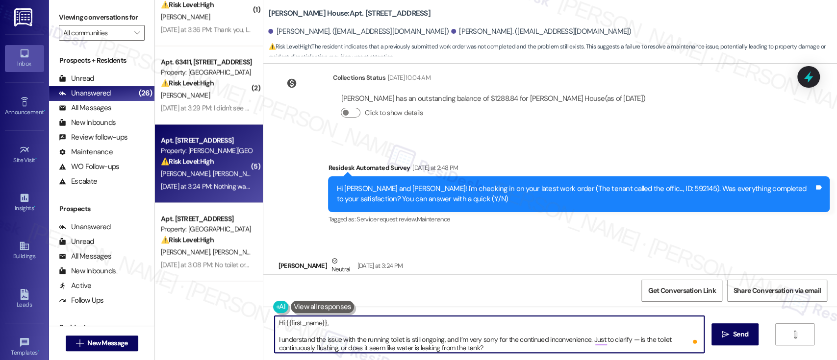
click at [290, 324] on textarea "Hi {{first_name}}, I understand the issue with the running toilet is still ongo…" at bounding box center [489, 334] width 429 height 37
drag, startPoint x: 290, startPoint y: 324, endPoint x: 424, endPoint y: 356, distance: 137.2
click at [290, 324] on textarea "Hi {{first_name}}, I understand the issue with the running toilet is still ongo…" at bounding box center [489, 334] width 429 height 37
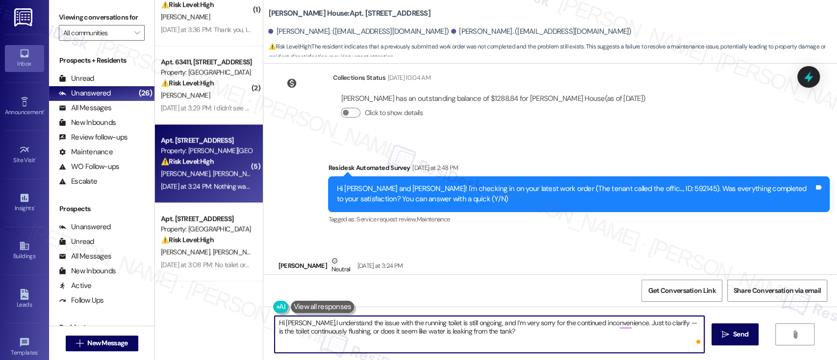
type textarea "Hi Tasha, I understand the issue with the running toilet is still ongoing, and …"
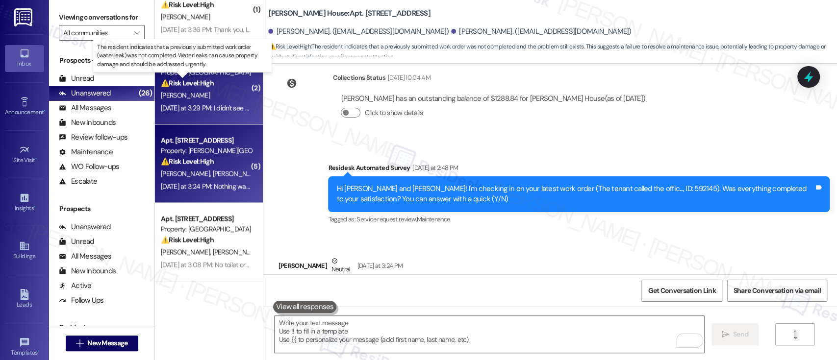
click at [188, 81] on strong "⚠️ Risk Level: High" at bounding box center [187, 82] width 53 height 9
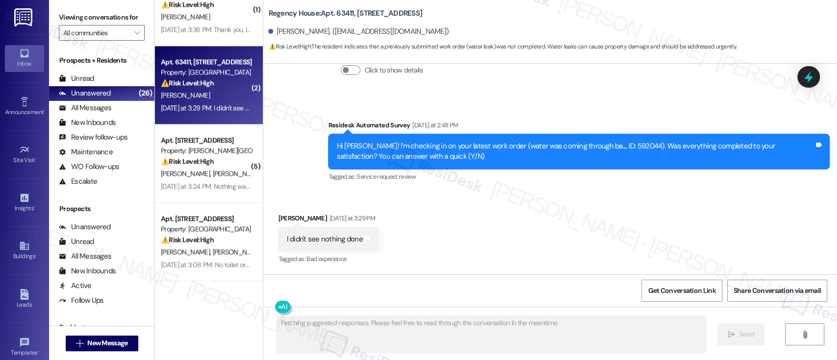
scroll to position [883, 0]
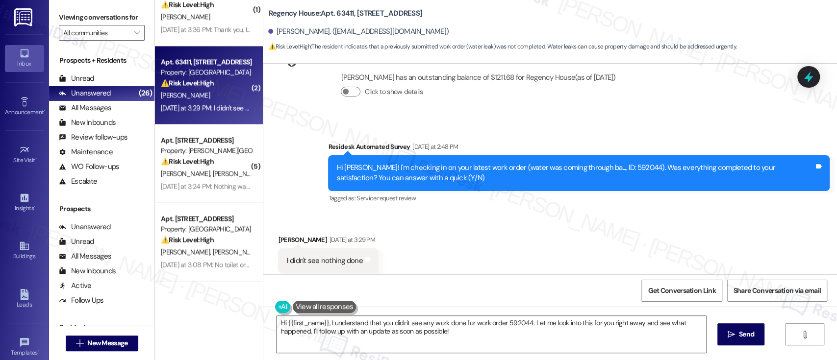
click at [513, 213] on div "Received via SMS Rosalind Gainer Yesterday at 3:29 PM I didn't see nothing done…" at bounding box center [550, 254] width 574 height 83
click at [609, 163] on div "Hi Rosalind! I'm checking in on your latest work order (water was coming throug…" at bounding box center [575, 173] width 478 height 21
copy div "592044"
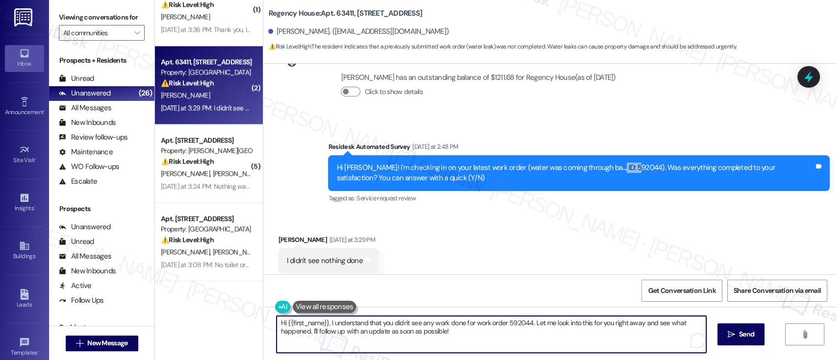
click at [532, 324] on textarea "Hi {{first_name}}, I understand that you didn't see any work done for work orde…" at bounding box center [491, 334] width 429 height 37
drag, startPoint x: 527, startPoint y: 322, endPoint x: 528, endPoint y: 330, distance: 7.9
click at [528, 330] on textarea "Hi {{first_name}}, I understand that you didn't see any work done for work orde…" at bounding box center [489, 334] width 429 height 37
click at [528, 334] on textarea "Hi {{first_name}}, I understand that you didn't see any work done for work orde…" at bounding box center [489, 334] width 429 height 37
drag, startPoint x: 528, startPoint y: 334, endPoint x: 526, endPoint y: 323, distance: 11.4
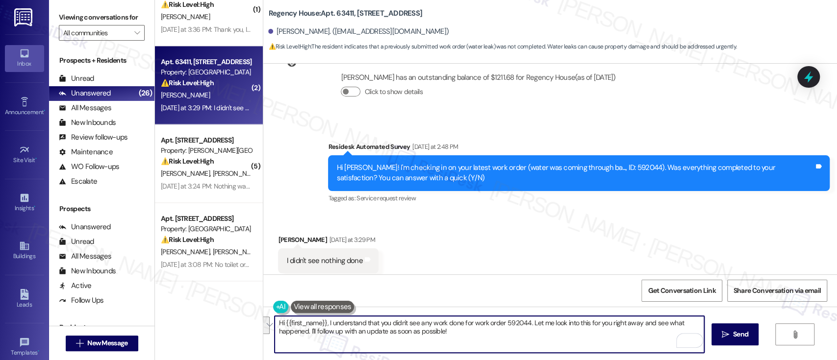
click at [526, 323] on textarea "Hi {{first_name}}, I understand that you didn't see any work done for work orde…" at bounding box center [489, 334] width 429 height 37
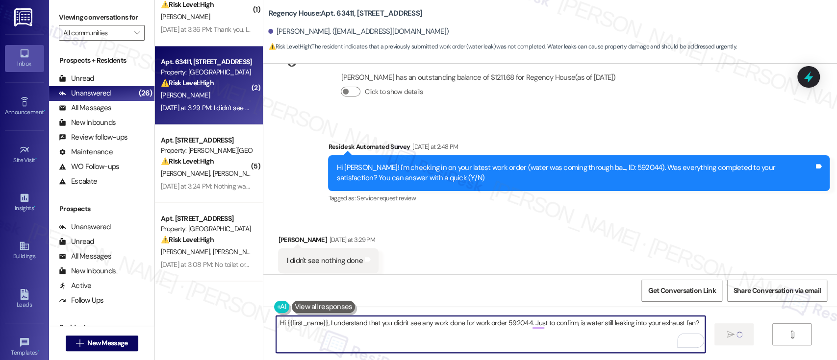
type textarea "Hi {{first_name}}, I understand that you didn't see any work done for work orde…"
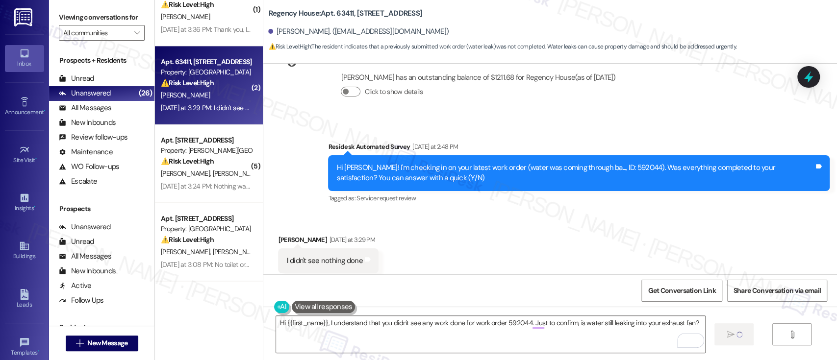
drag, startPoint x: 256, startPoint y: 129, endPoint x: 256, endPoint y: 120, distance: 9.3
click at [263, 120] on div "Survey, sent via SMS Residesk Automated Survey Yesterday at 2:48 PM Hi Rosalind…" at bounding box center [550, 166] width 574 height 93
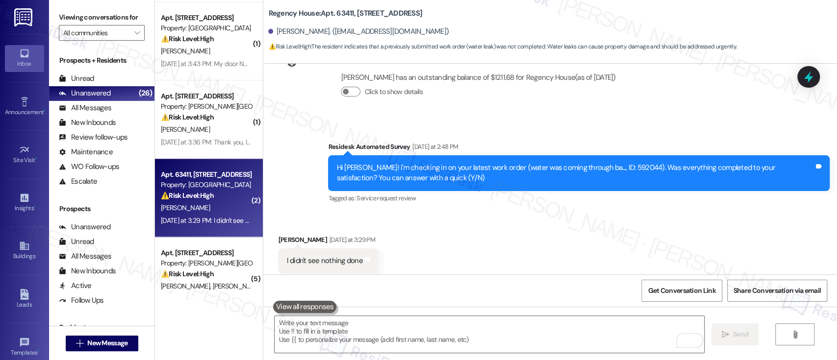
scroll to position [769, 0]
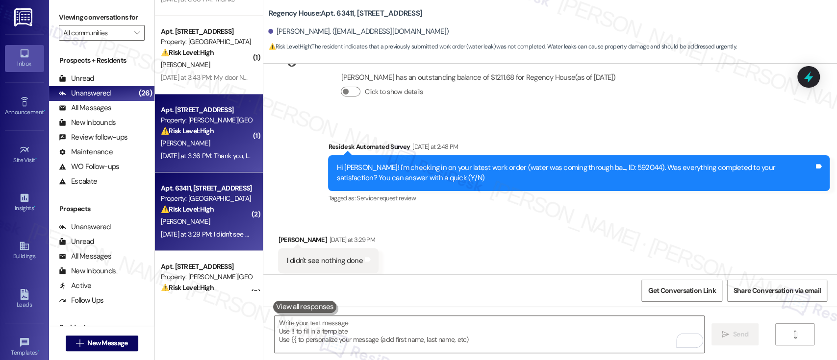
click at [215, 120] on div "Property: [PERSON_NAME][GEOGRAPHIC_DATA]" at bounding box center [206, 120] width 91 height 10
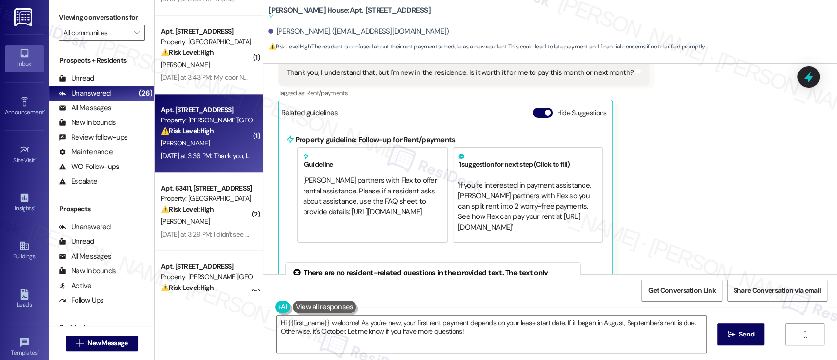
scroll to position [347, 0]
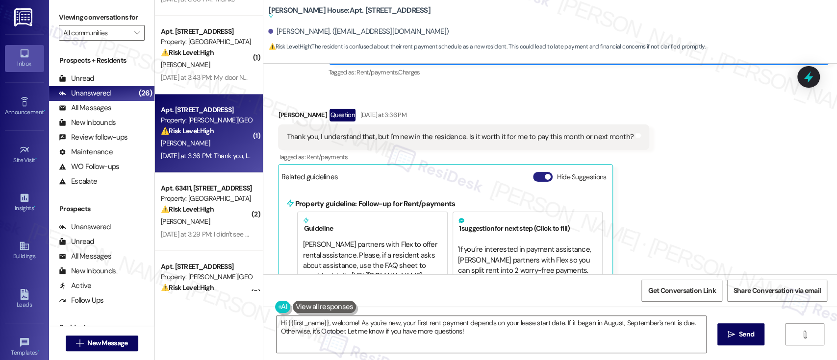
click at [533, 176] on button "Hide Suggestions" at bounding box center [543, 177] width 20 height 10
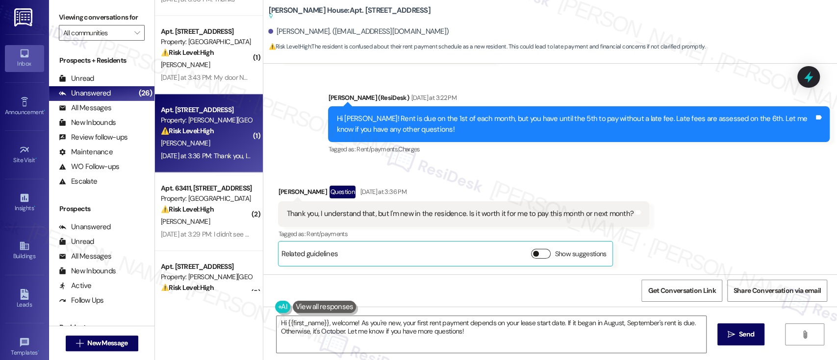
scroll to position [270, 0]
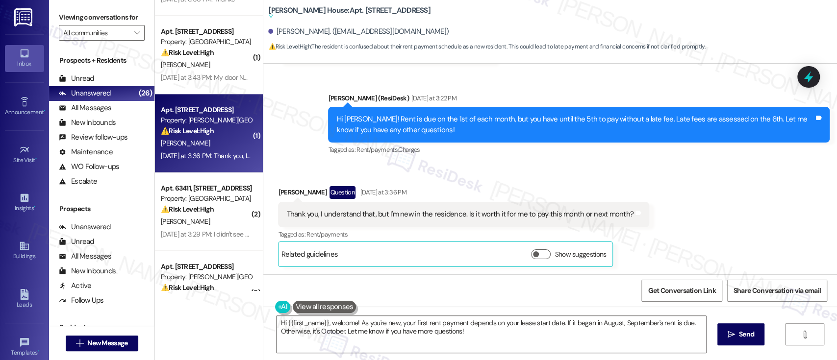
click at [698, 199] on div "Received via SMS Rayan Osman Question Yesterday at 3:36 PM Thank you, I underst…" at bounding box center [550, 219] width 574 height 110
click at [532, 254] on button "Show suggestions" at bounding box center [541, 255] width 20 height 10
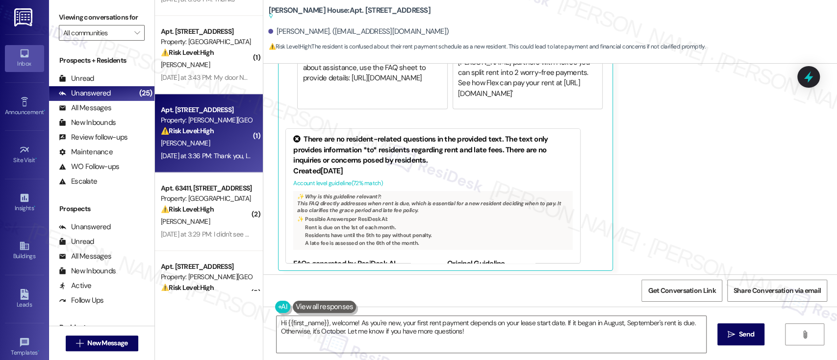
scroll to position [550, 0]
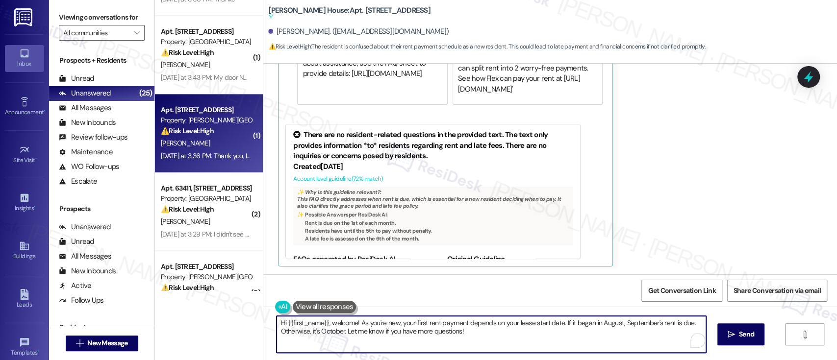
drag, startPoint x: 559, startPoint y: 324, endPoint x: 568, endPoint y: 374, distance: 51.3
click at [568, 360] on html "Inbox Go to Inbox Announcement • Send A Text Announcement Site Visit • Go to Si…" at bounding box center [418, 180] width 837 height 360
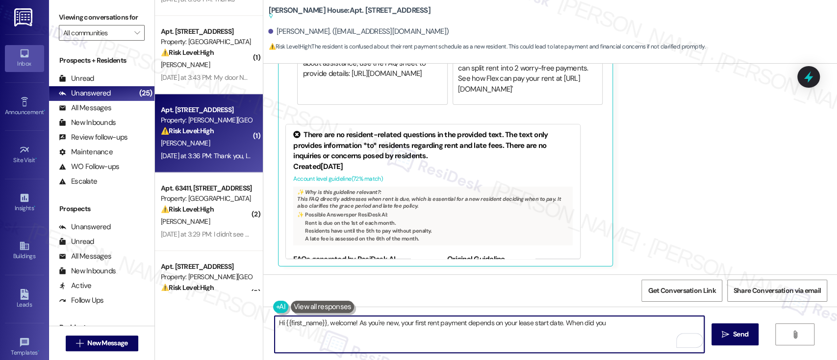
click at [737, 209] on div "Received via SMS Rayan Osman Question Yesterday at 3:36 PM Thank you, I underst…" at bounding box center [550, 79] width 574 height 390
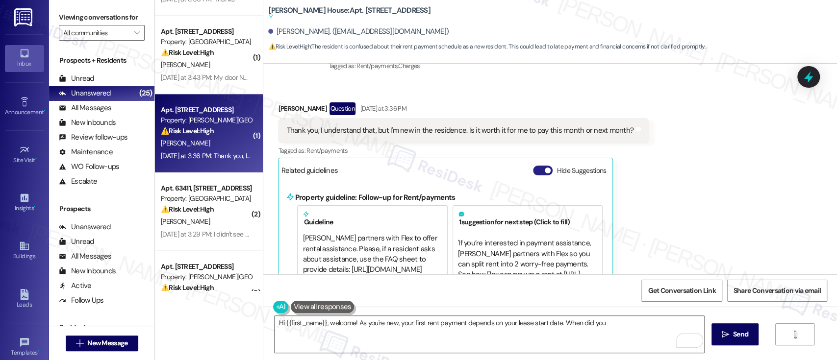
click at [537, 174] on button "Hide Suggestions" at bounding box center [543, 171] width 20 height 10
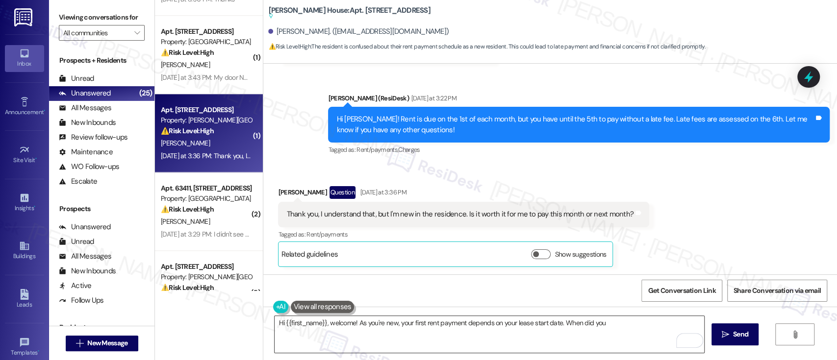
click at [599, 326] on textarea "Hi {{first_name}}, welcome! As you're new, your first rent payment depends on y…" at bounding box center [489, 334] width 429 height 37
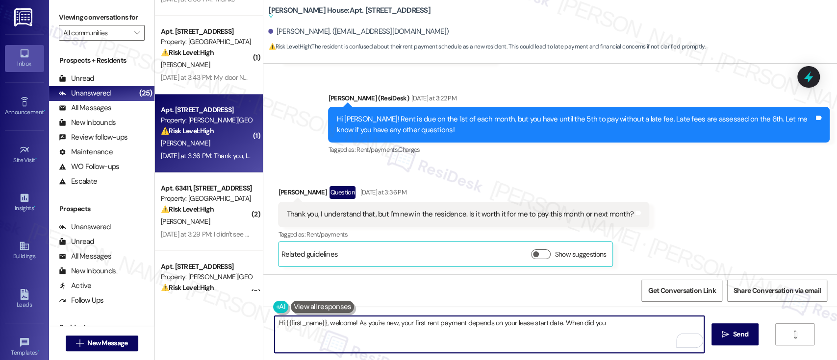
click at [639, 326] on textarea "Hi {{first_name}}, welcome! As you're new, your first rent payment depends on y…" at bounding box center [489, 334] width 429 height 37
click at [373, 325] on textarea "Hi {{first_name}}, welcome! As you're new, your first rent payment depends on y…" at bounding box center [489, 334] width 429 height 37
drag, startPoint x: 605, startPoint y: 327, endPoint x: 353, endPoint y: 322, distance: 252.1
click at [353, 322] on textarea "Hi {{first_name}}, welcome! As you're new, your first rent payment depends on y…" at bounding box center [489, 334] width 429 height 37
click at [427, 328] on textarea "Hi {{first_name}}, welcome! I understand you are new in the community." at bounding box center [489, 334] width 429 height 37
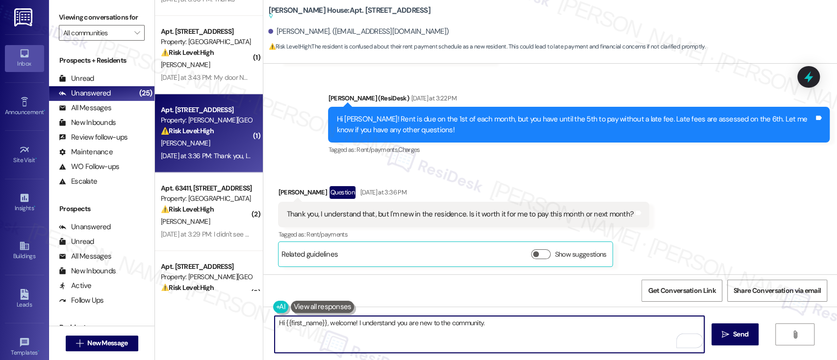
click at [515, 328] on textarea "Hi {{first_name}}, welcome! I understand you are new to the community." at bounding box center [489, 334] width 429 height 37
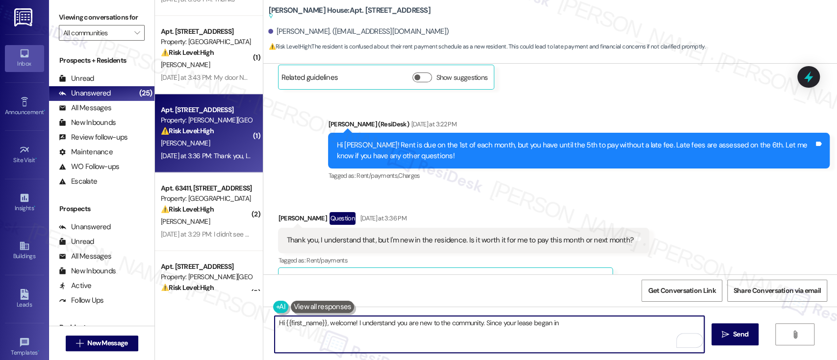
scroll to position [268, 0]
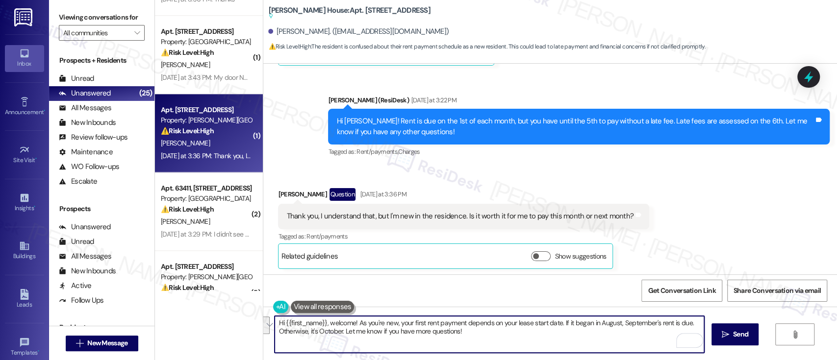
click at [490, 334] on textarea "Hi {{first_name}}, welcome! As you're new, your first rent payment depends on y…" at bounding box center [489, 334] width 429 height 37
click at [352, 322] on textarea "Hi {{first_name}}, welcome! As you're new, your first rent payment depends on y…" at bounding box center [489, 334] width 429 height 37
click at [314, 332] on textarea "Hi {{first_name}}, welcome! I understand you are new to the community. Please k…" at bounding box center [489, 334] width 429 height 37
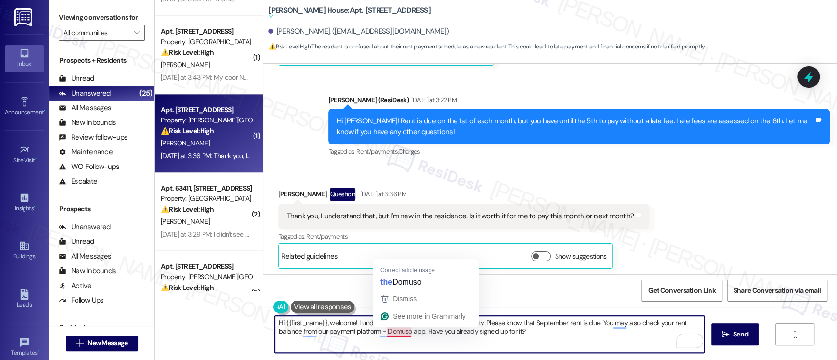
click at [408, 334] on textarea "Hi {{first_name}}, welcome! I understand you are new to the community. Please k…" at bounding box center [489, 334] width 429 height 37
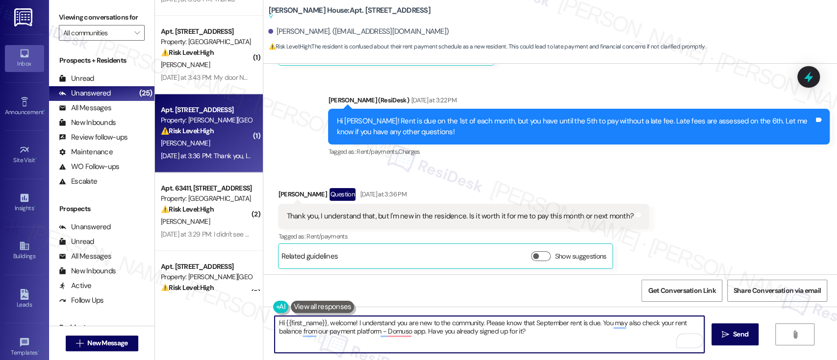
click at [408, 334] on textarea "Hi {{first_name}}, welcome! I understand you are new to the community. Please k…" at bounding box center [489, 334] width 429 height 37
type textarea "Hi {{first_name}}, welcome! I understand you are new to the community. Please k…"
click at [522, 334] on textarea "Hi {{first_name}}, welcome! I understand you are new to the community. Please k…" at bounding box center [489, 334] width 429 height 37
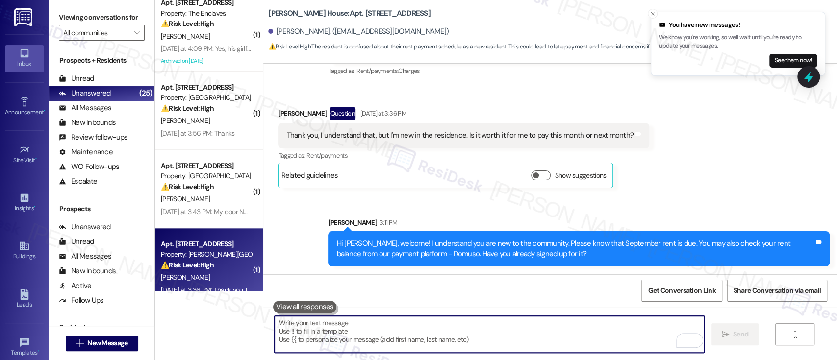
scroll to position [620, 0]
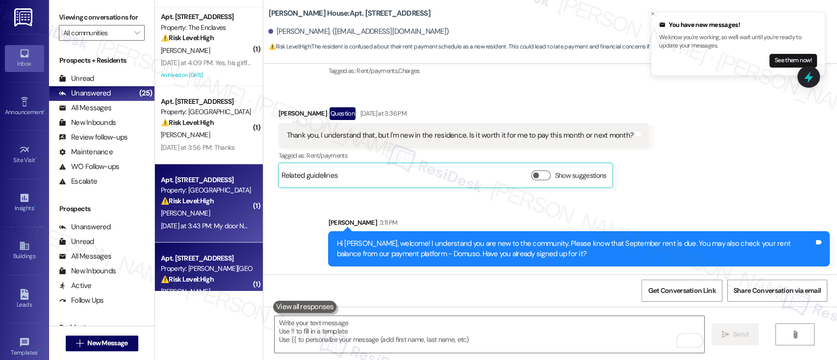
click at [202, 195] on div "Property: [GEOGRAPHIC_DATA]" at bounding box center [206, 190] width 91 height 10
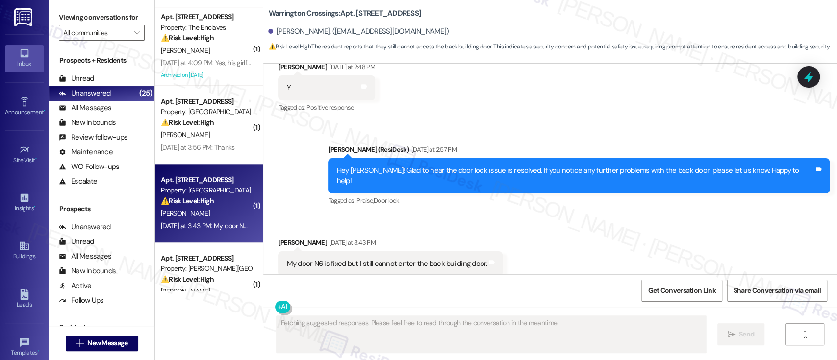
scroll to position [2952, 0]
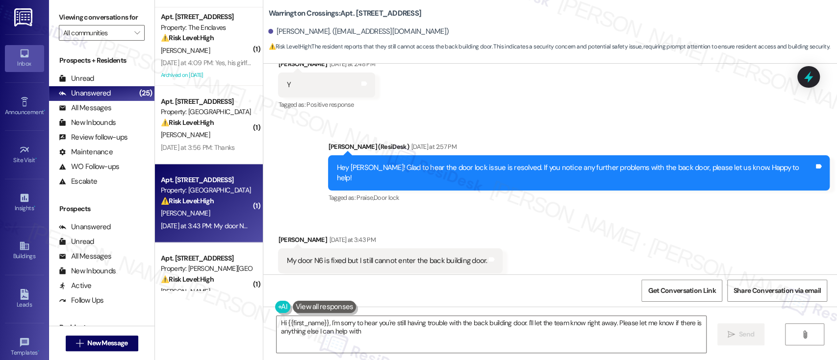
type textarea "Hi {{first_name}}, I'm sorry to hear you're still having trouble with the back …"
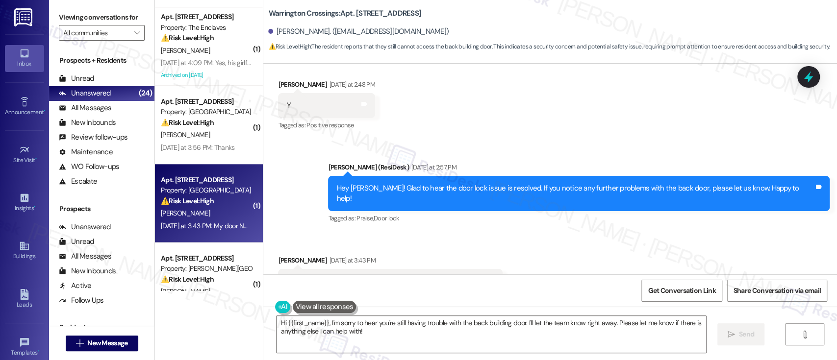
scroll to position [2953, 0]
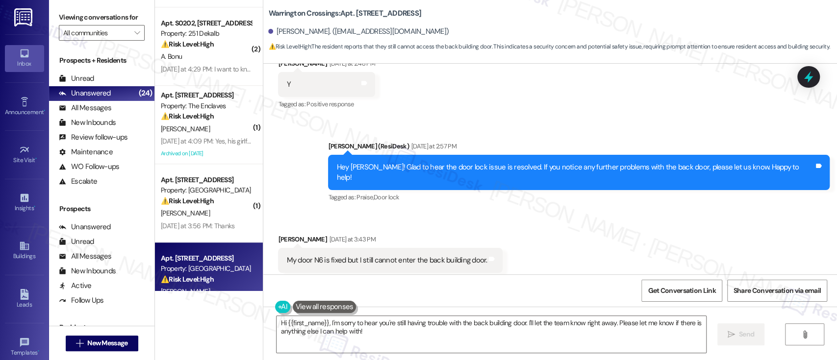
click at [540, 226] on div "Received via SMS Rene Sands Yesterday at 3:43 PM My door N6 is fixed but I stil…" at bounding box center [550, 253] width 574 height 83
click at [567, 322] on textarea "Hi {{first_name}}, I'm sorry to hear you're still having trouble with the back …" at bounding box center [491, 334] width 429 height 37
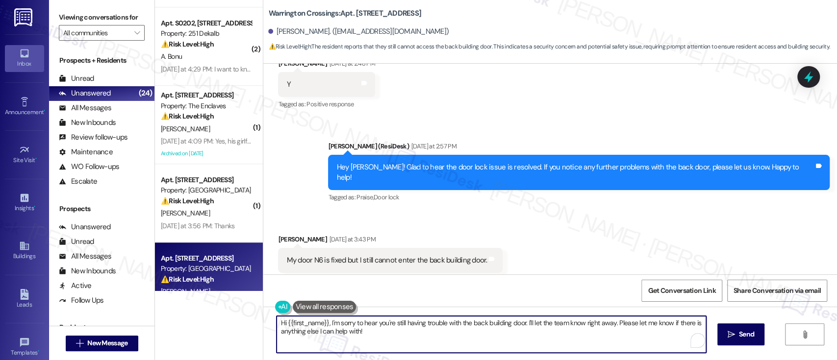
click at [567, 326] on textarea "Hi {{first_name}}, I'm sorry to hear you're still having trouble with the back …" at bounding box center [491, 334] width 429 height 37
click at [731, 331] on icon "" at bounding box center [731, 335] width 7 height 8
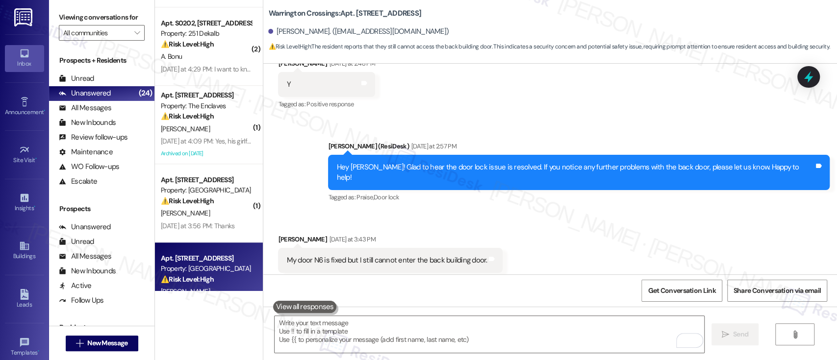
scroll to position [2952, 0]
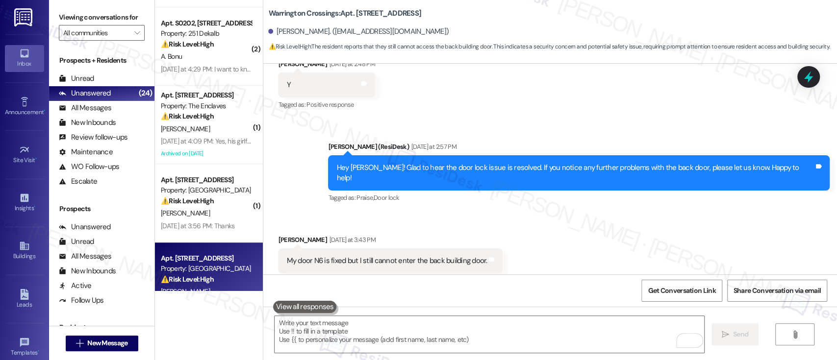
click at [667, 186] on div "Sent via SMS Emily (ResiDesk) Yesterday at 2:57 PM Hey Rene! Glad to hear the d…" at bounding box center [579, 173] width 516 height 78
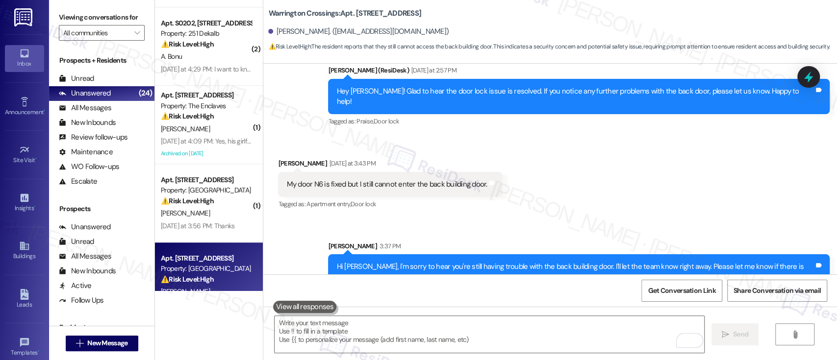
scroll to position [3032, 0]
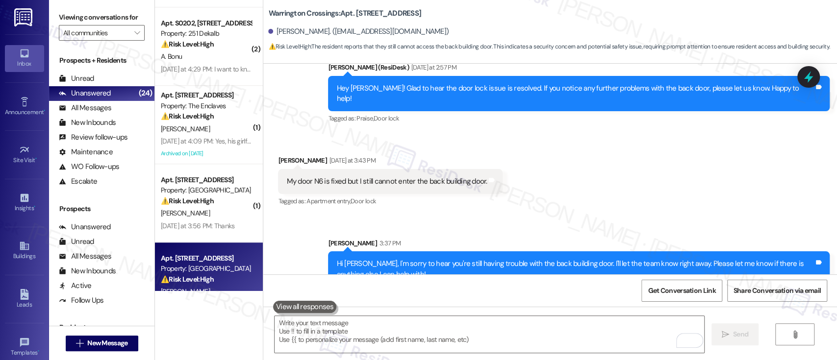
click at [741, 178] on div "Received via SMS Rene Sands Yesterday at 3:43 PM My door N6 is fixed but I stil…" at bounding box center [550, 174] width 574 height 83
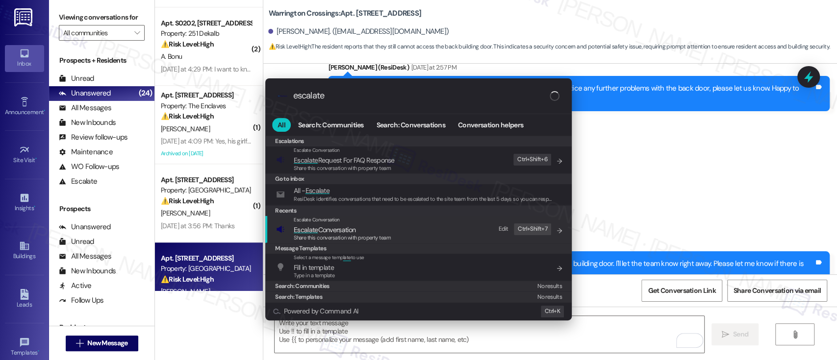
type input "escalate"
click at [395, 227] on div "Escalate Conversation Escalate Conversation Share this conversation with proper…" at bounding box center [419, 229] width 287 height 26
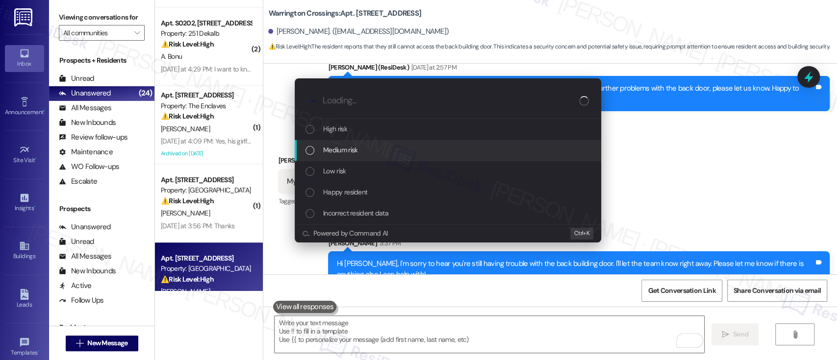
click at [372, 148] on div "Medium risk" at bounding box center [448, 150] width 287 height 11
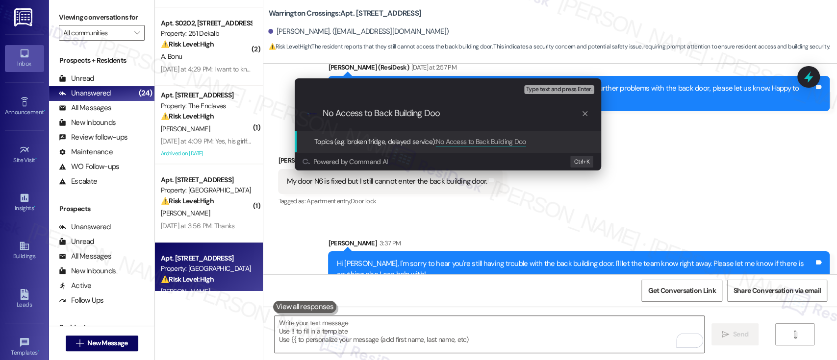
type input "No Access to Back Building Door"
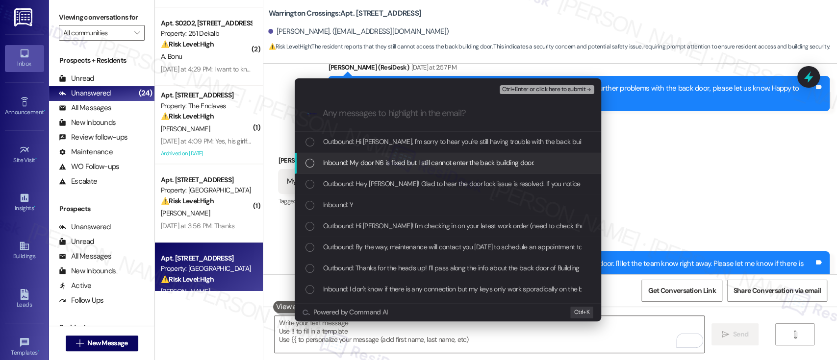
click at [369, 166] on span "Inbound: My door N6 is fixed but I still cannot enter the back building door." at bounding box center [428, 162] width 211 height 11
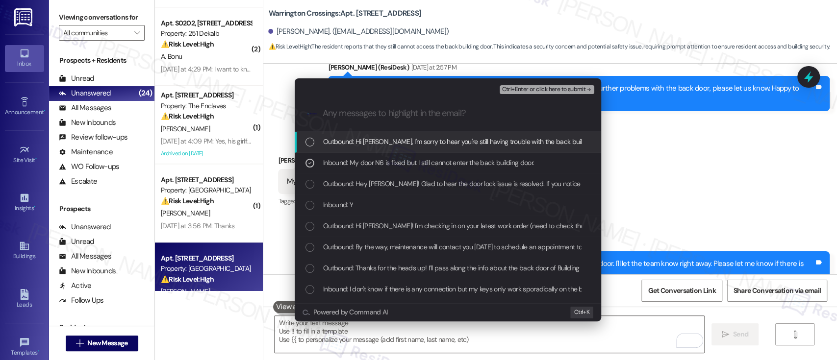
click at [561, 88] on span "Ctrl+Enter or click here to submit" at bounding box center [544, 89] width 84 height 7
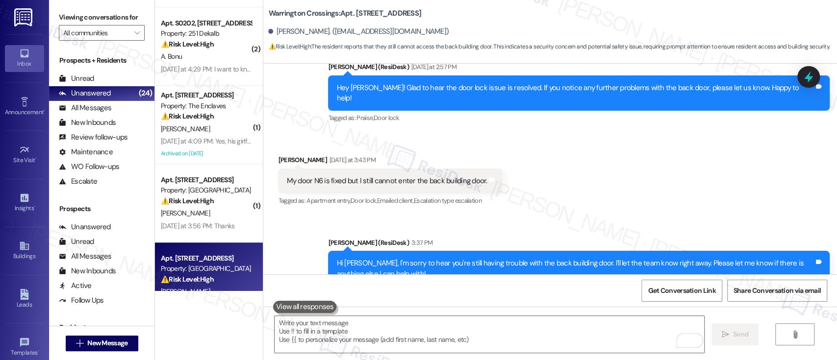
scroll to position [3046, 0]
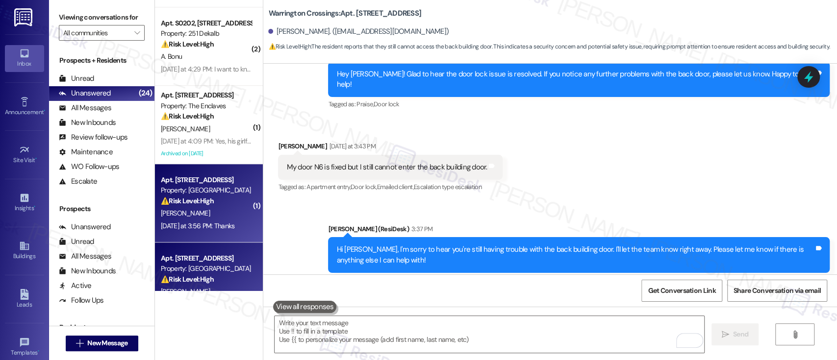
click at [183, 214] on span "H. Thomas" at bounding box center [185, 213] width 49 height 9
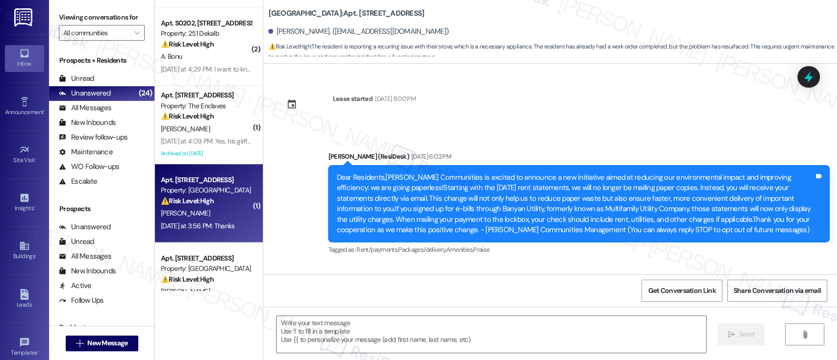
scroll to position [5281, 0]
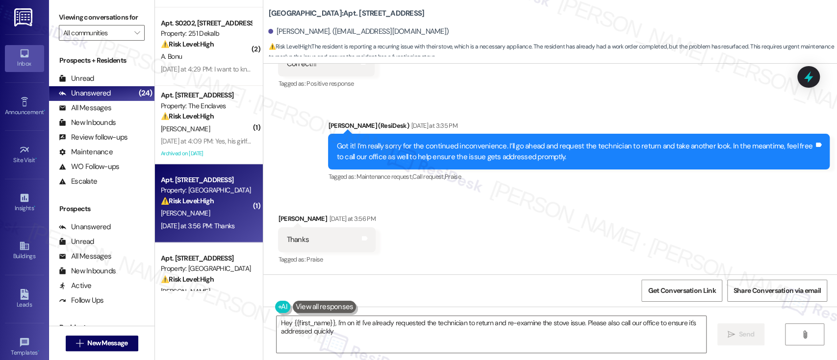
type textarea "Hey {{first_name}}, I'm on it! I've already requested the technician to return …"
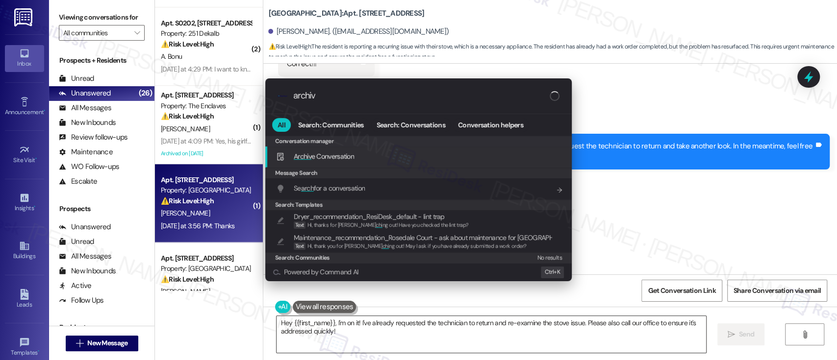
type input "archive"
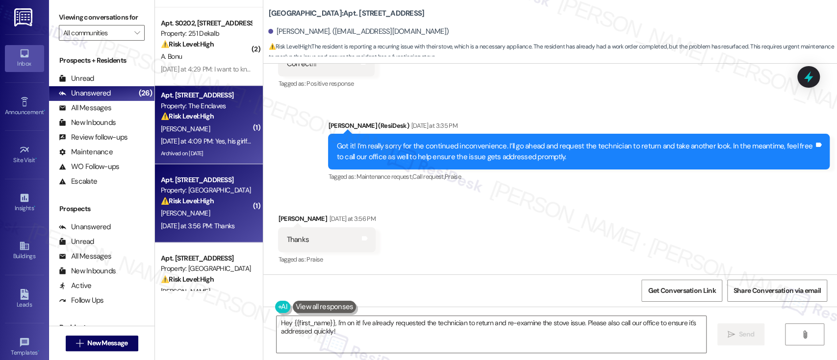
click at [221, 112] on div "⚠️ Risk Level: High The resident reports flies coming from the vent, potentiall…" at bounding box center [206, 116] width 91 height 10
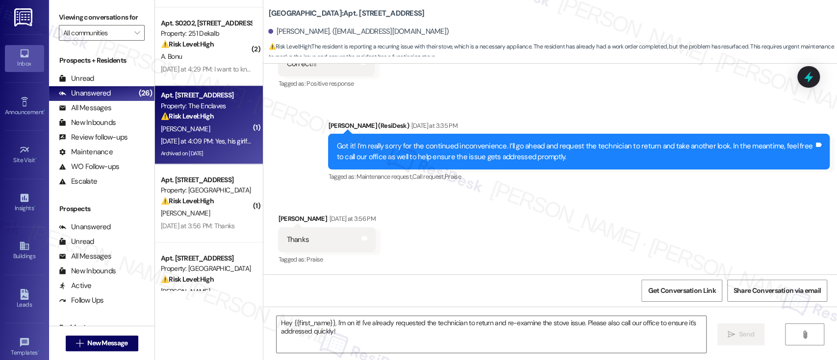
type textarea "Fetching suggested responses. Please feel free to read through the conversation…"
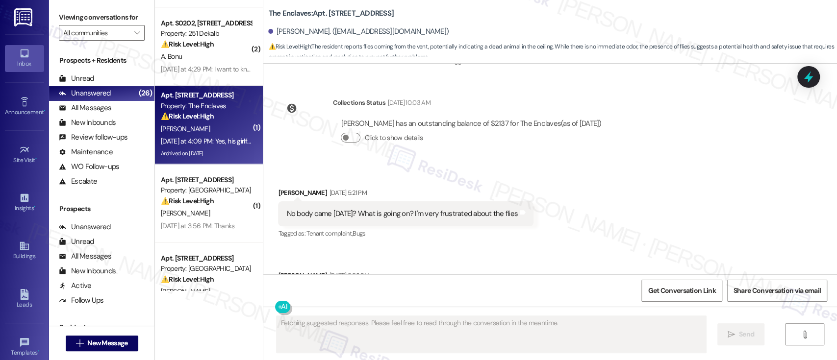
scroll to position [4003, 0]
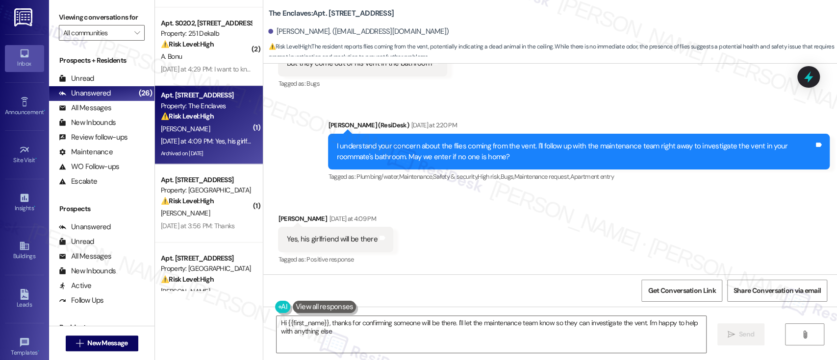
type textarea "Hi {{first_name}}, thanks for confirming someone will be there. I'll let the ma…"
click at [497, 187] on div "Sent via SMS Emily (ResiDesk) Yesterday at 2:20 PM I understand your concern ab…" at bounding box center [579, 152] width 516 height 78
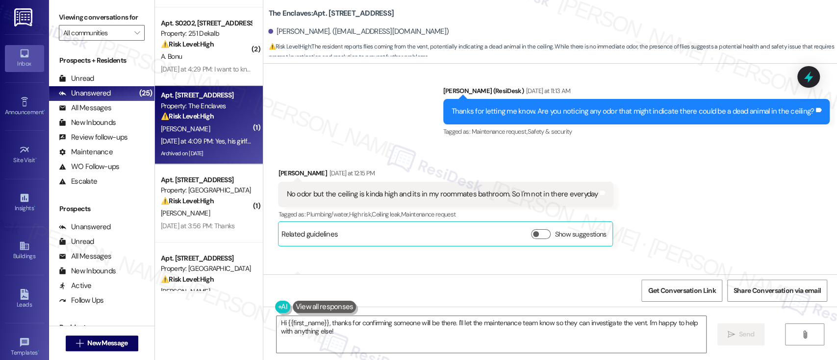
scroll to position [3742, 0]
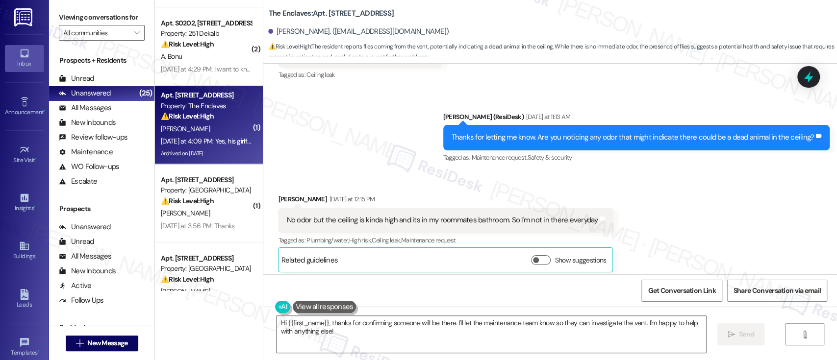
click at [331, 13] on b "The Enclaves: Apt. 3944A1, 3700 Gateway Drive" at bounding box center [331, 13] width 126 height 10
copy b "3944A1"
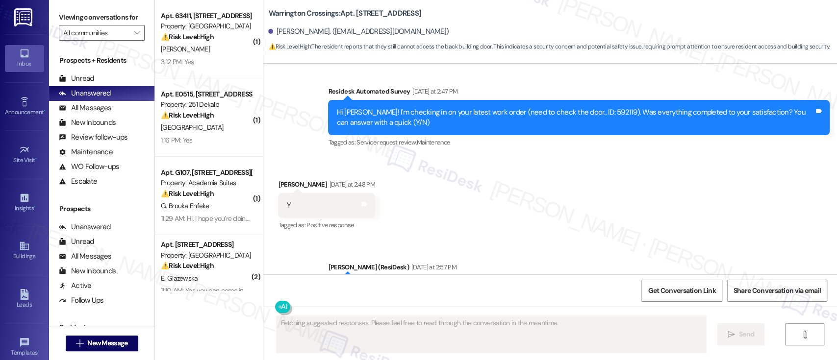
scroll to position [2952, 0]
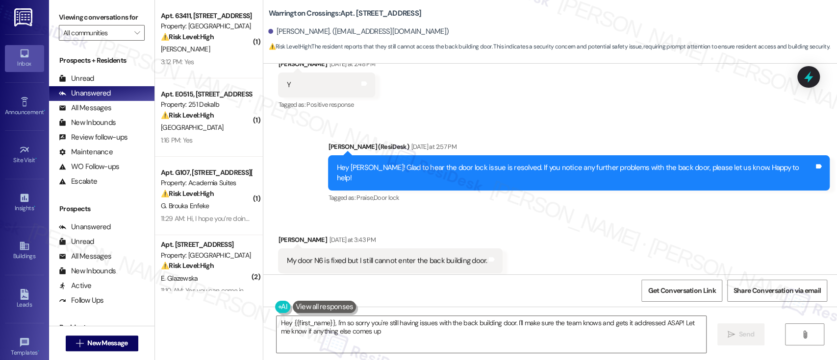
type textarea "Hey {{first_name}}, I'm so sorry you're still having issues with the back build…"
